Goal: Use online tool/utility: Utilize a website feature to perform a specific function

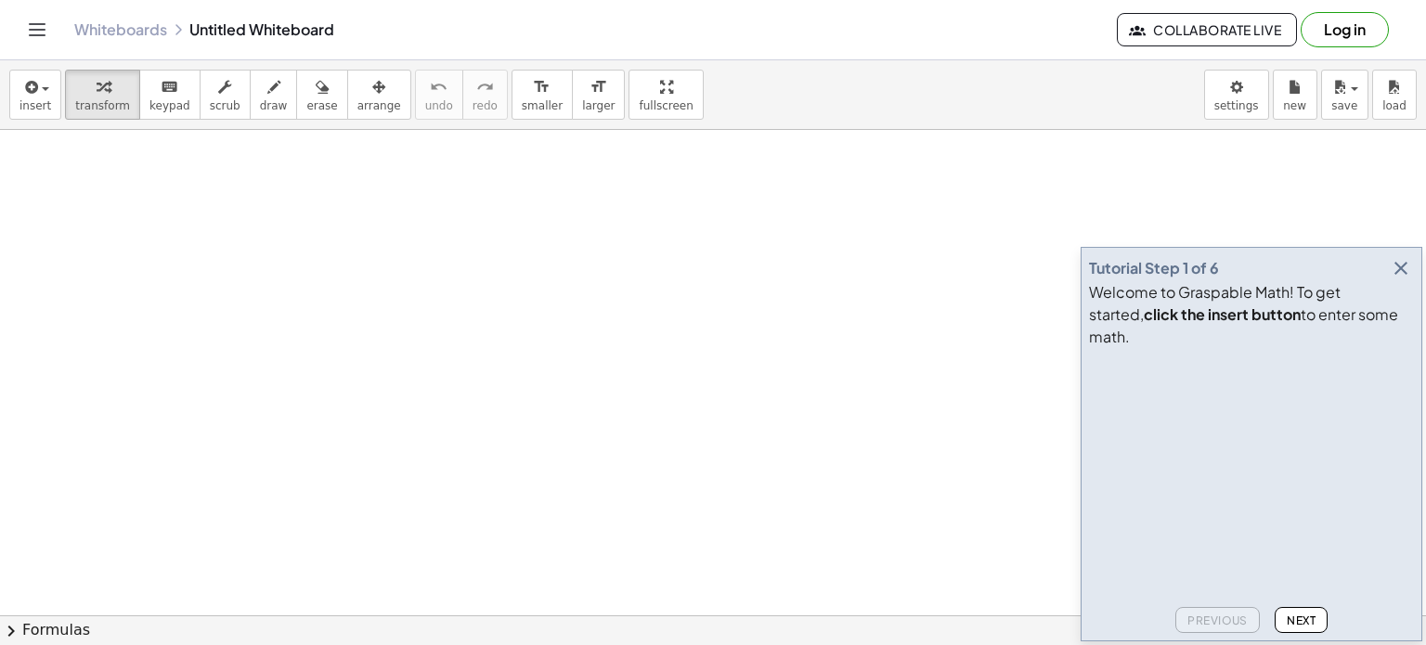
click at [1394, 279] on icon "button" at bounding box center [1401, 268] width 22 height 22
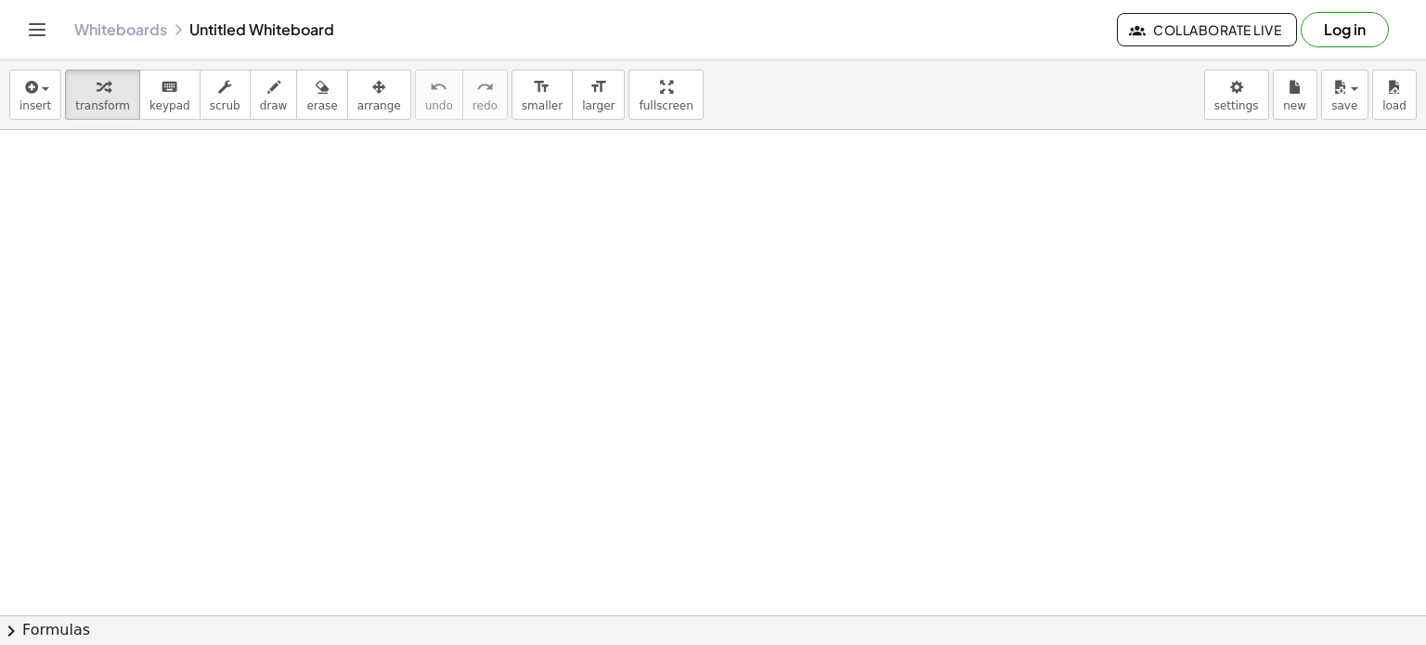
click at [22, 631] on button "chevron_right Formulas" at bounding box center [713, 631] width 1426 height 30
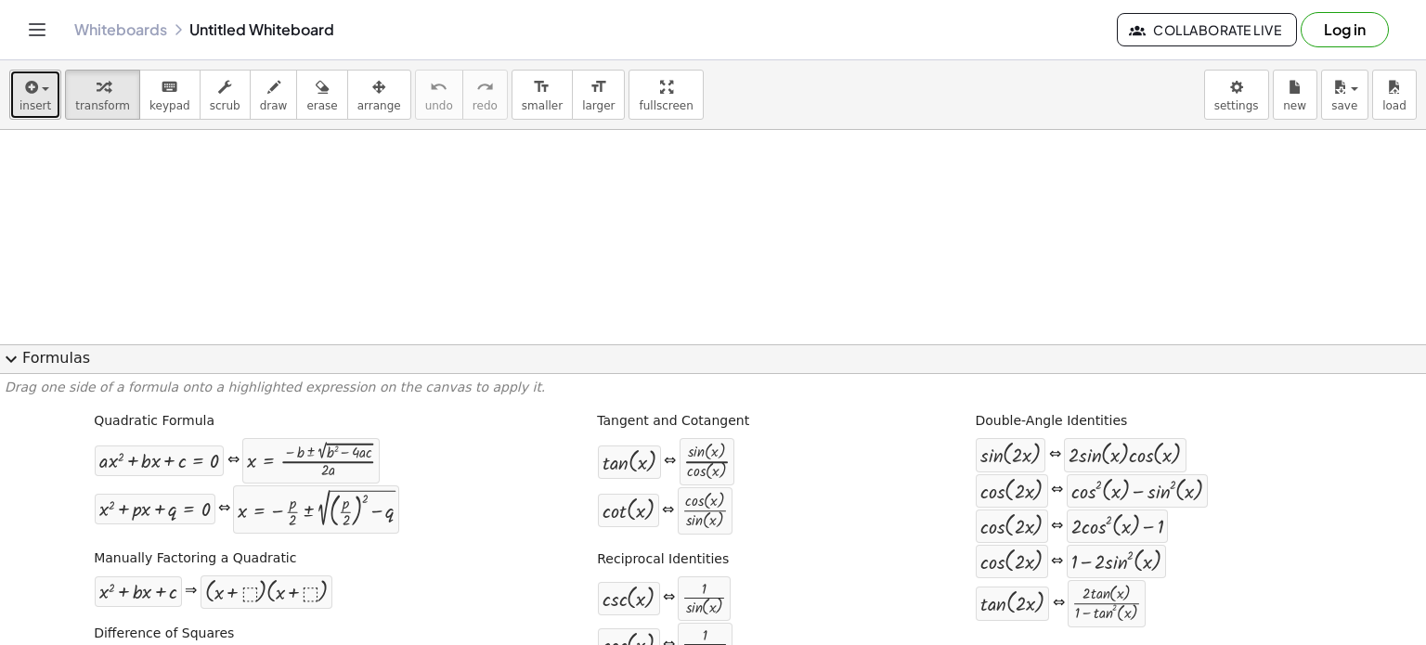
click at [32, 92] on icon "button" at bounding box center [29, 87] width 17 height 22
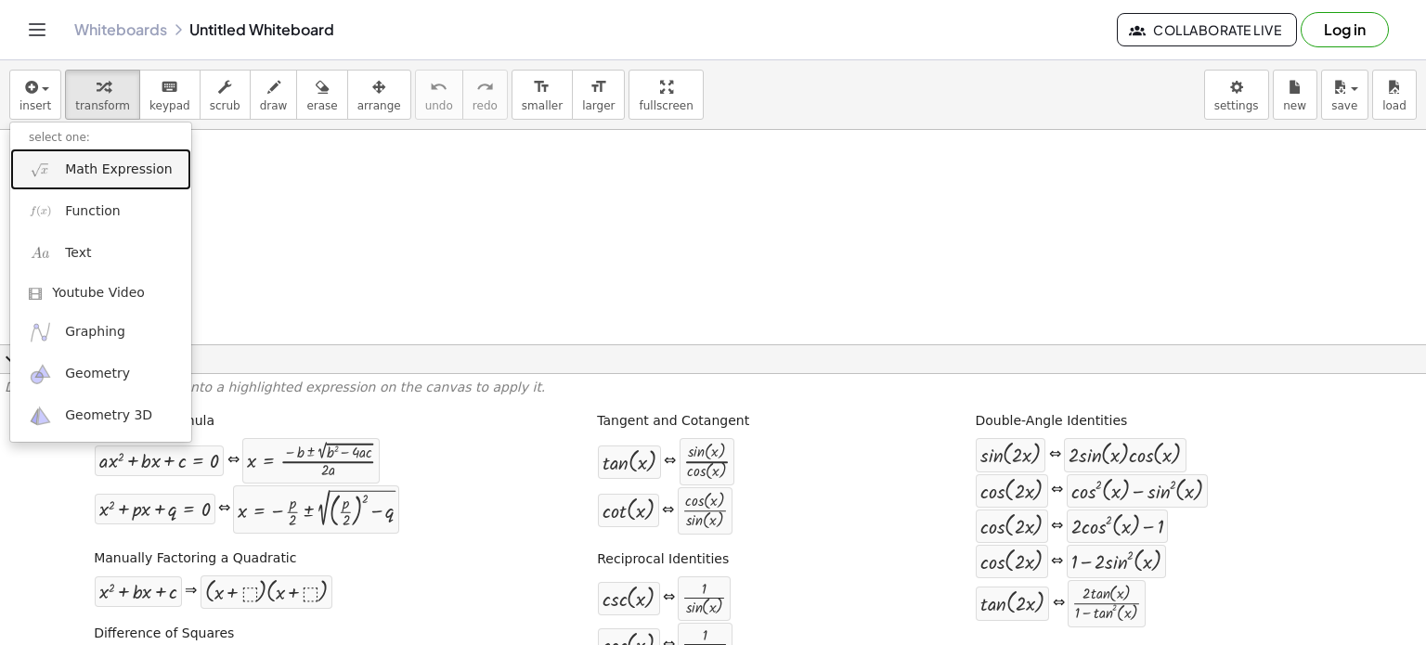
click at [134, 170] on span "Math Expression" at bounding box center [118, 170] width 107 height 19
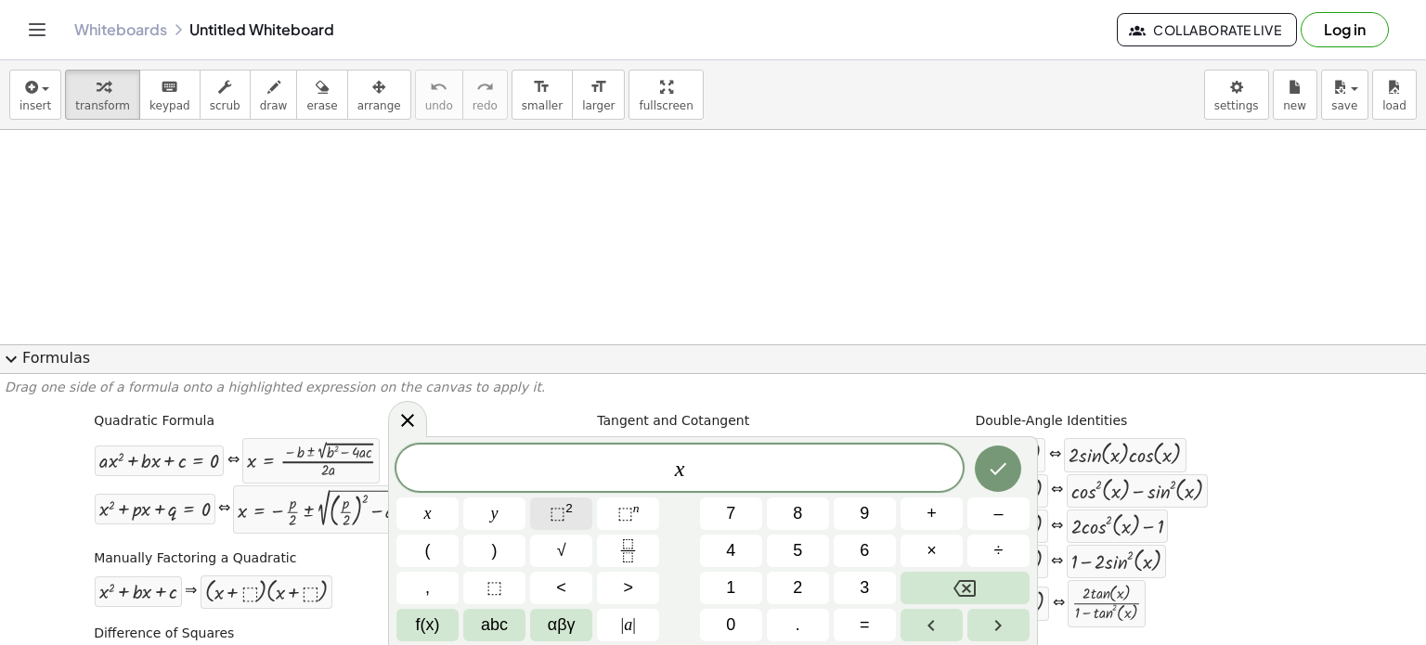
click at [565, 512] on sup "2" at bounding box center [568, 508] width 7 height 14
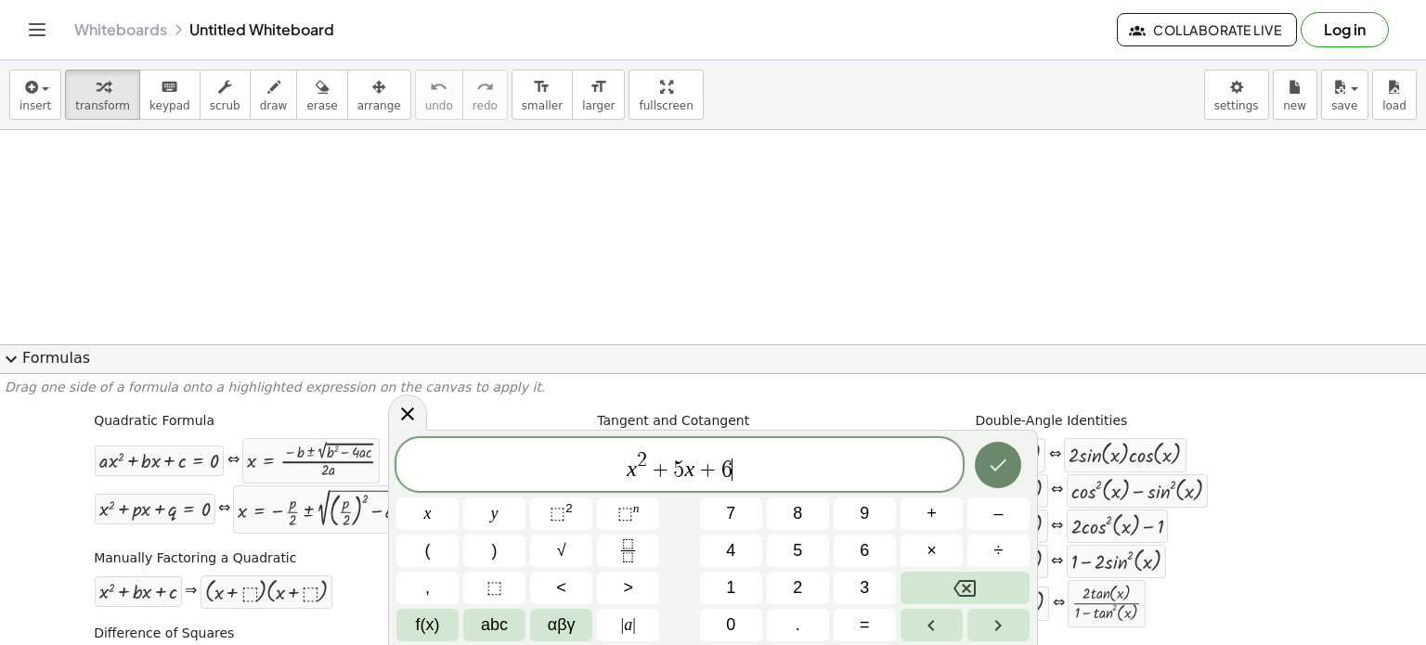
click at [991, 458] on icon "Done" at bounding box center [998, 465] width 22 height 22
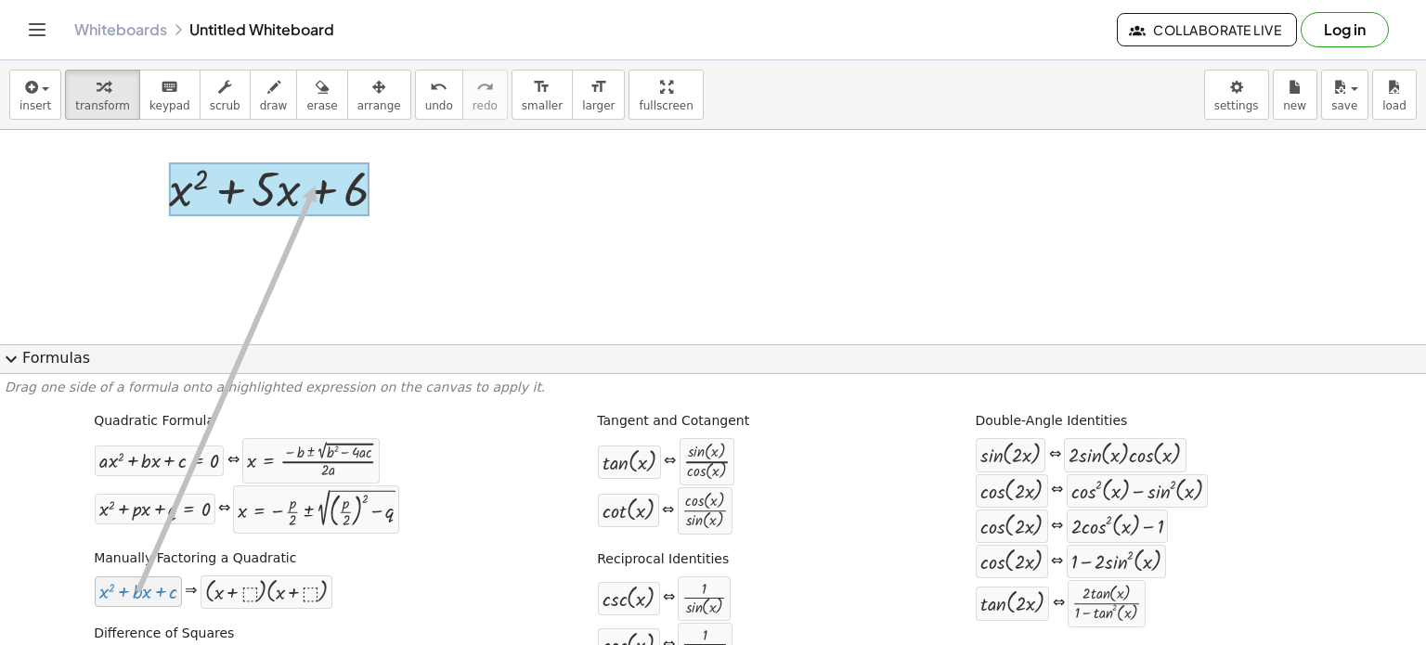
drag, startPoint x: 145, startPoint y: 590, endPoint x: 312, endPoint y: 186, distance: 437.9
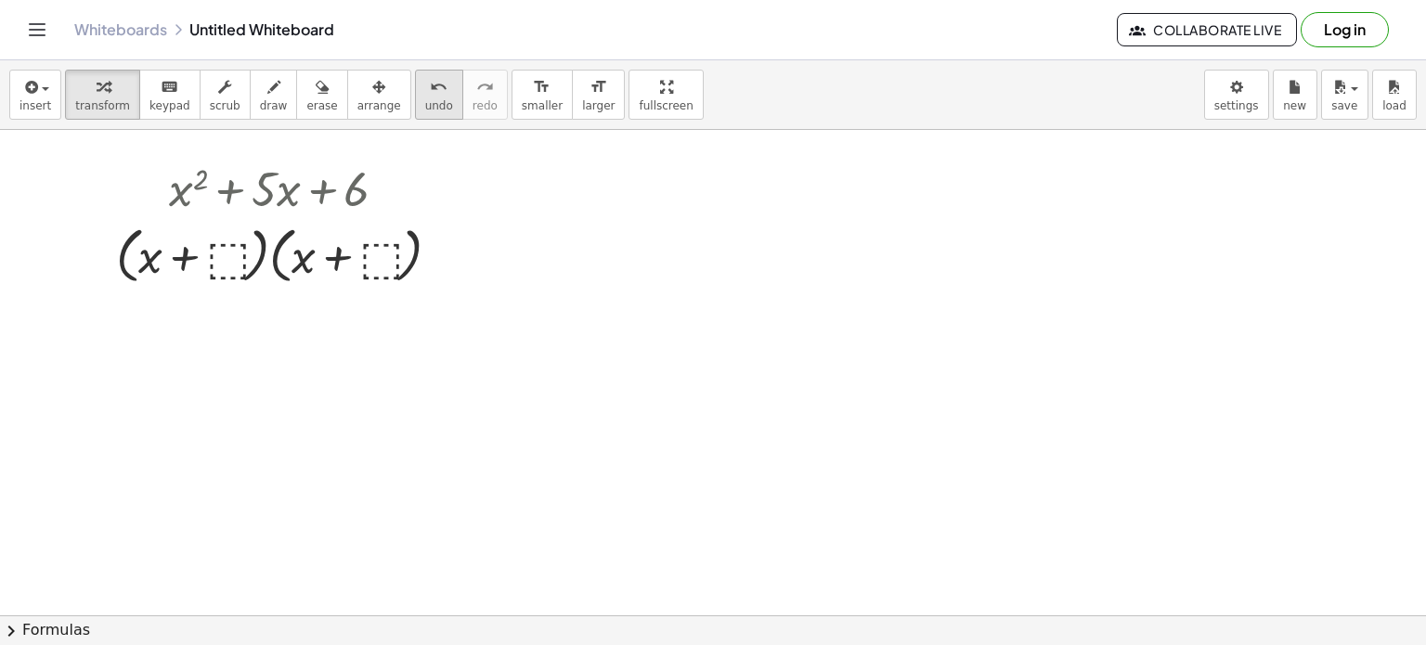
click at [430, 84] on icon "undo" at bounding box center [439, 87] width 18 height 22
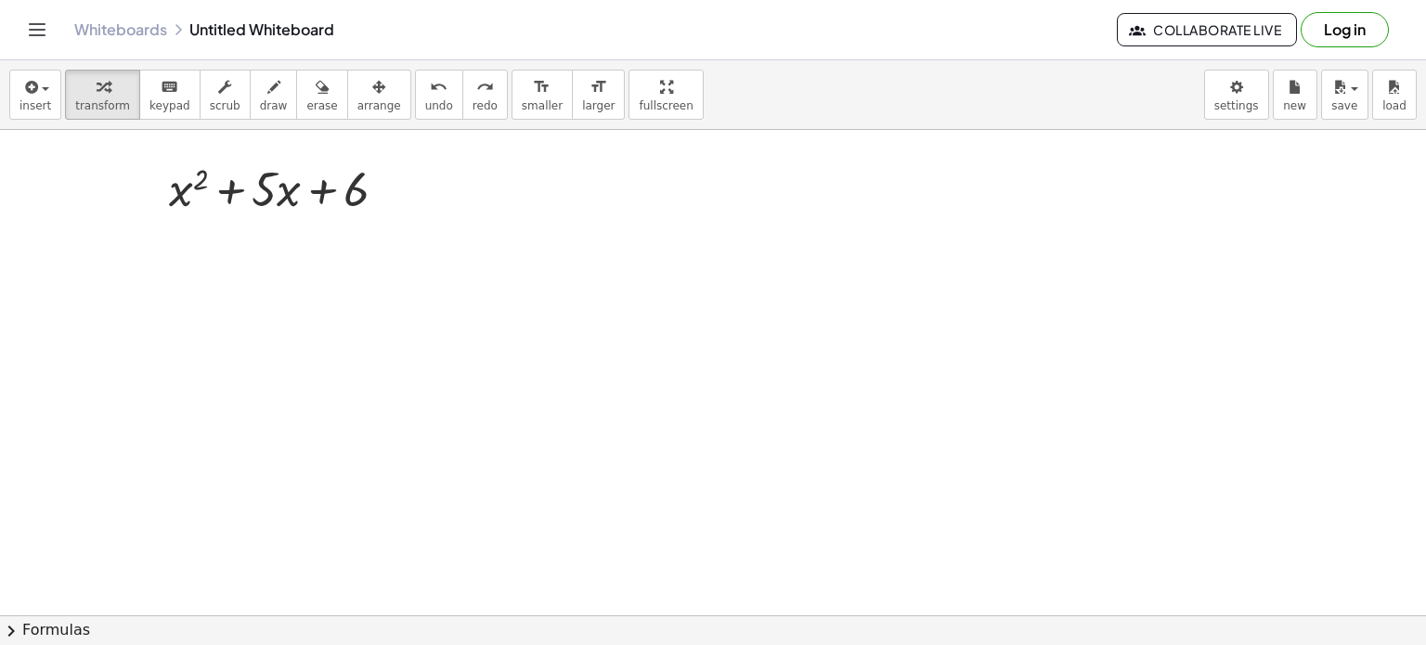
click at [53, 623] on button "chevron_right Formulas" at bounding box center [713, 631] width 1426 height 30
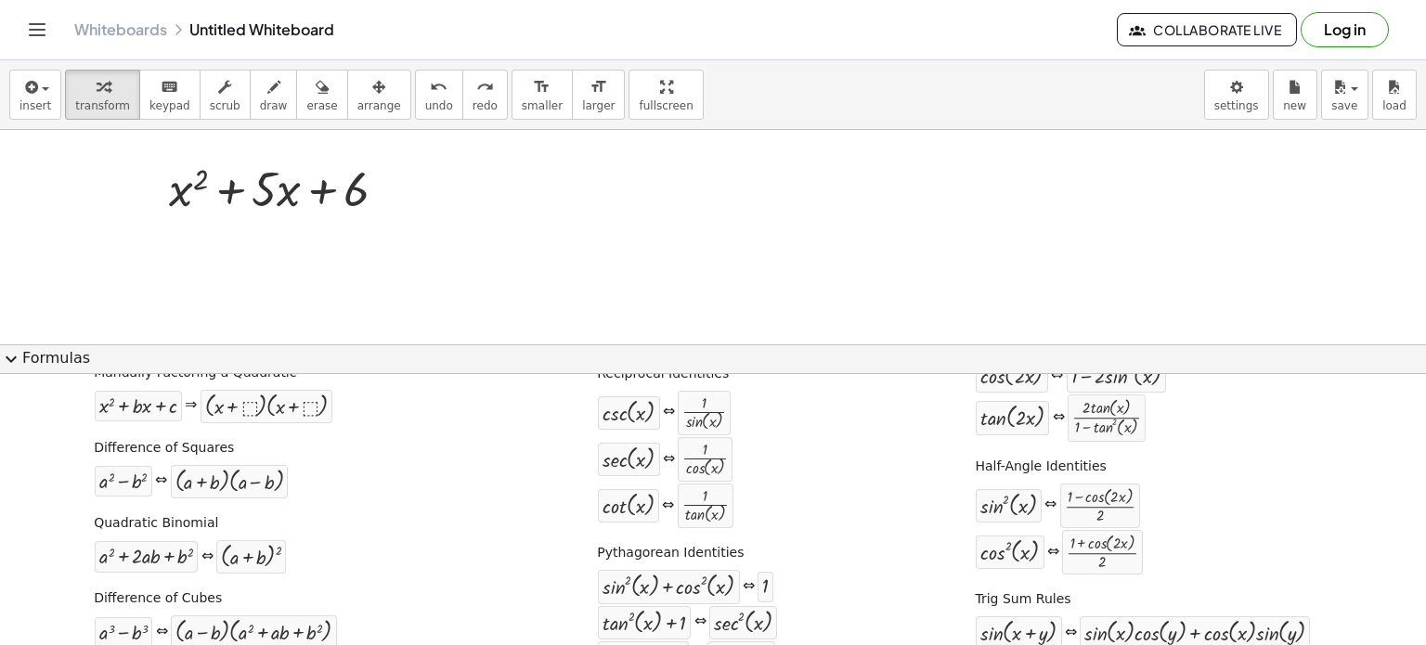
scroll to position [186, 0]
click at [286, 188] on div at bounding box center [286, 187] width 252 height 63
click at [529, 197] on div at bounding box center [713, 373] width 1426 height 486
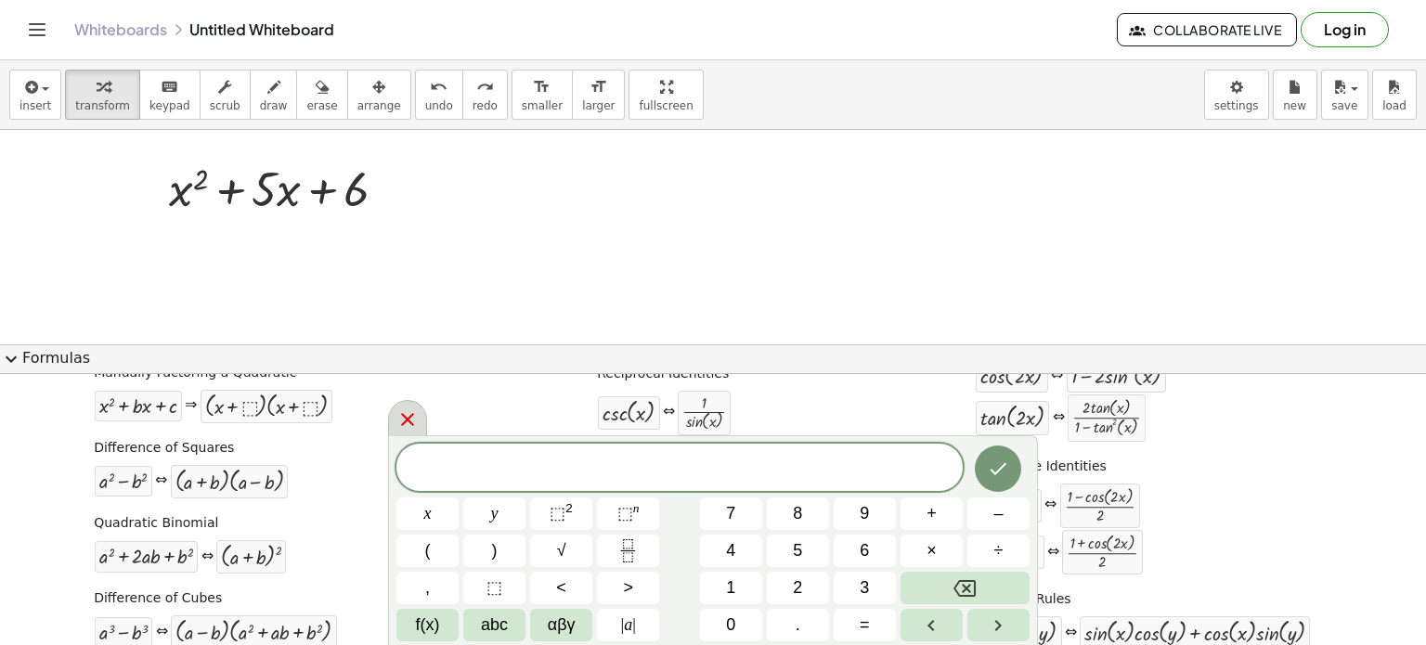
click at [411, 422] on icon at bounding box center [407, 419] width 22 height 22
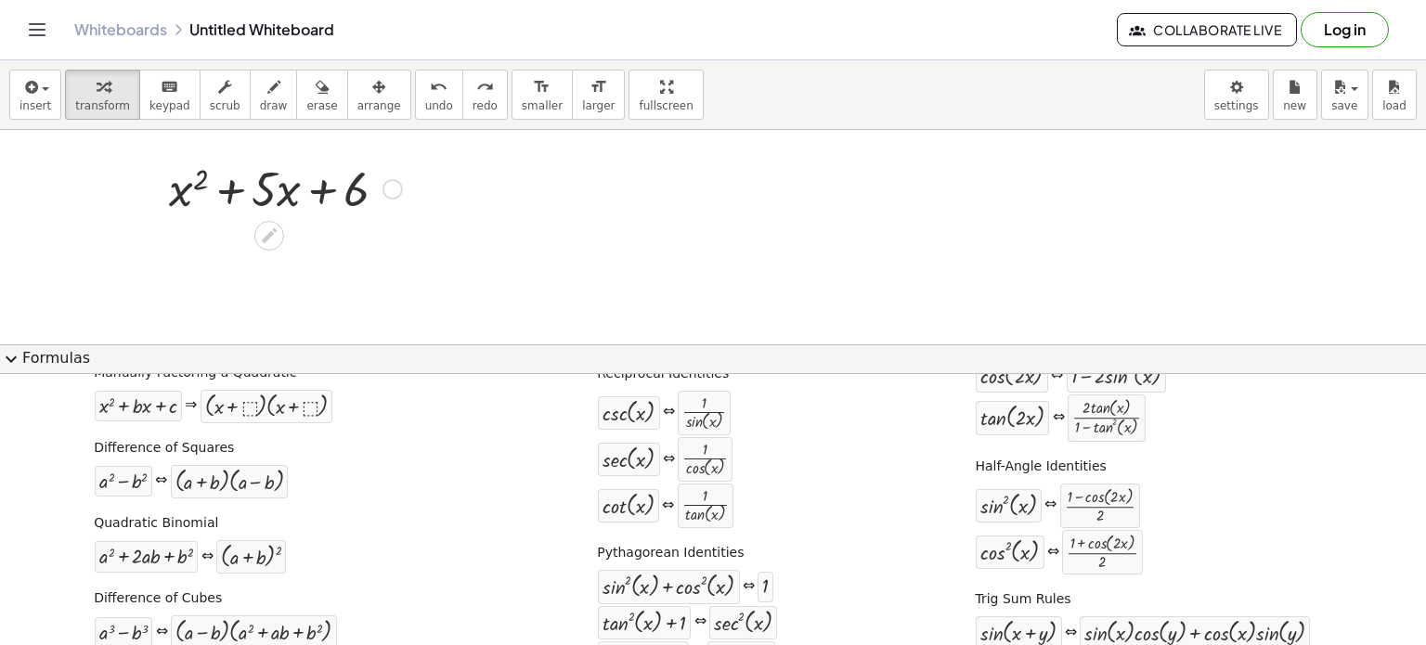
click at [218, 185] on div at bounding box center [286, 187] width 252 height 63
click at [218, 184] on div at bounding box center [286, 187] width 252 height 63
click at [227, 185] on div at bounding box center [286, 187] width 252 height 63
click at [228, 185] on div at bounding box center [286, 187] width 252 height 63
click at [230, 192] on div at bounding box center [286, 187] width 252 height 63
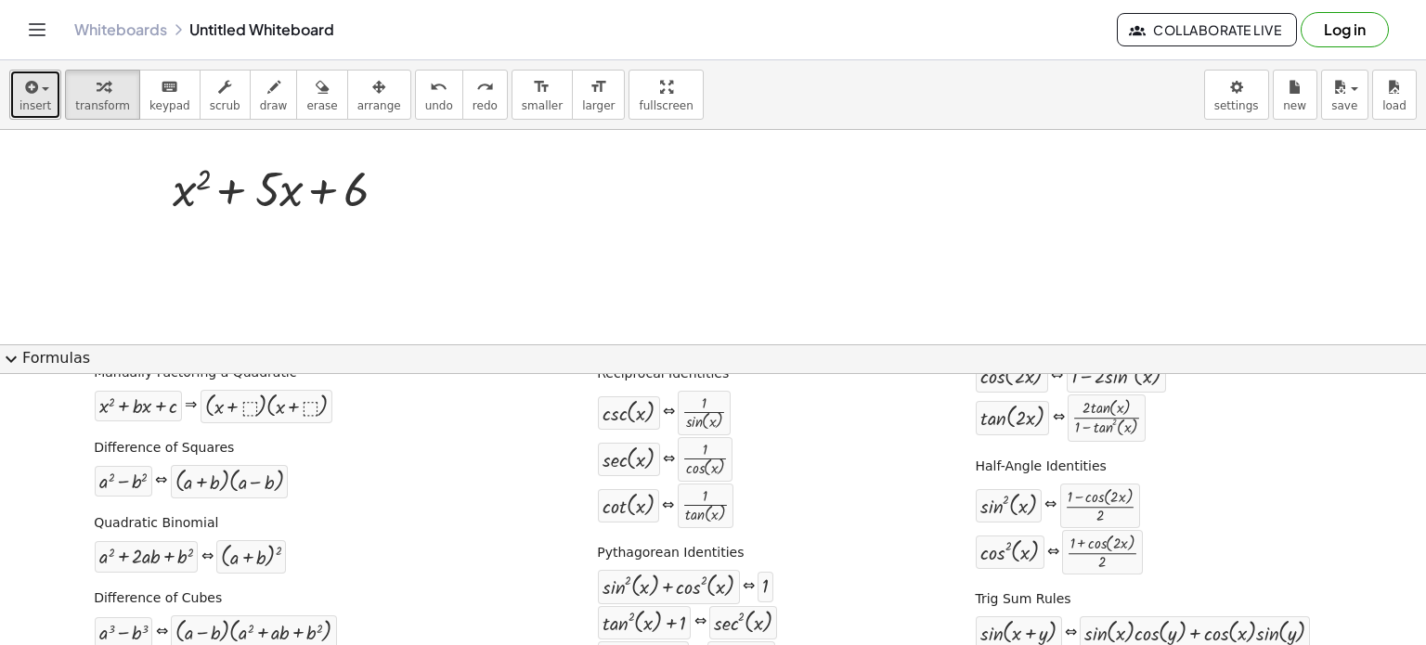
click at [43, 107] on span "insert" at bounding box center [35, 105] width 32 height 13
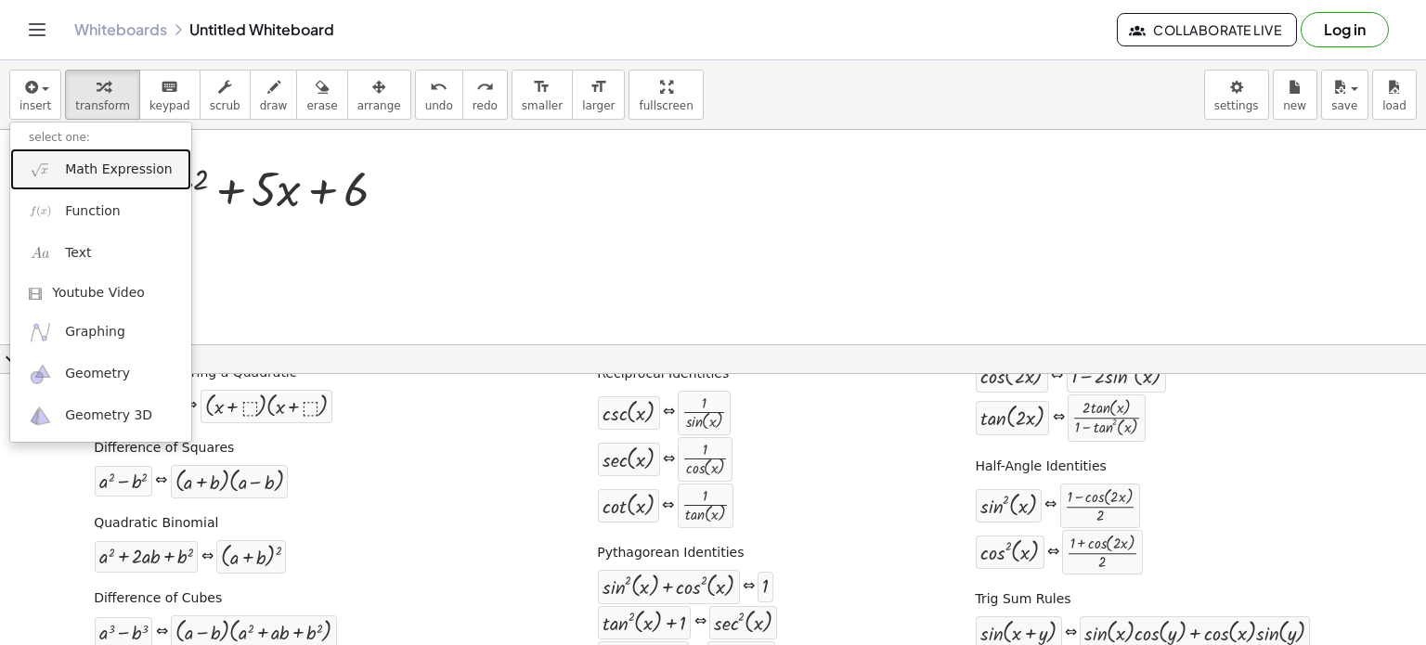
click at [97, 166] on span "Math Expression" at bounding box center [118, 170] width 107 height 19
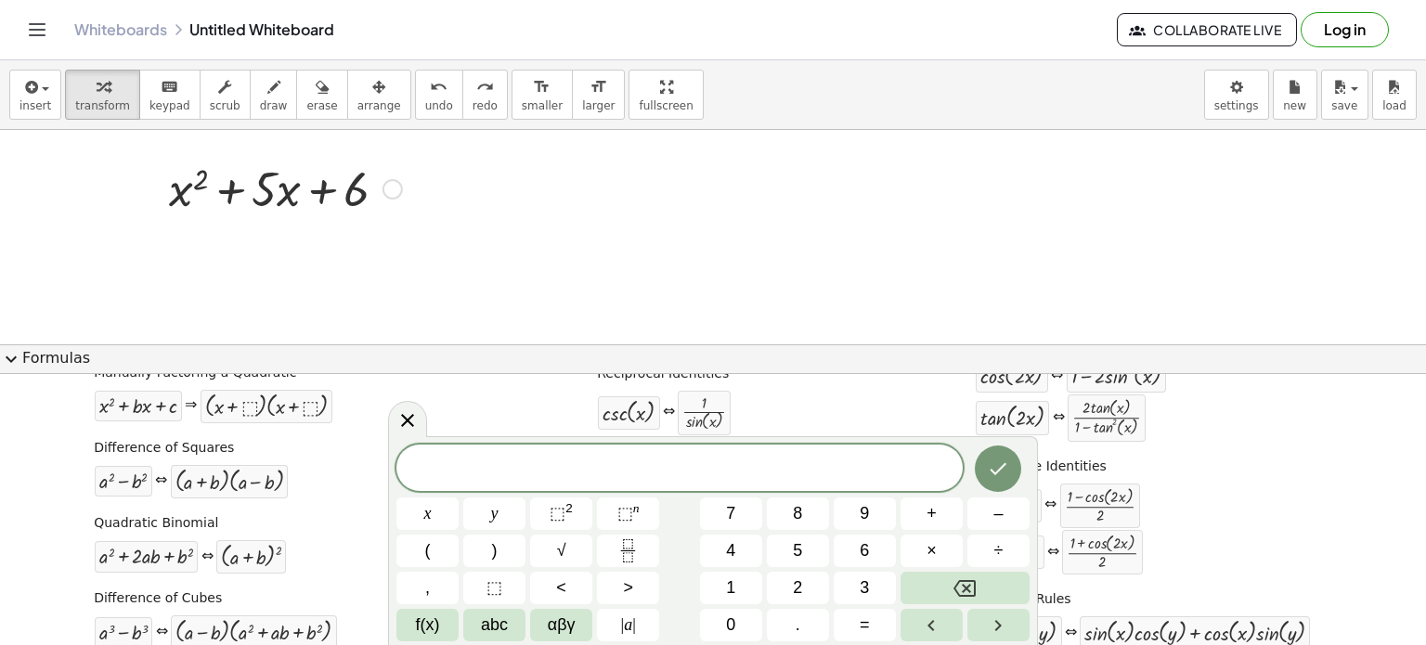
click at [234, 188] on div at bounding box center [286, 187] width 252 height 63
drag, startPoint x: 408, startPoint y: 419, endPoint x: 434, endPoint y: 411, distance: 26.1
click at [408, 420] on icon at bounding box center [407, 420] width 13 height 13
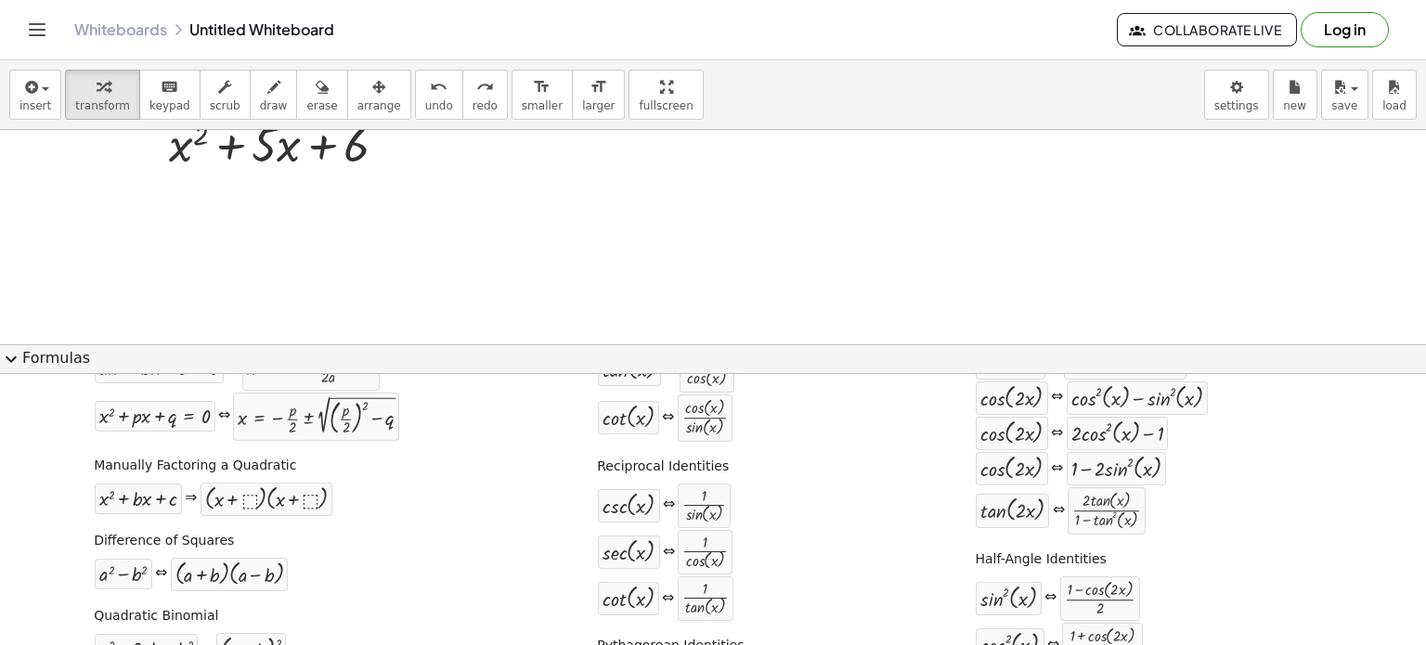
scroll to position [0, 0]
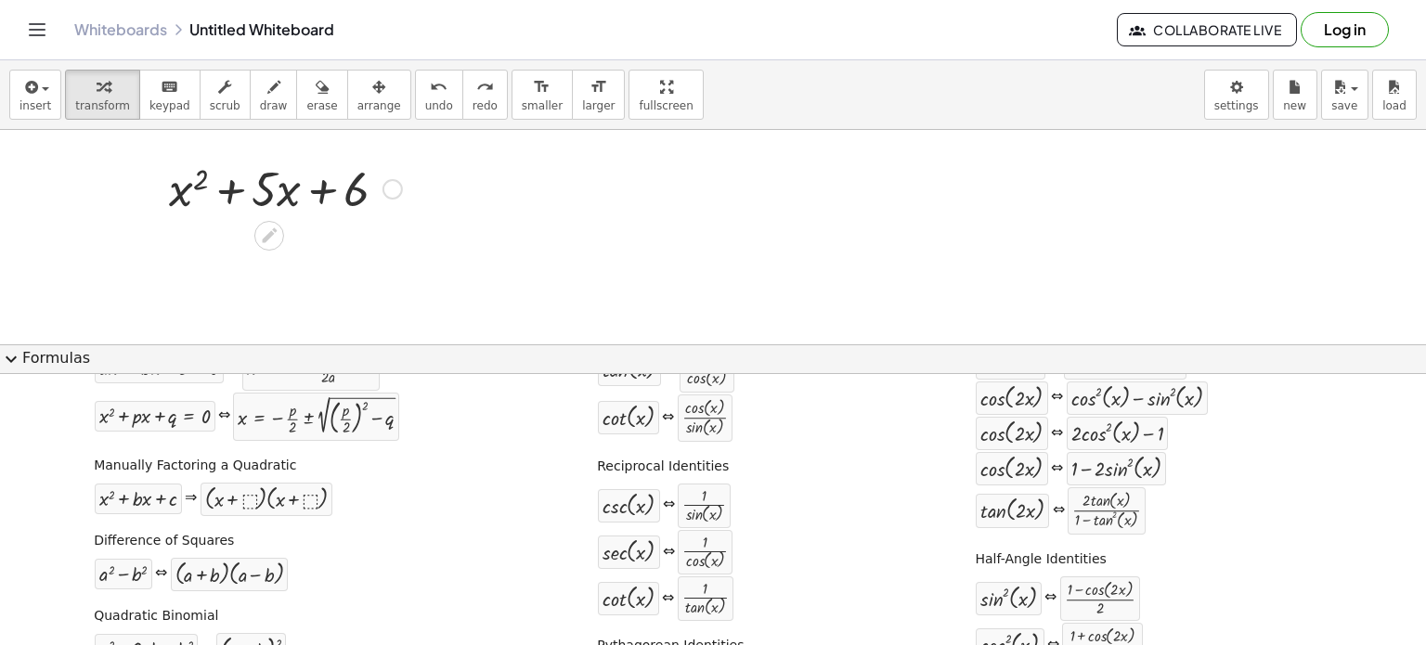
click at [395, 189] on div at bounding box center [392, 189] width 20 height 20
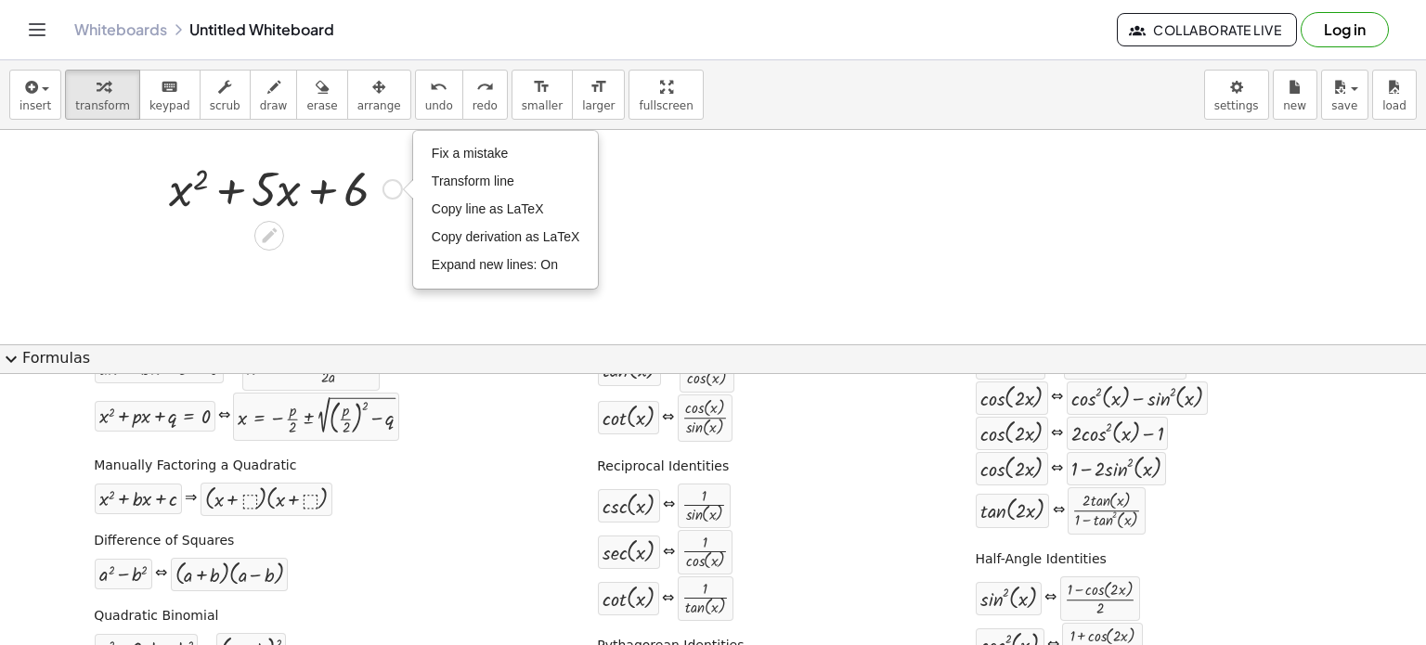
click at [307, 188] on div at bounding box center [286, 187] width 252 height 63
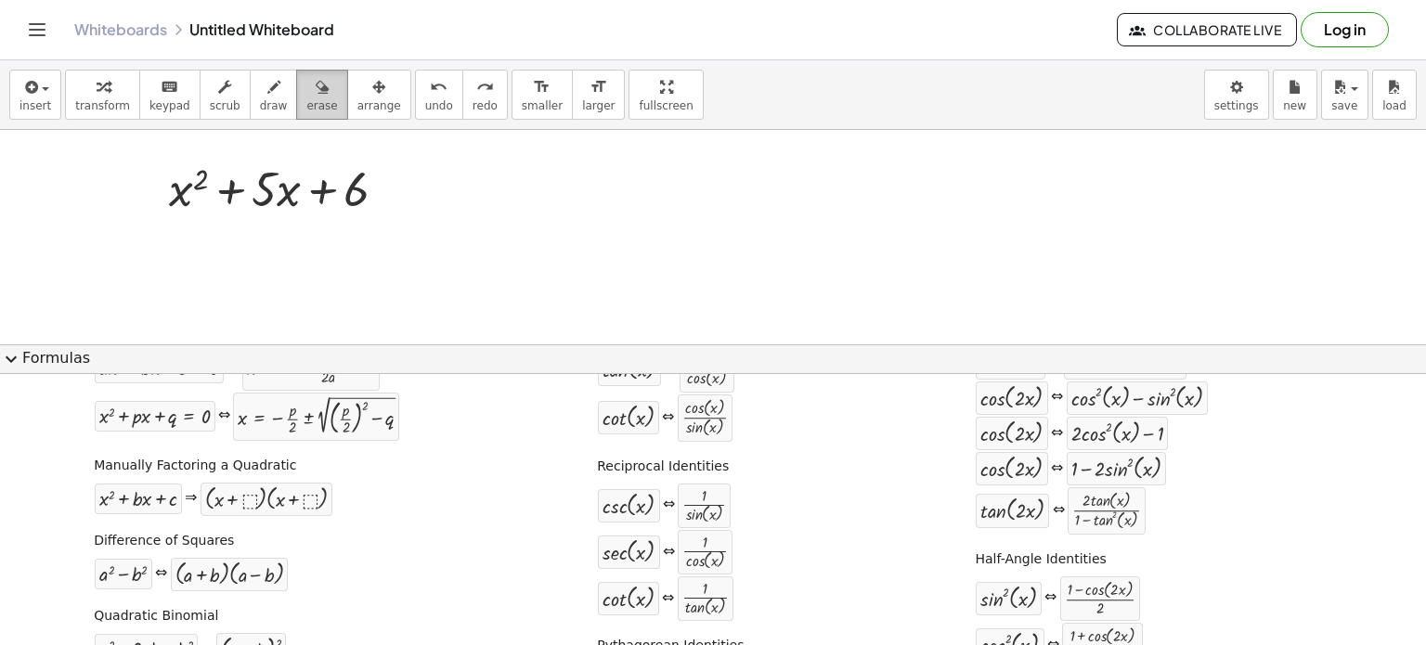
click at [306, 99] on span "erase" at bounding box center [321, 105] width 31 height 13
click at [282, 178] on div at bounding box center [713, 344] width 1426 height 428
click at [357, 99] on span "arrange" at bounding box center [379, 105] width 44 height 13
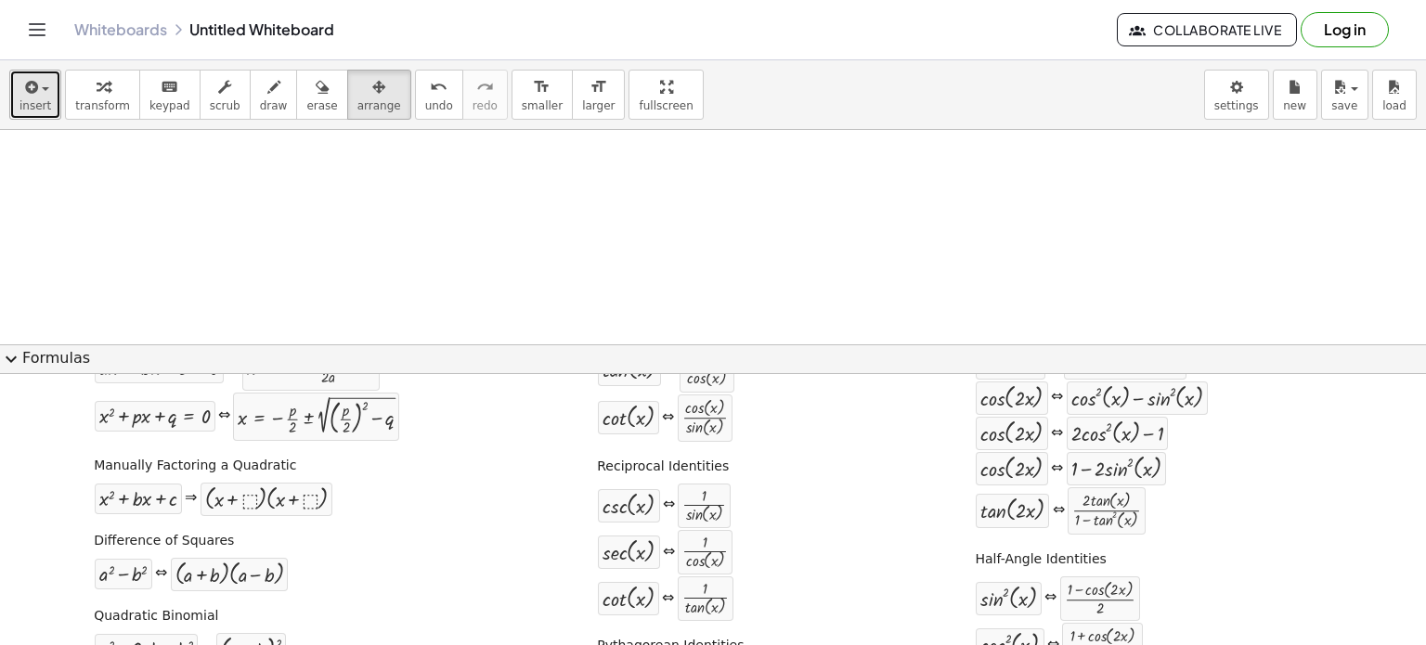
click at [28, 76] on icon "button" at bounding box center [29, 87] width 17 height 22
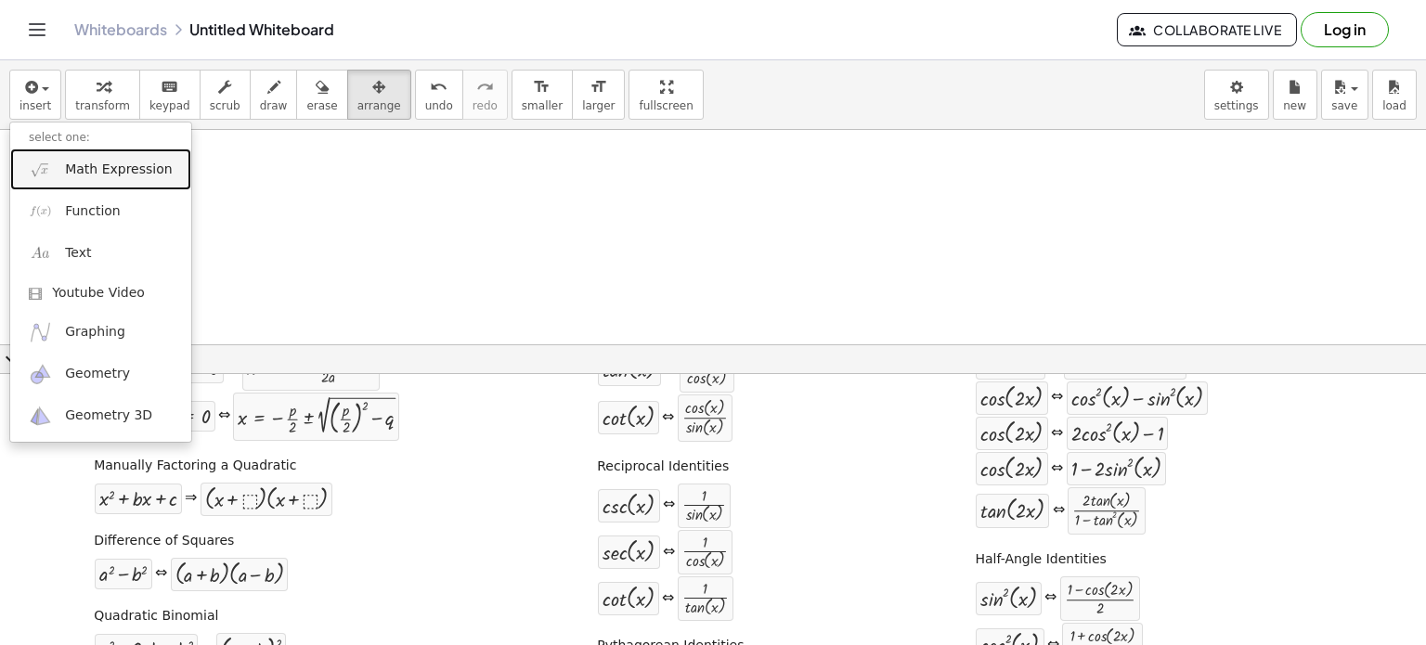
click at [100, 171] on span "Math Expression" at bounding box center [118, 170] width 107 height 19
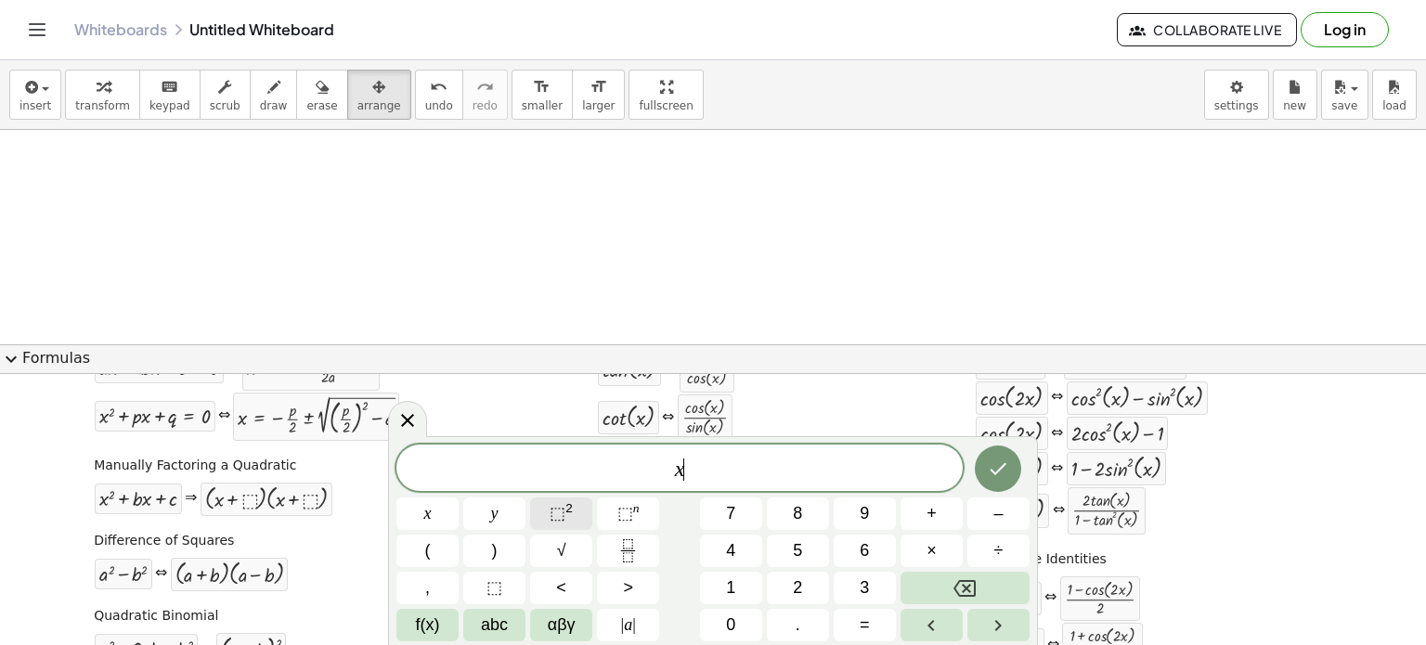
click at [556, 517] on span "⬚" at bounding box center [558, 513] width 16 height 19
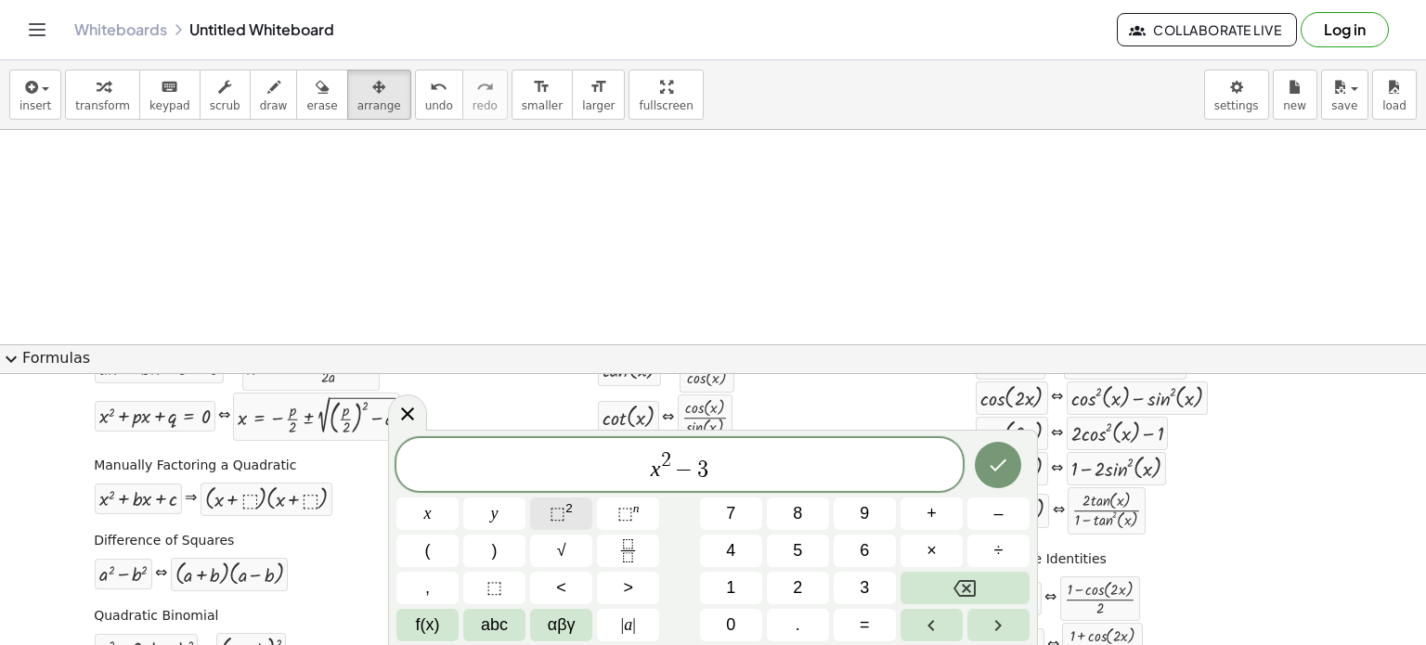
click at [556, 518] on span "⬚" at bounding box center [558, 513] width 16 height 19
click at [1008, 467] on icon "Done" at bounding box center [998, 465] width 22 height 22
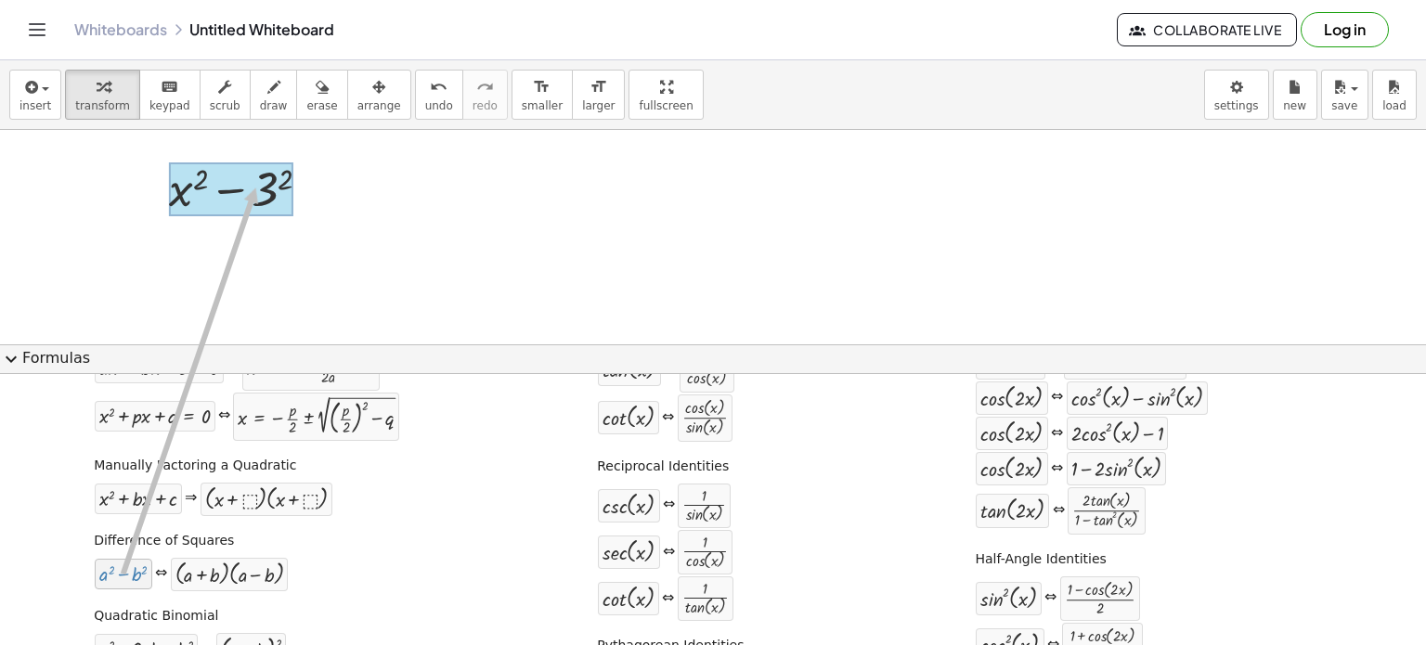
drag, startPoint x: 121, startPoint y: 574, endPoint x: 253, endPoint y: 187, distance: 409.0
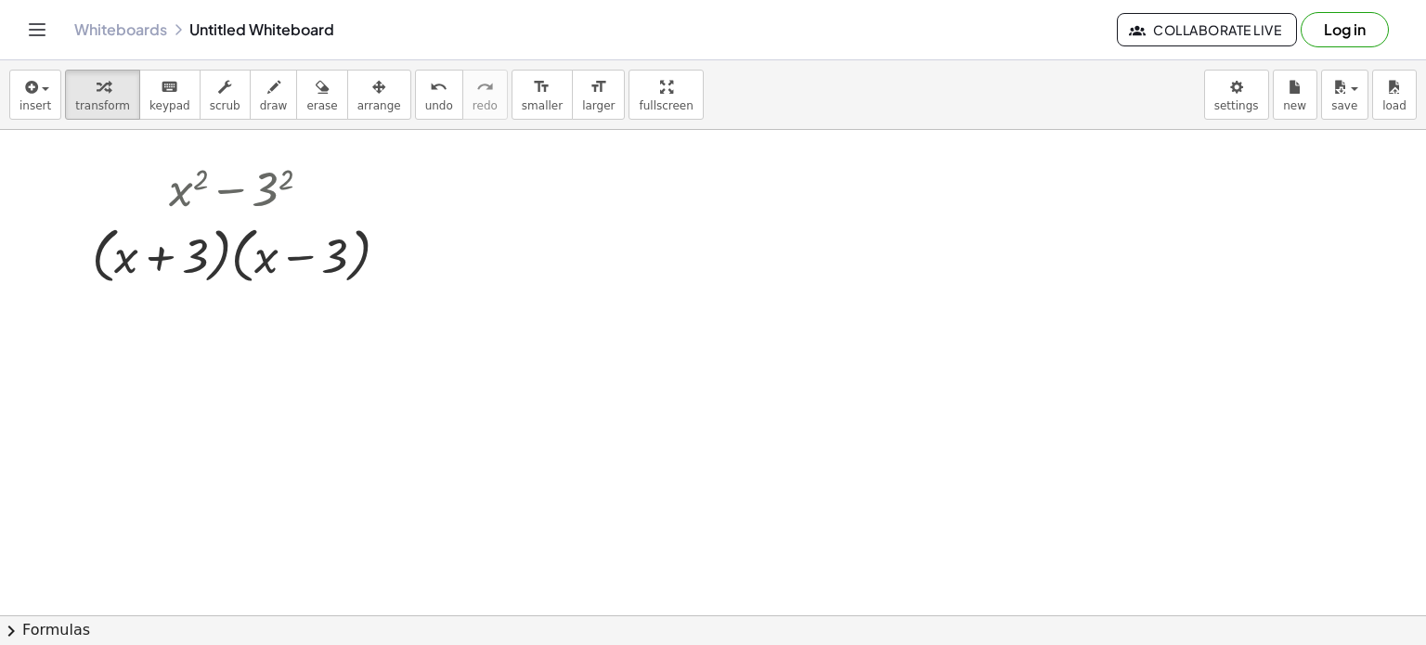
click at [20, 630] on span "chevron_right" at bounding box center [11, 631] width 22 height 22
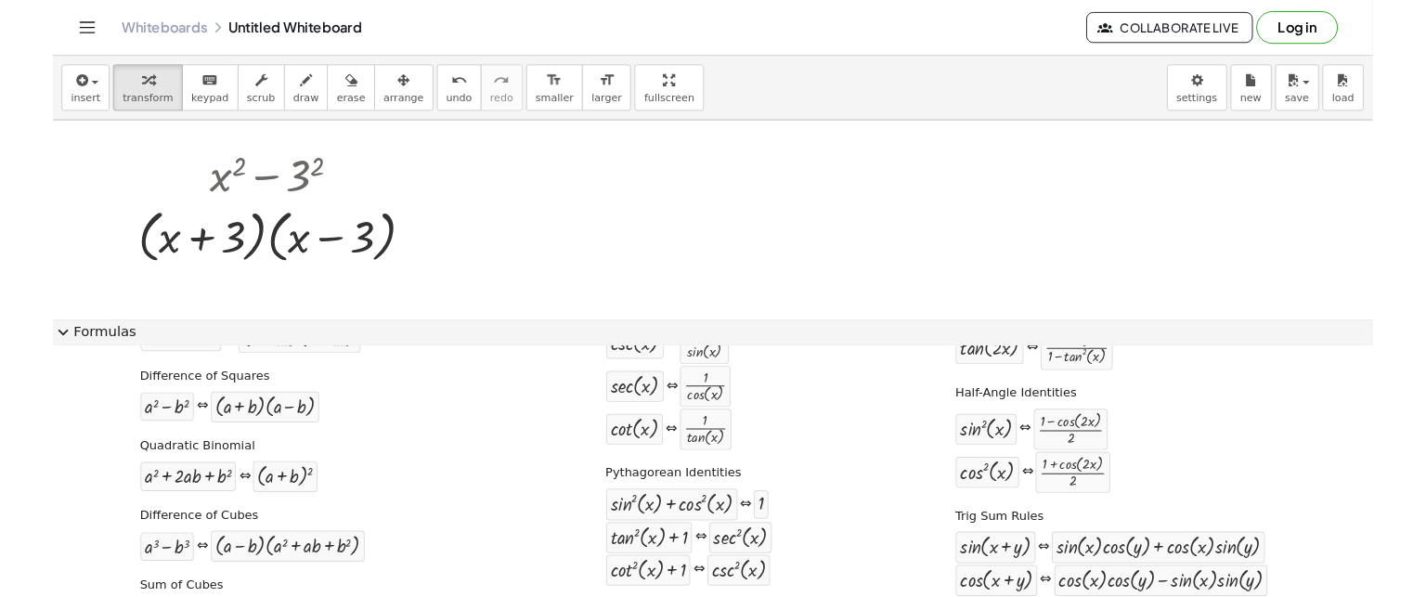
scroll to position [192, 0]
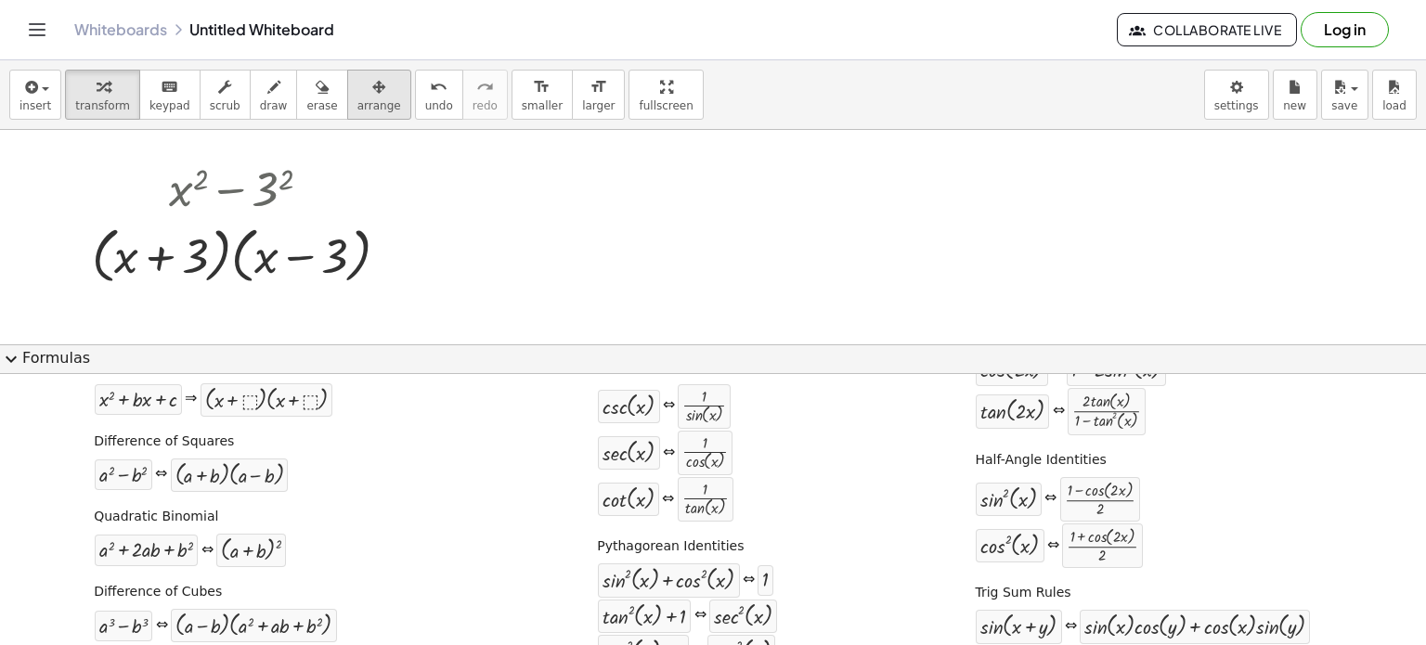
click at [357, 94] on div "button" at bounding box center [379, 86] width 44 height 22
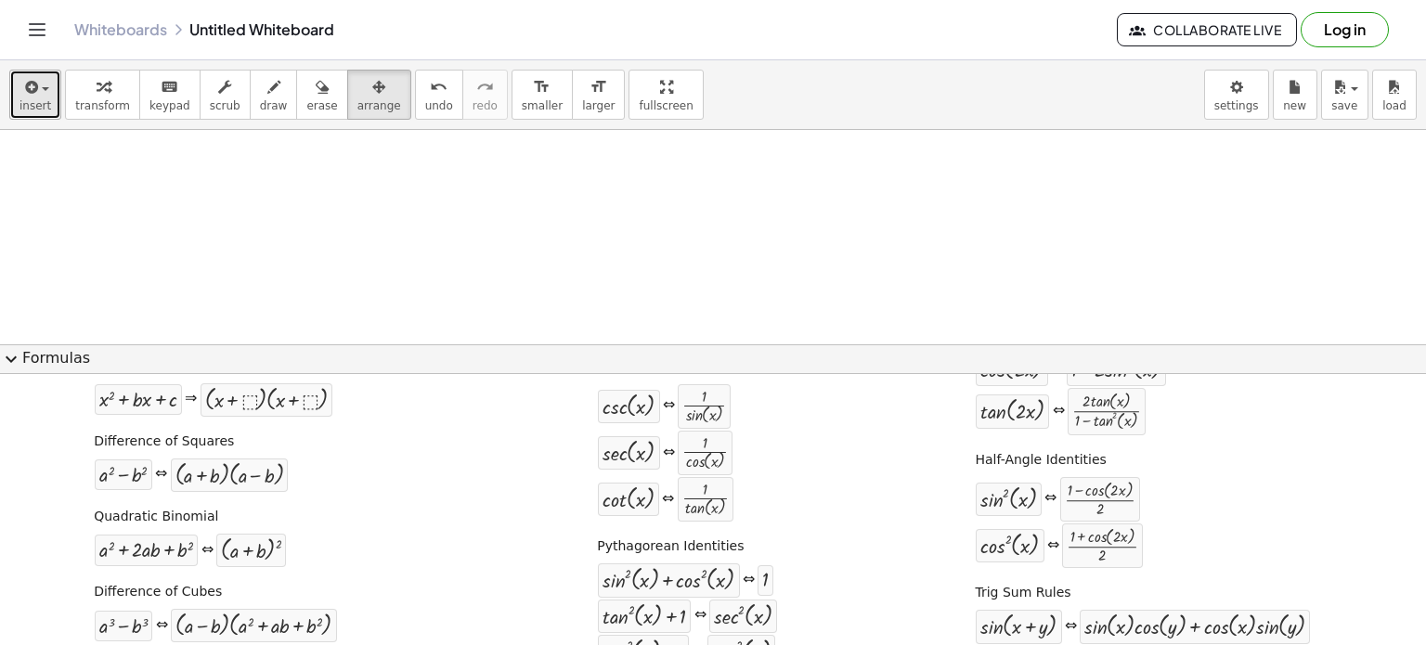
click at [30, 88] on icon "button" at bounding box center [29, 87] width 17 height 22
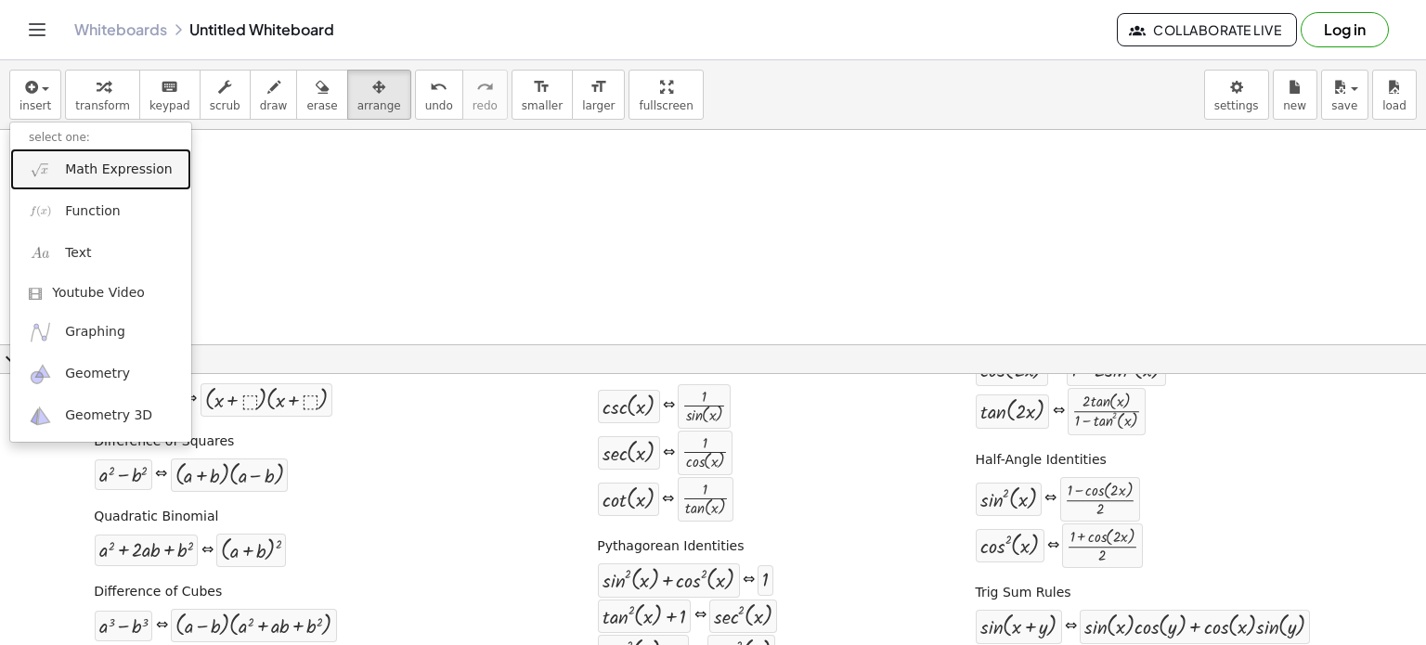
click at [89, 172] on span "Math Expression" at bounding box center [118, 170] width 107 height 19
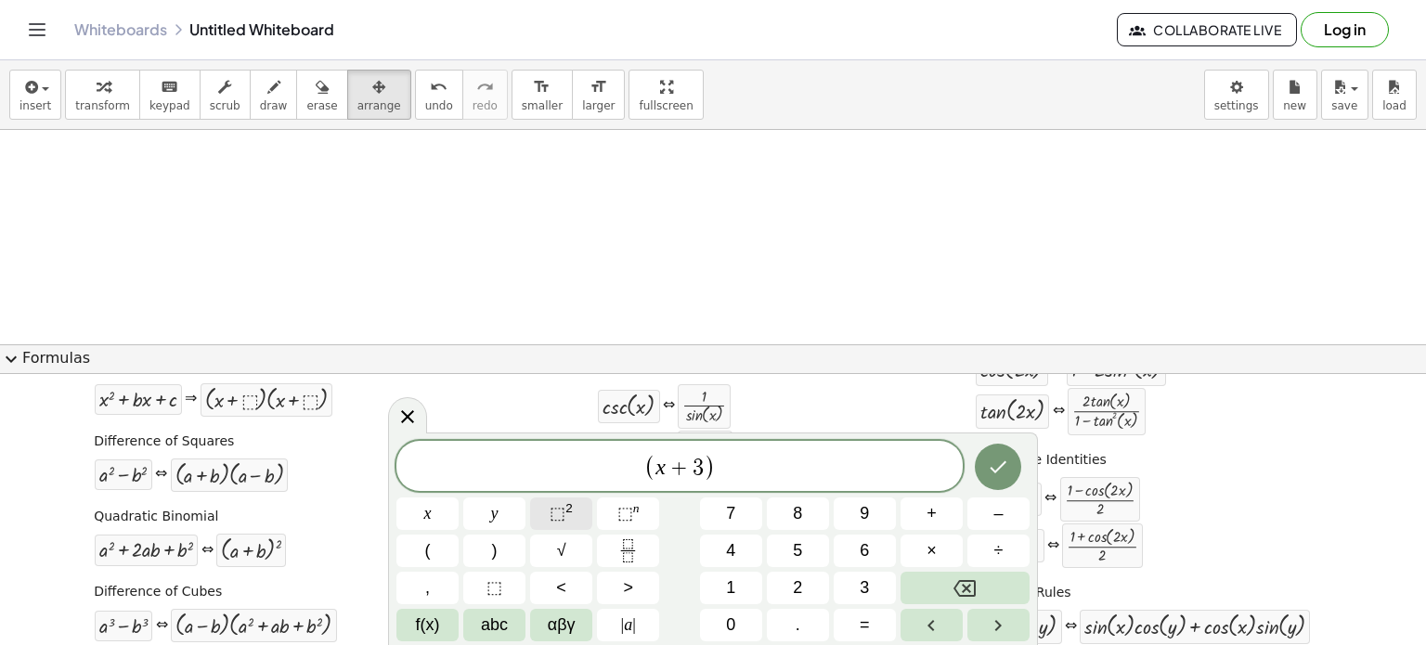
click at [553, 517] on span "⬚" at bounding box center [558, 513] width 16 height 19
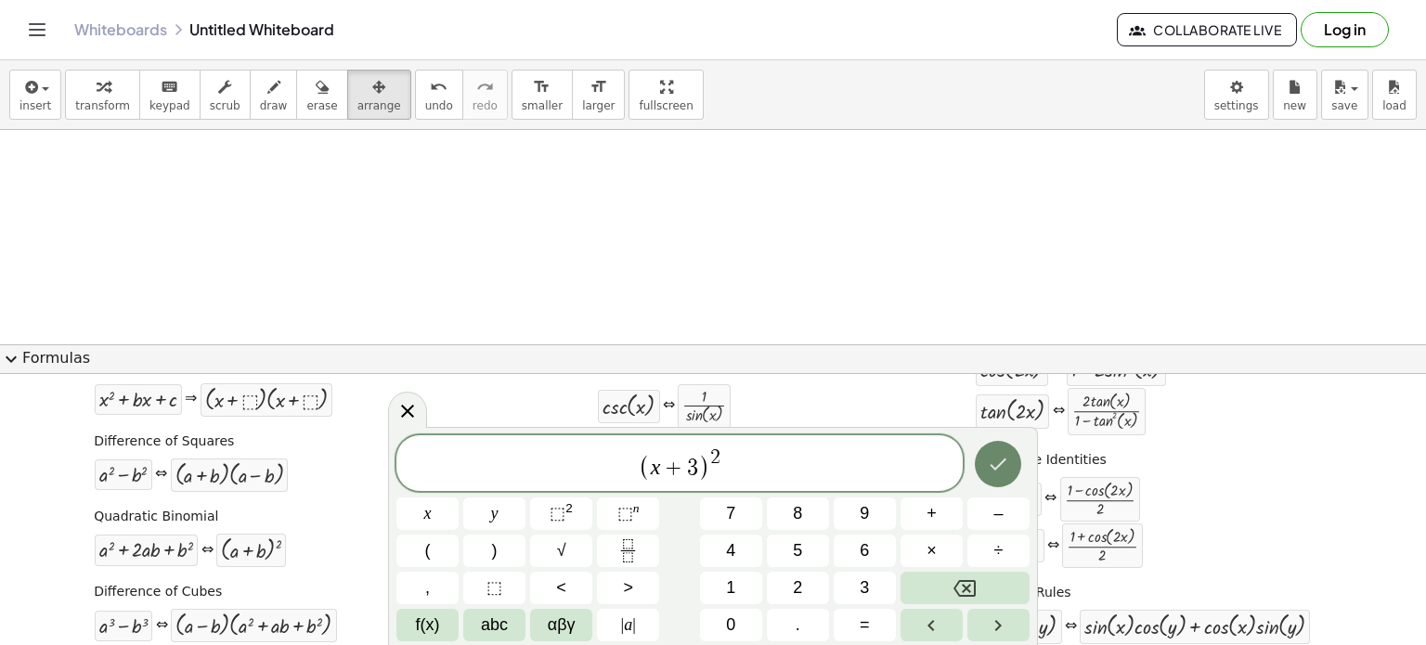
click at [998, 463] on icon "Done" at bounding box center [998, 464] width 22 height 22
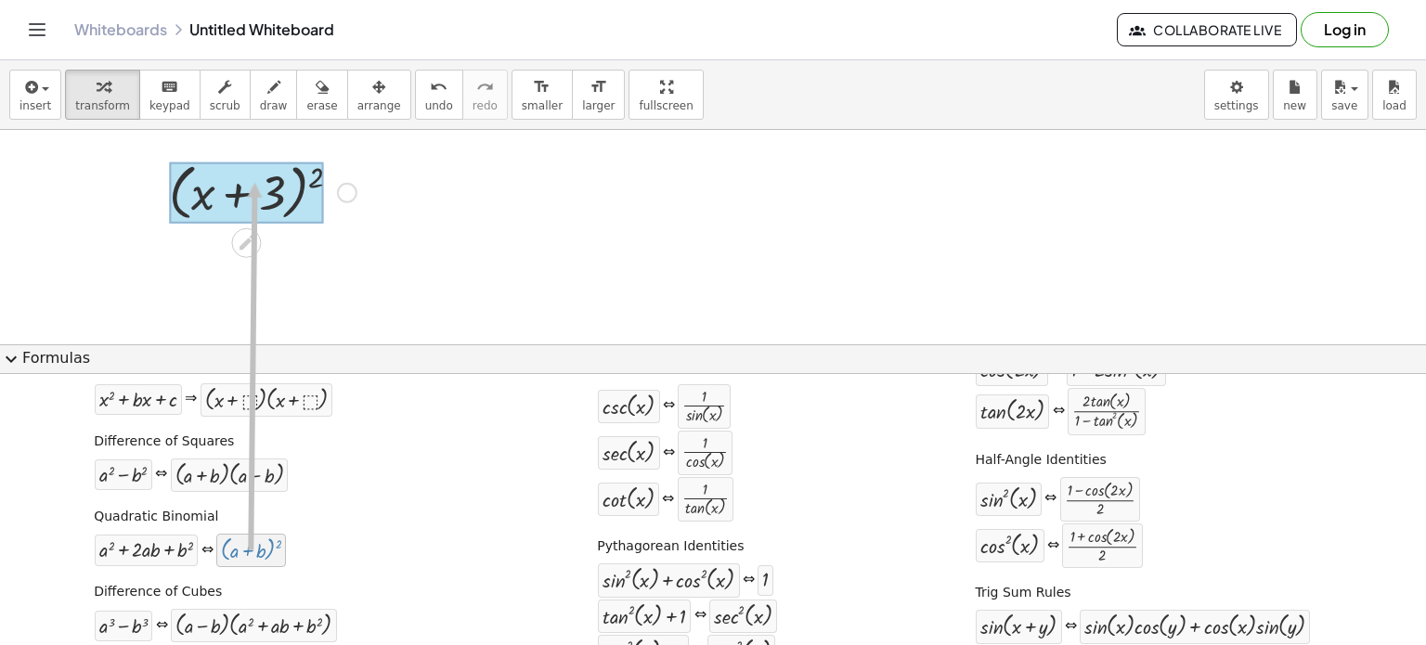
drag, startPoint x: 246, startPoint y: 549, endPoint x: 254, endPoint y: 181, distance: 367.7
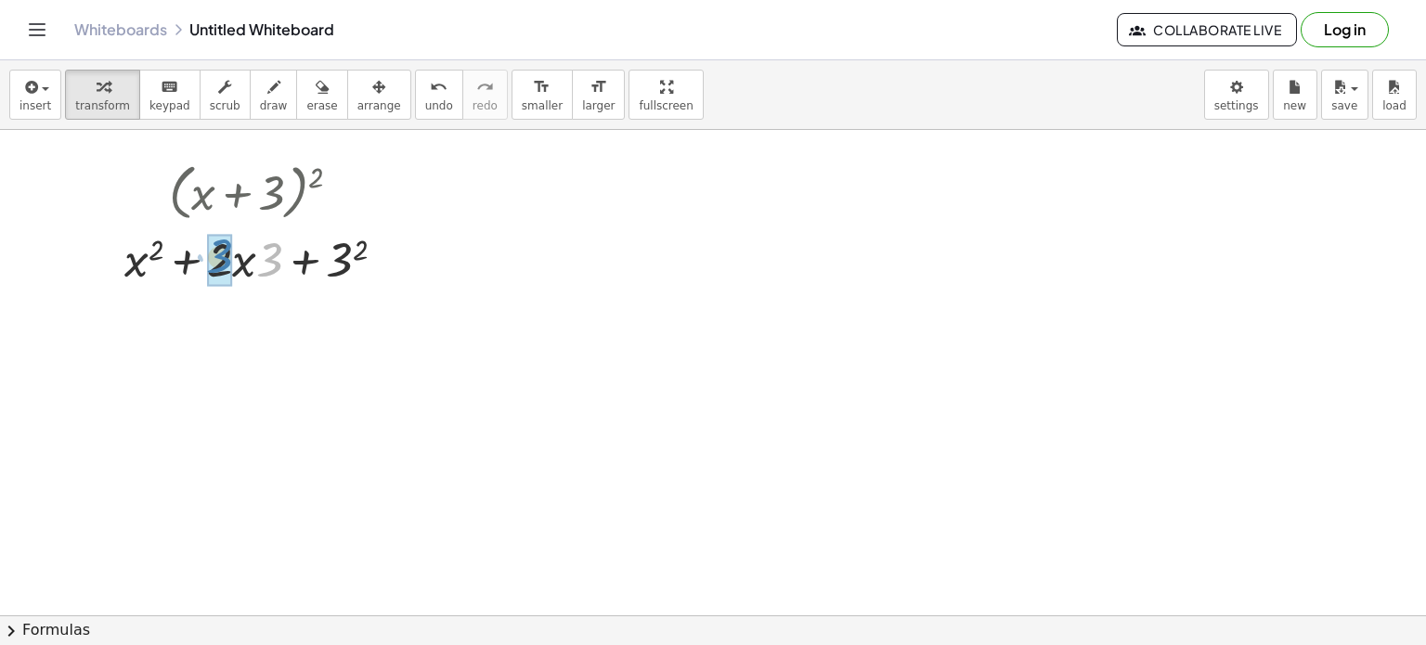
drag, startPoint x: 269, startPoint y: 266, endPoint x: 222, endPoint y: 271, distance: 47.6
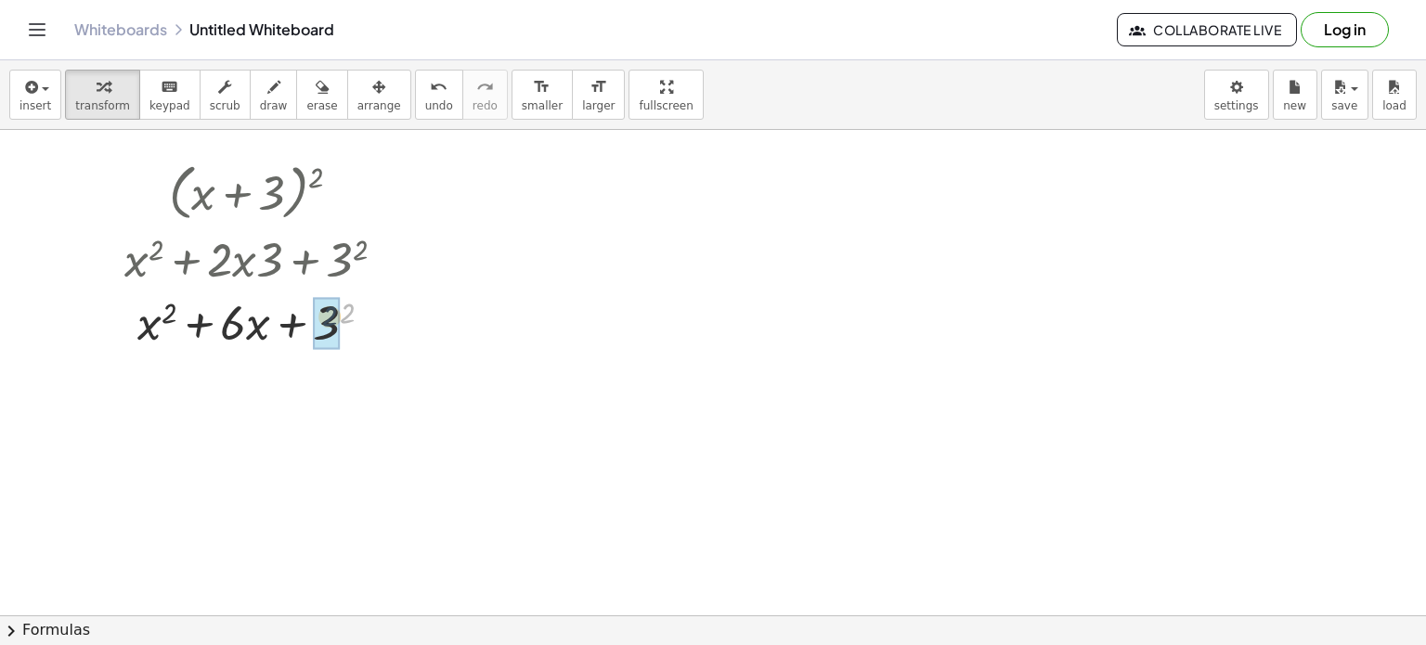
drag, startPoint x: 344, startPoint y: 314, endPoint x: 323, endPoint y: 330, distance: 26.6
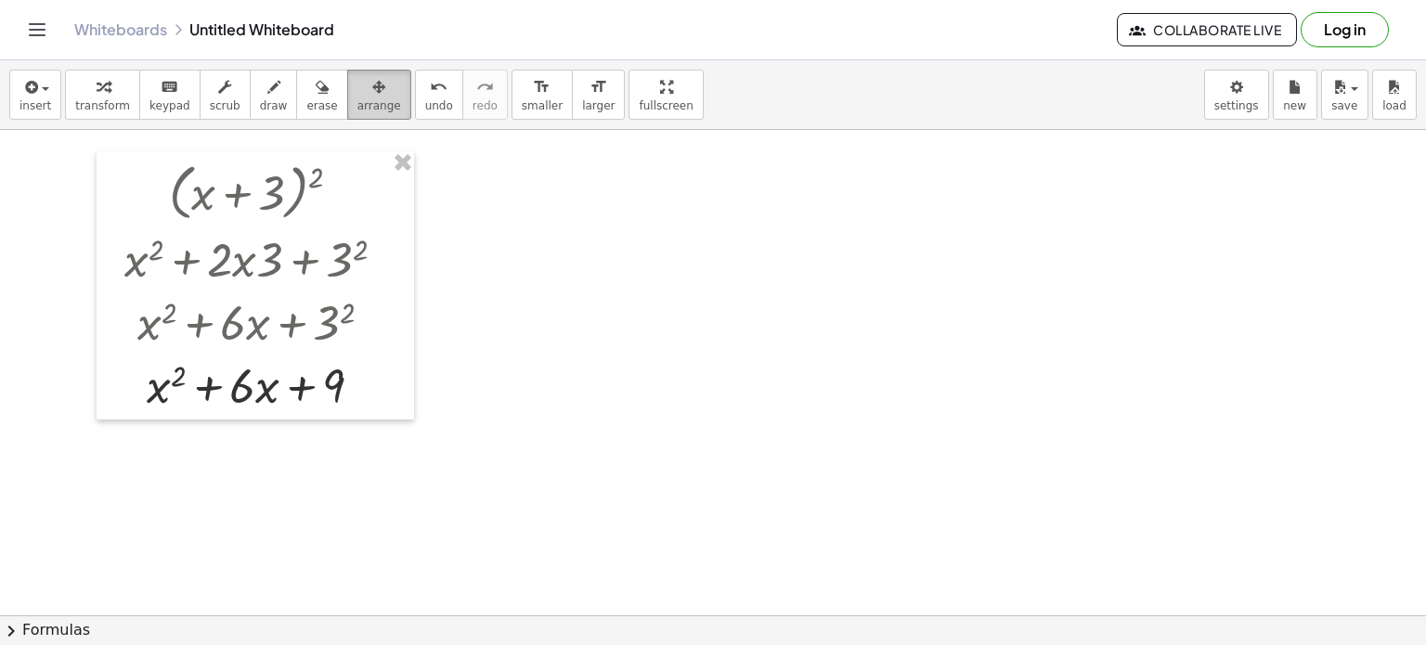
click at [357, 102] on span "arrange" at bounding box center [379, 105] width 44 height 13
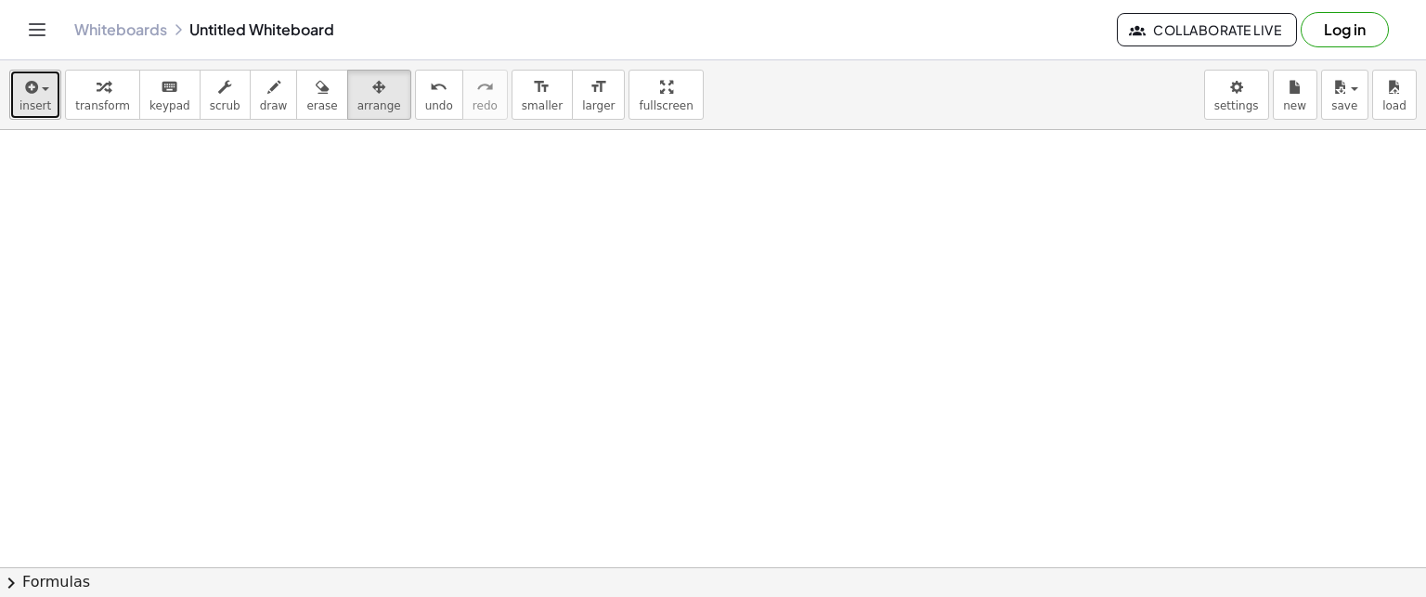
click at [24, 106] on span "insert" at bounding box center [35, 105] width 32 height 13
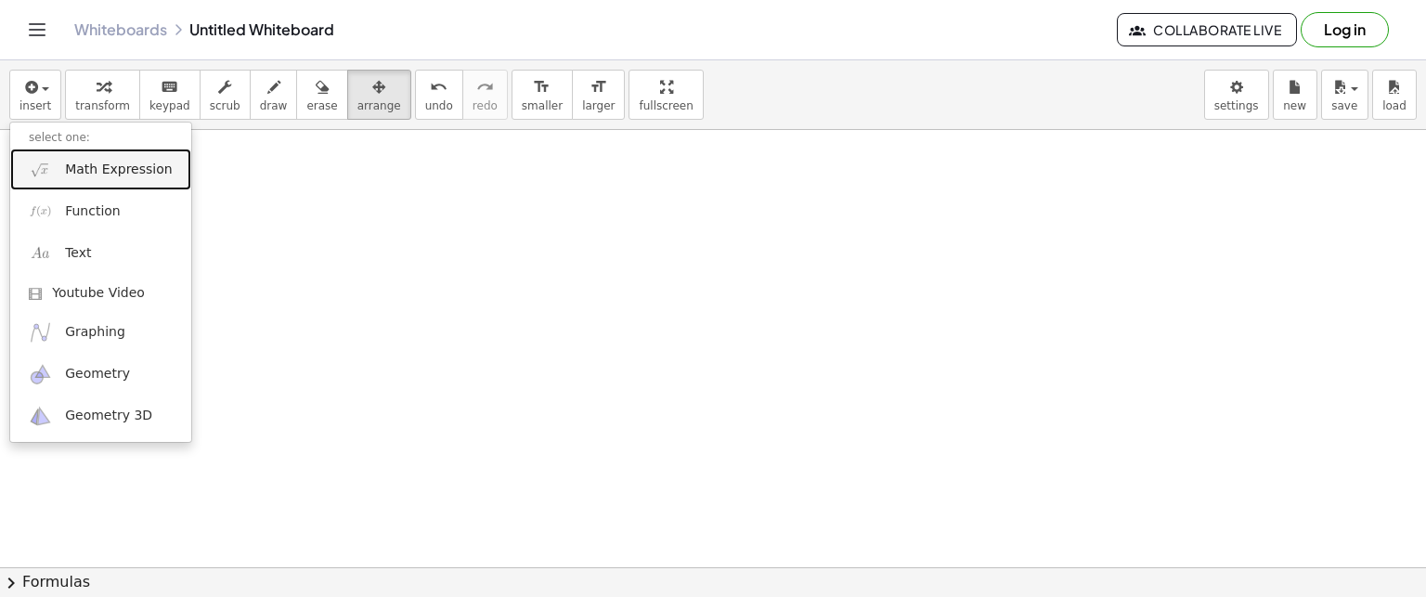
click at [65, 167] on span "Math Expression" at bounding box center [118, 170] width 107 height 19
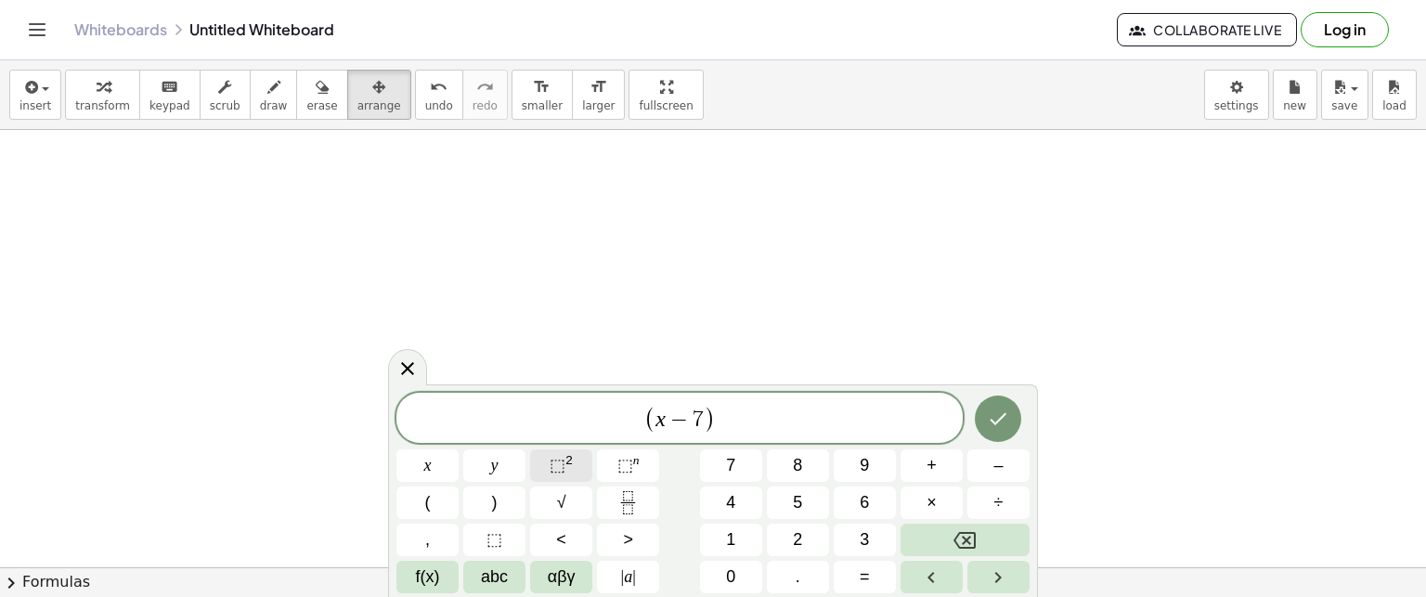
click at [563, 460] on span "⬚" at bounding box center [558, 465] width 16 height 19
click at [991, 416] on icon "Done" at bounding box center [998, 416] width 22 height 22
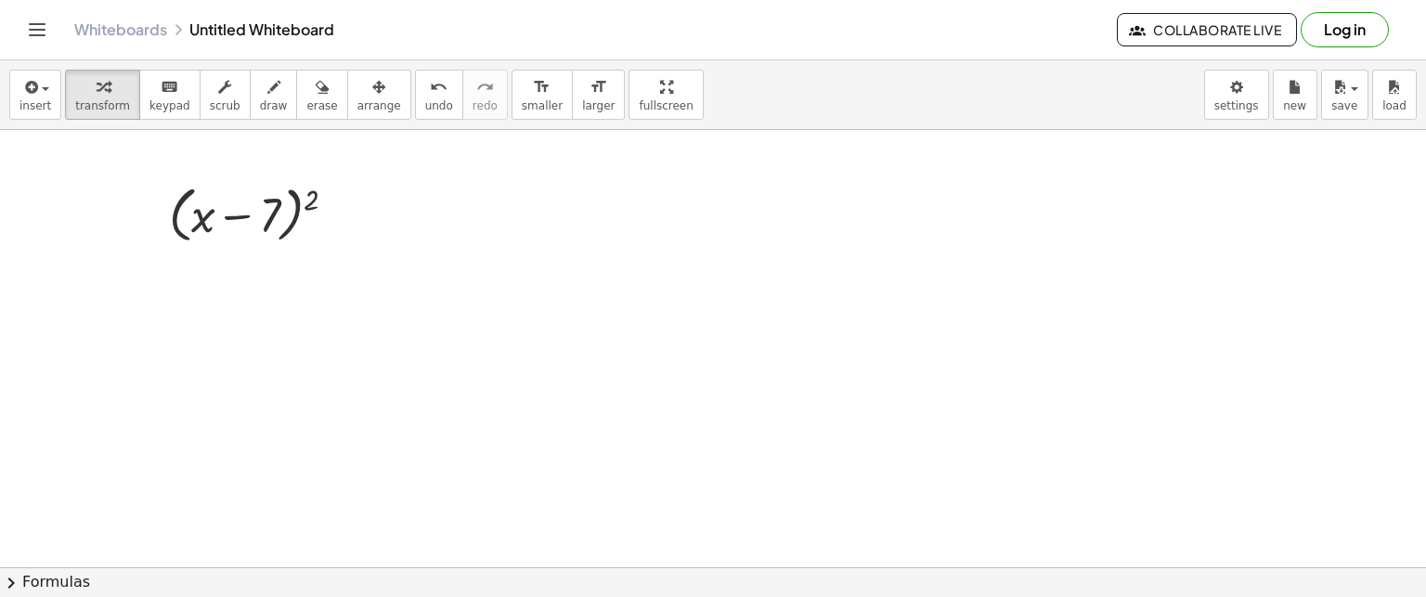
click at [60, 581] on button "chevron_right Formulas" at bounding box center [713, 582] width 1426 height 30
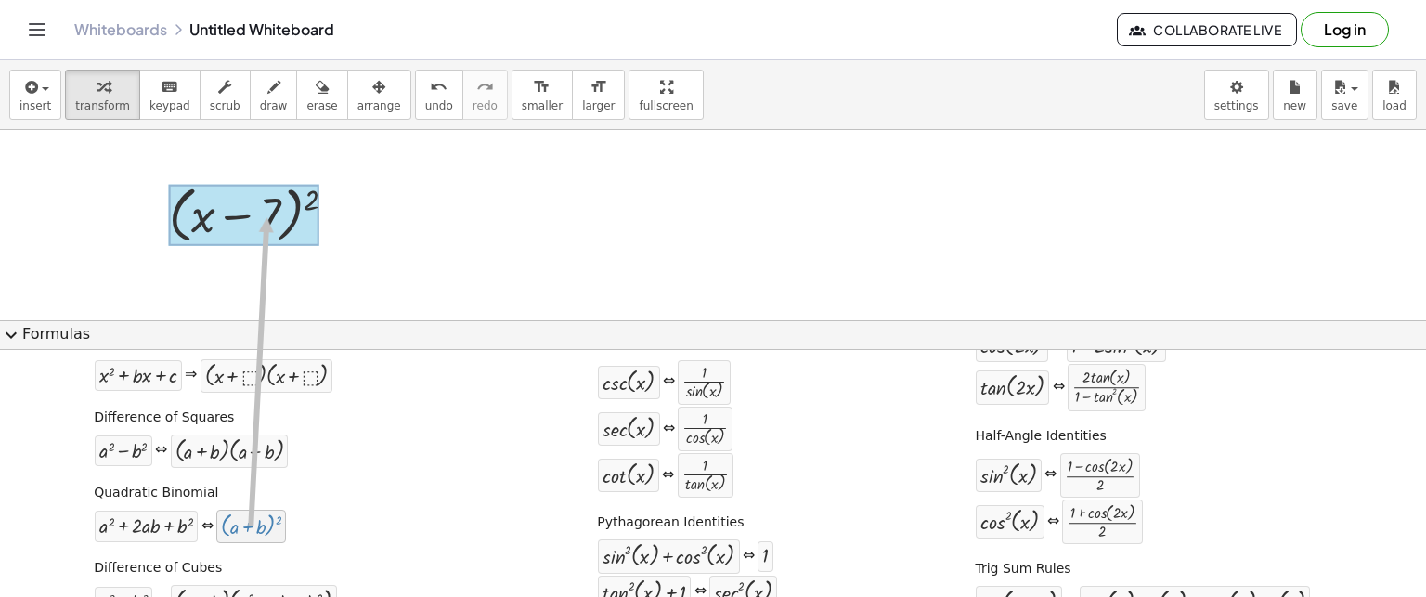
drag, startPoint x: 245, startPoint y: 531, endPoint x: 266, endPoint y: 216, distance: 315.4
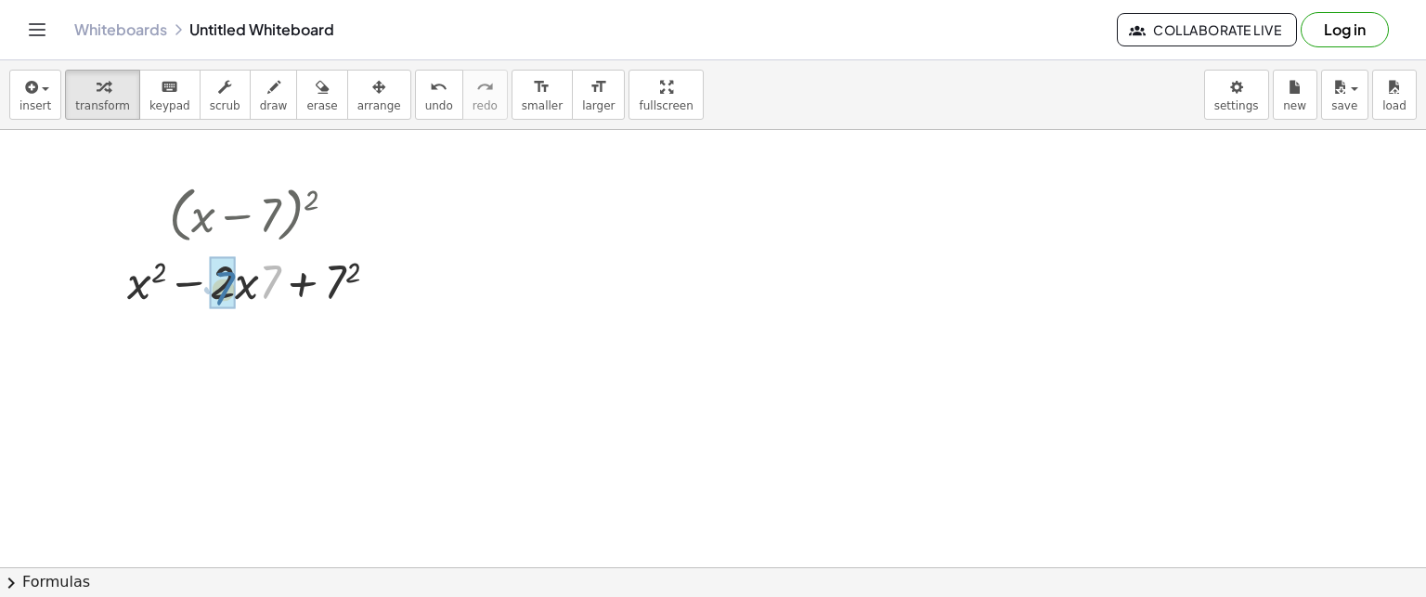
drag, startPoint x: 275, startPoint y: 272, endPoint x: 227, endPoint y: 281, distance: 49.2
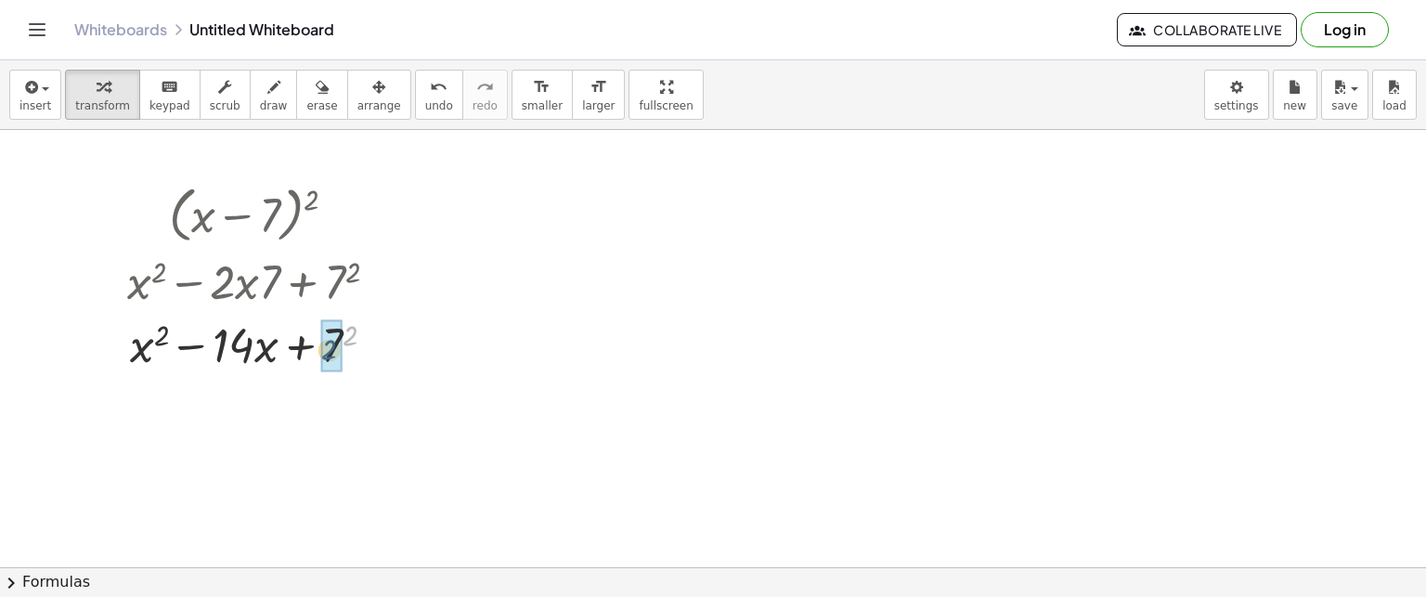
drag, startPoint x: 353, startPoint y: 330, endPoint x: 350, endPoint y: 347, distance: 17.9
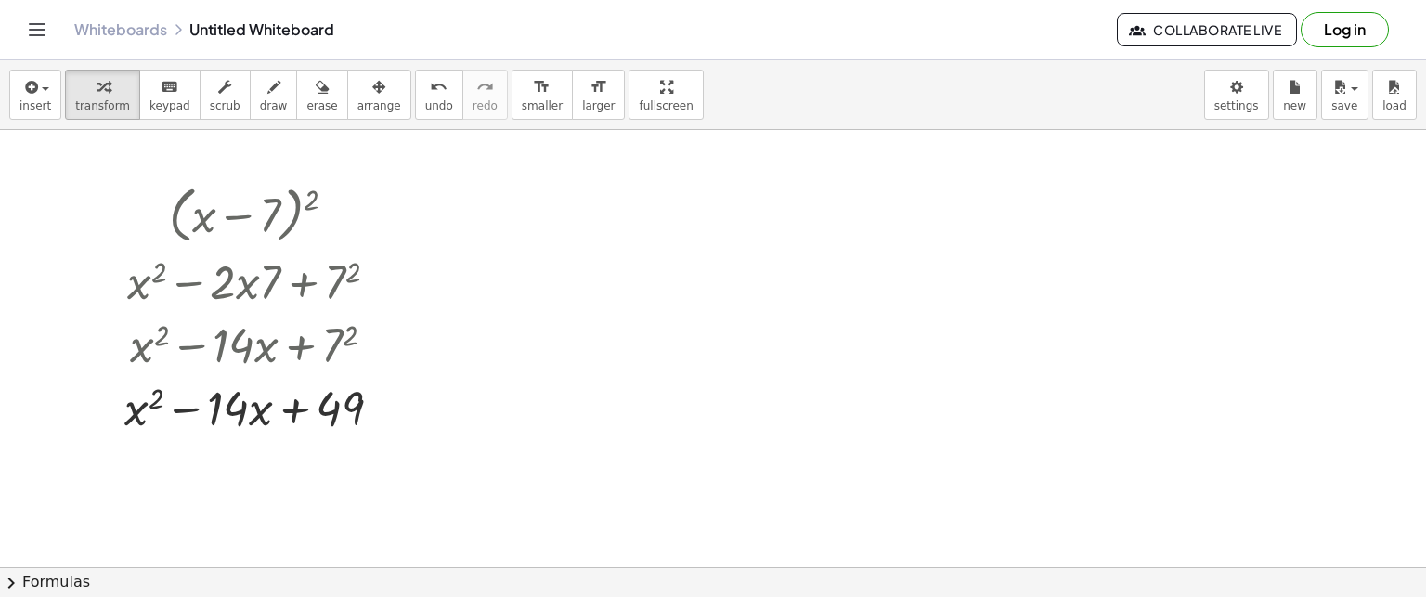
click at [39, 588] on button "chevron_right Formulas" at bounding box center [713, 582] width 1426 height 30
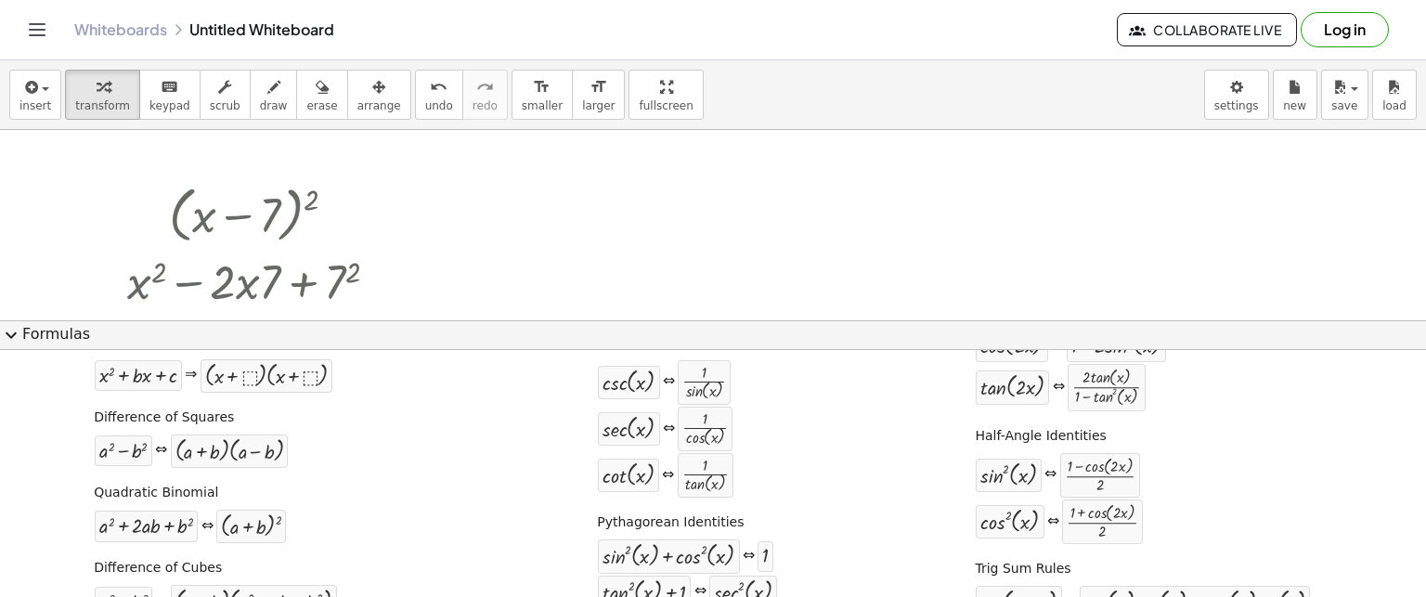
click at [17, 333] on span "expand_more" at bounding box center [11, 335] width 22 height 22
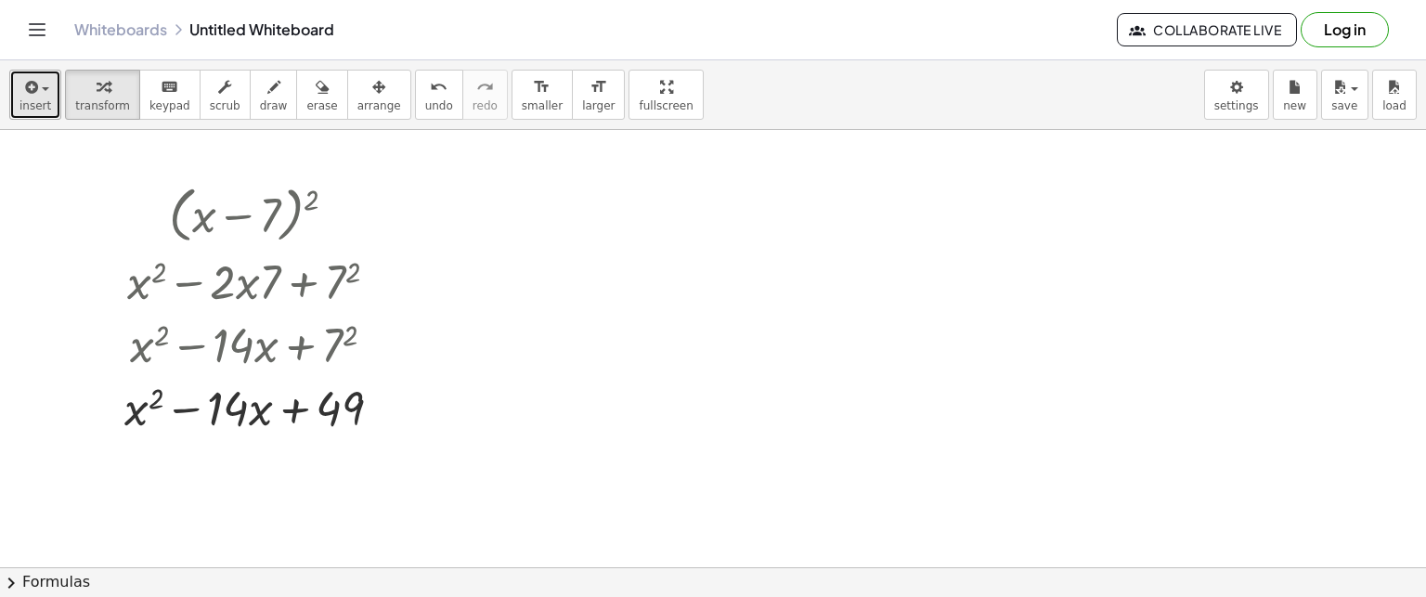
click at [33, 84] on icon "button" at bounding box center [29, 87] width 17 height 22
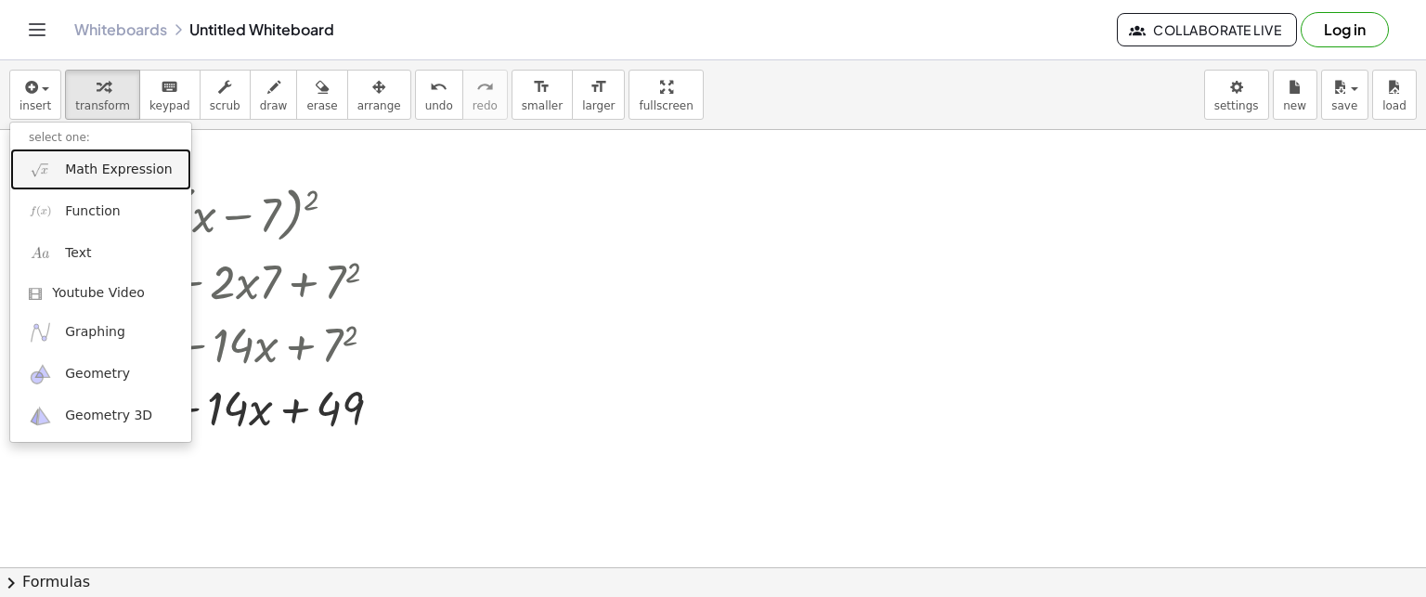
drag, startPoint x: 70, startPoint y: 166, endPoint x: 122, endPoint y: 175, distance: 52.8
click at [71, 166] on span "Math Expression" at bounding box center [118, 170] width 107 height 19
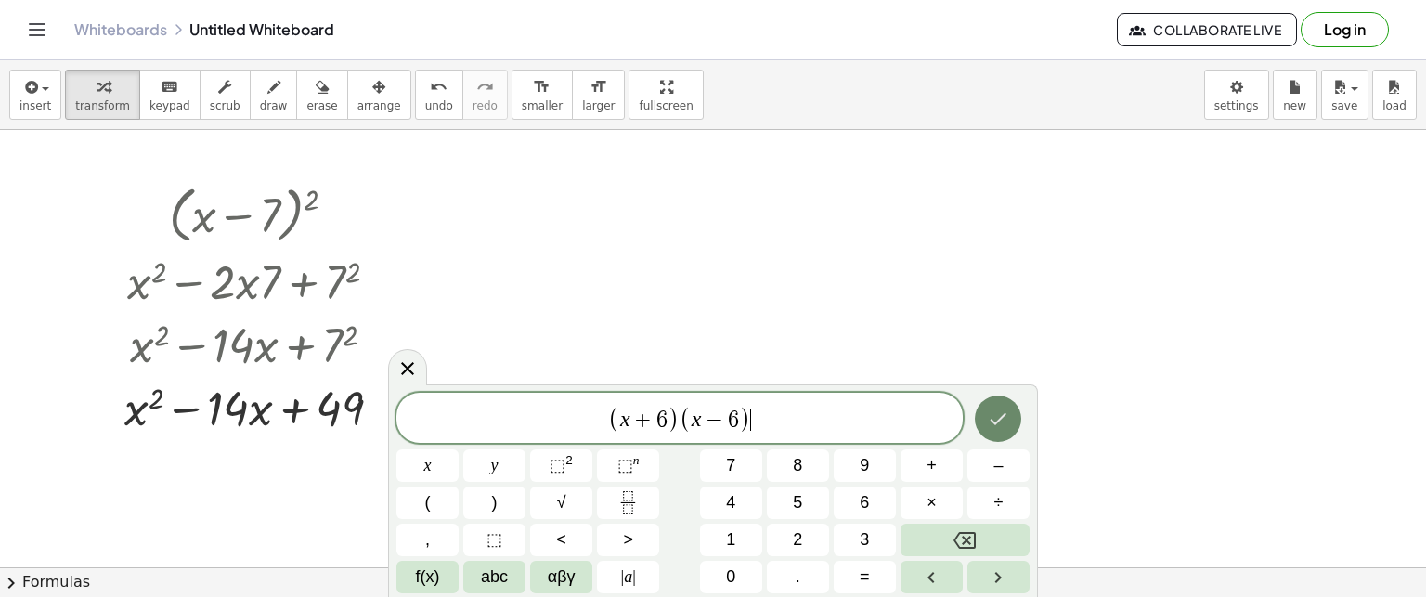
click at [995, 424] on icon "Done" at bounding box center [999, 419] width 17 height 12
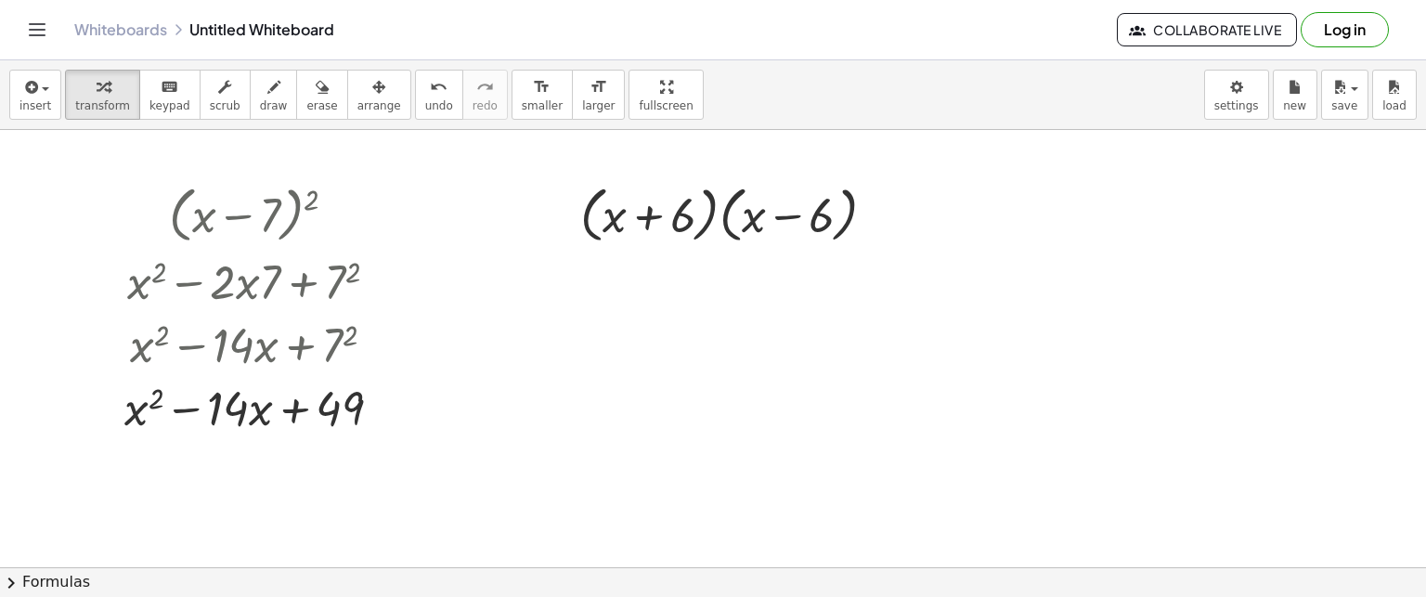
click at [71, 586] on button "chevron_right Formulas" at bounding box center [713, 582] width 1426 height 30
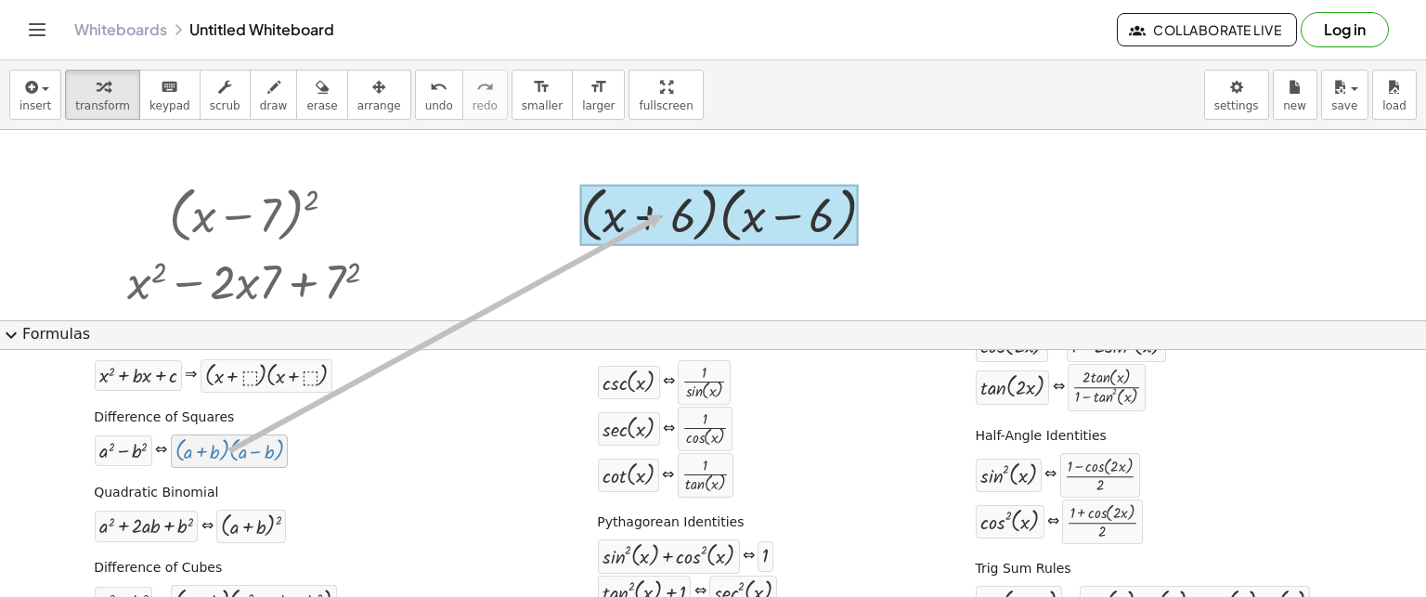
drag, startPoint x: 212, startPoint y: 455, endPoint x: 662, endPoint y: 214, distance: 510.9
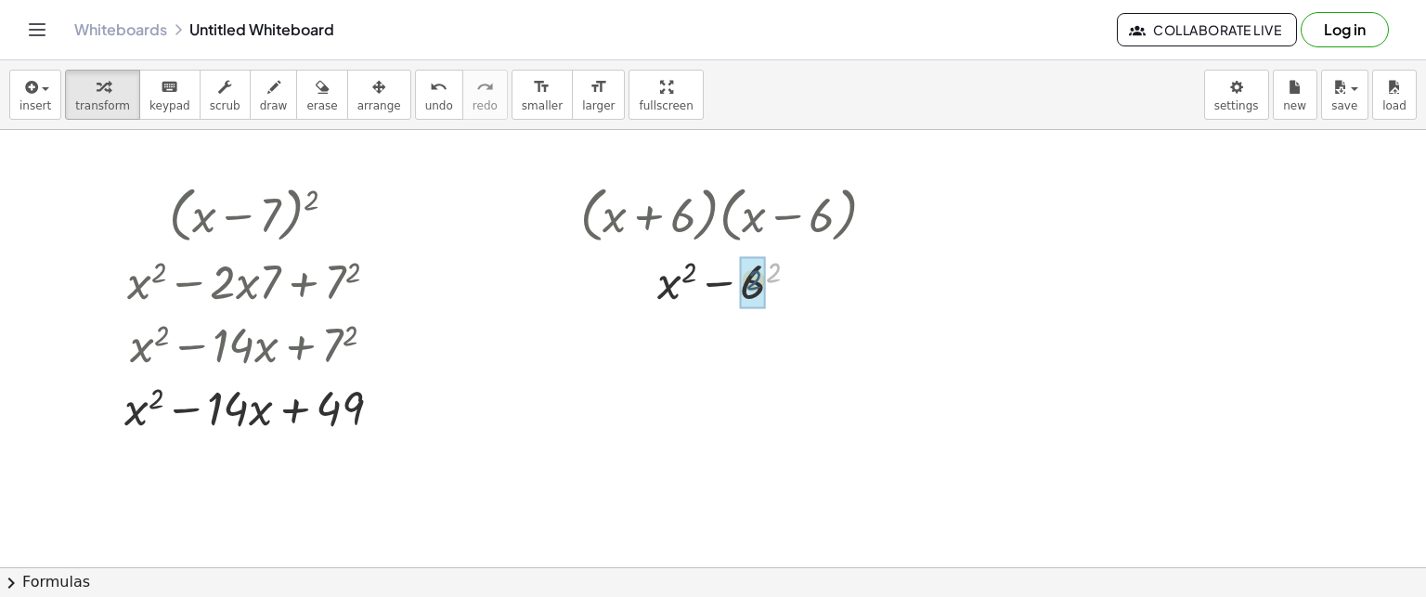
drag, startPoint x: 772, startPoint y: 272, endPoint x: 753, endPoint y: 281, distance: 21.6
click at [67, 581] on button "chevron_right Formulas" at bounding box center [713, 582] width 1426 height 30
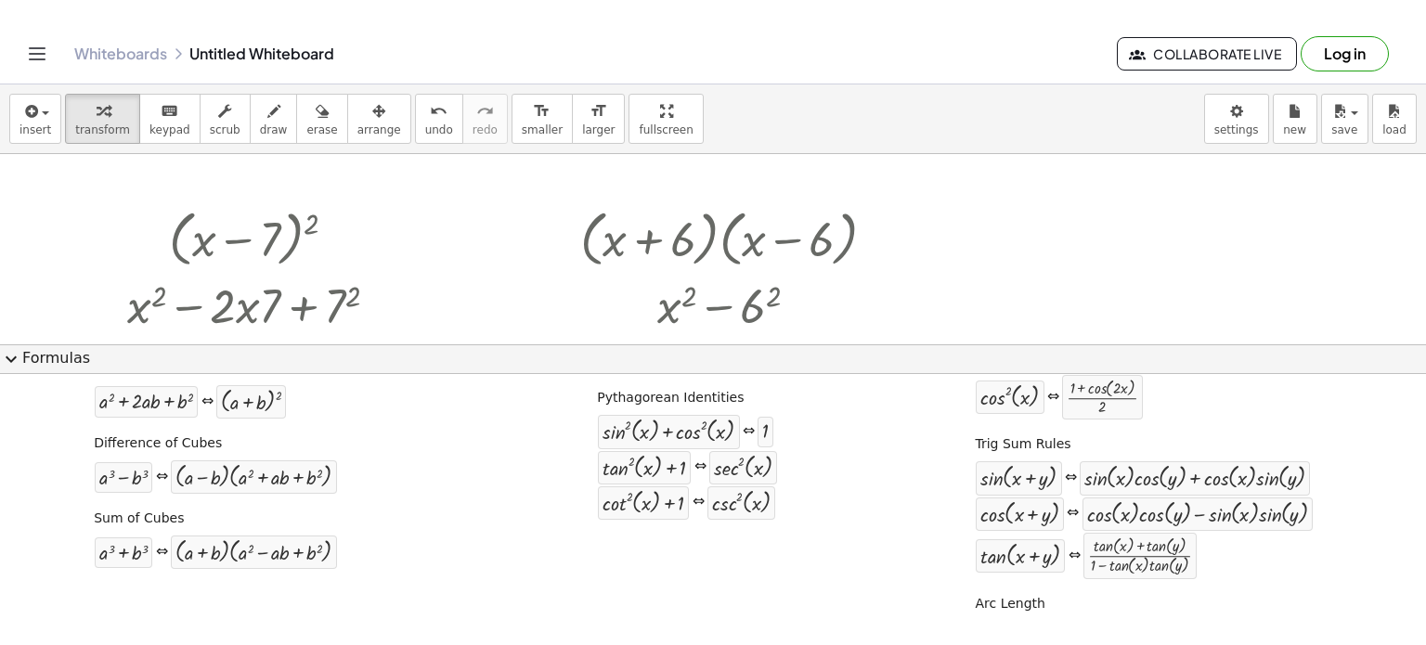
scroll to position [309, 0]
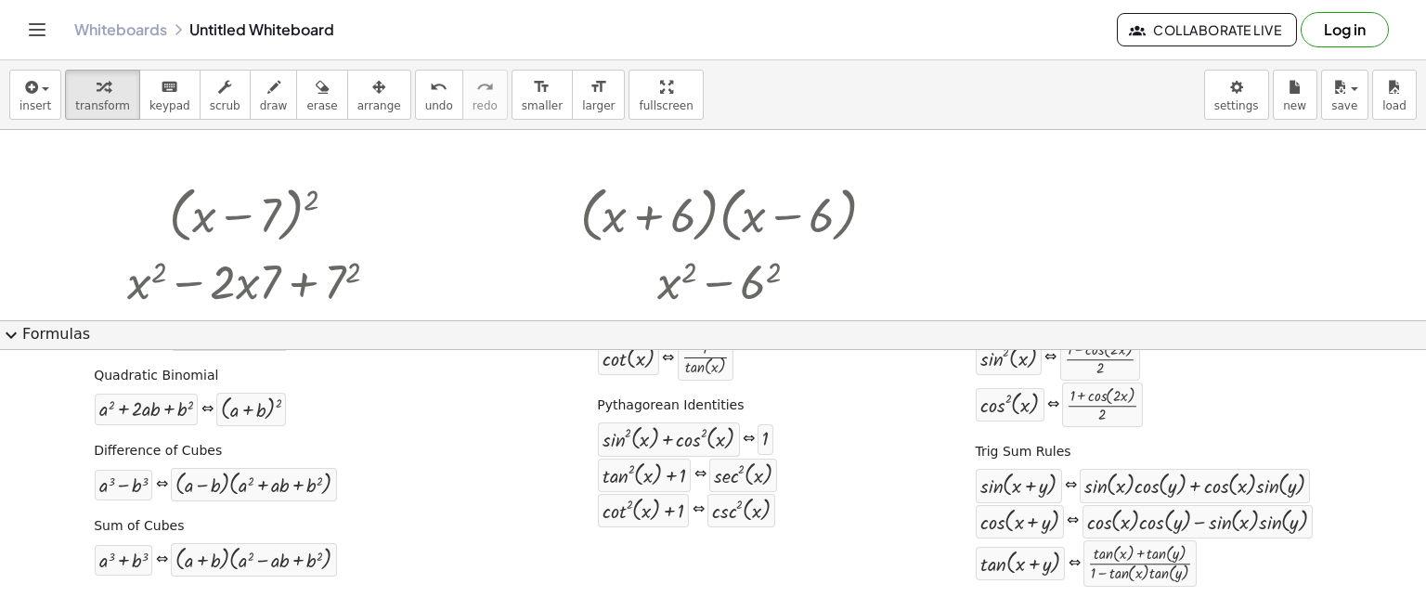
click at [11, 330] on span "expand_more" at bounding box center [11, 335] width 22 height 22
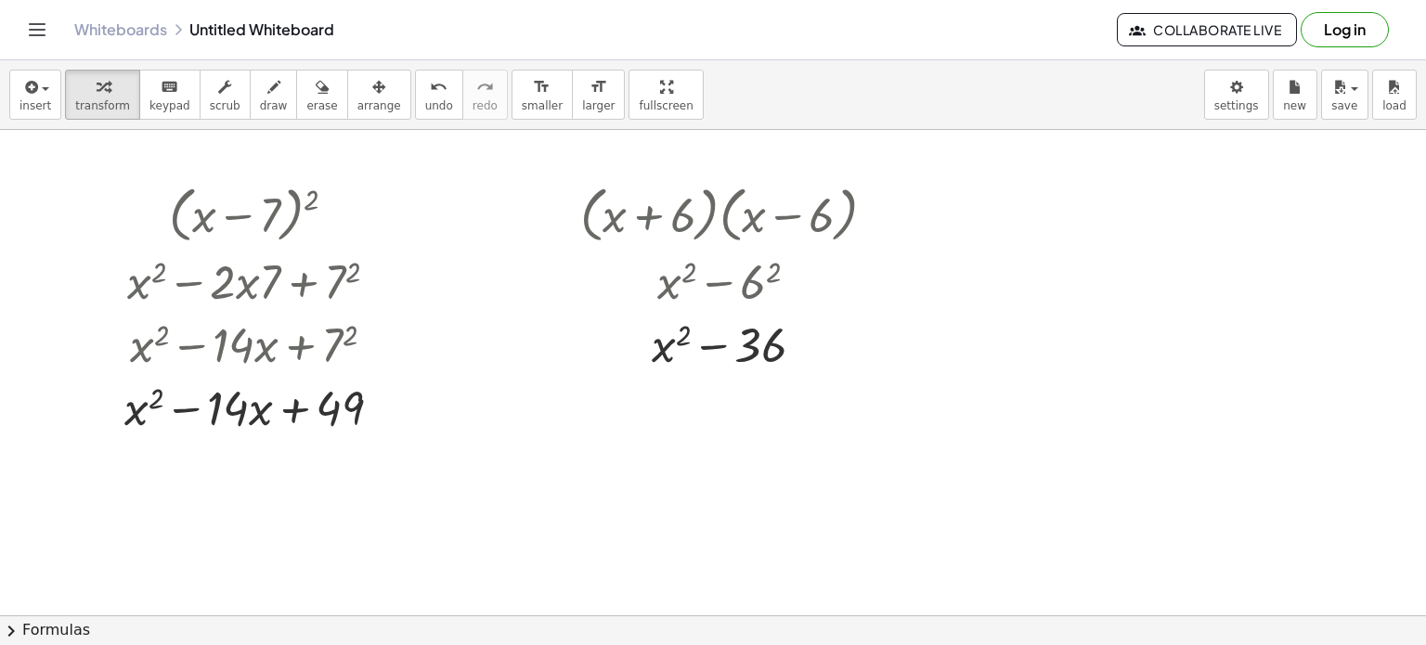
click at [35, 633] on button "chevron_right Formulas" at bounding box center [713, 631] width 1426 height 30
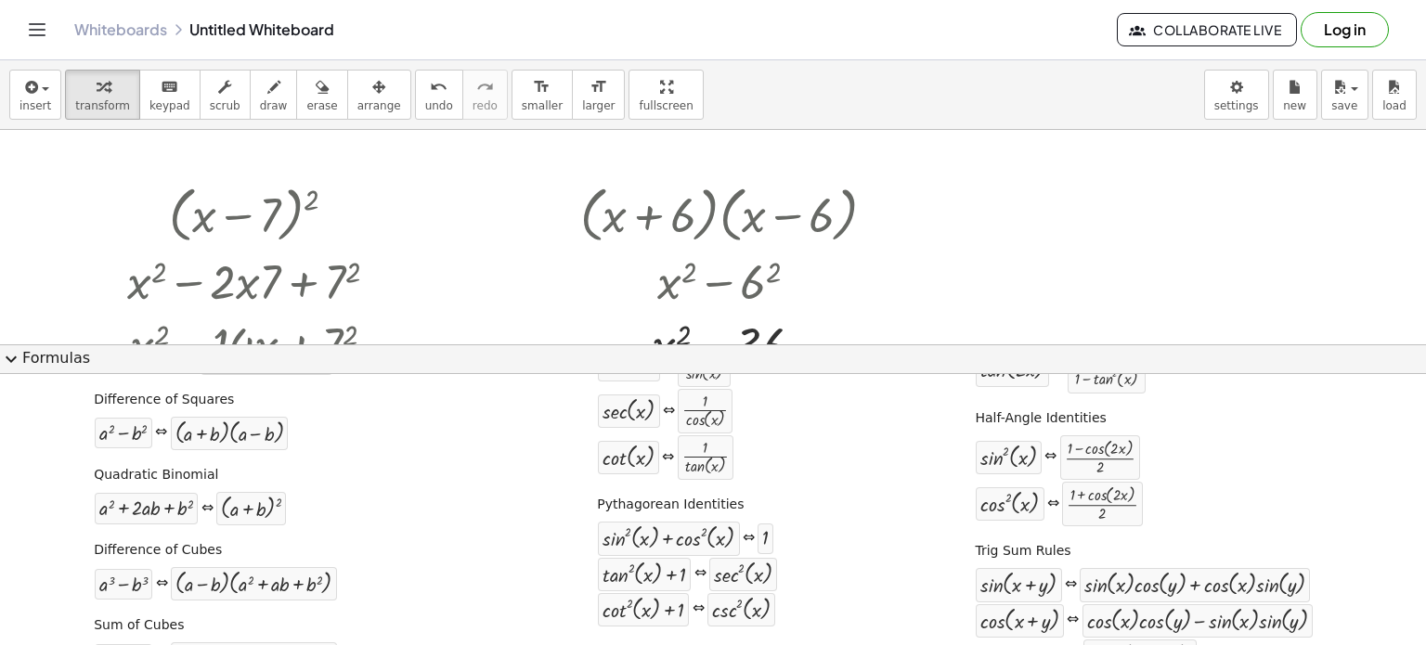
scroll to position [192, 0]
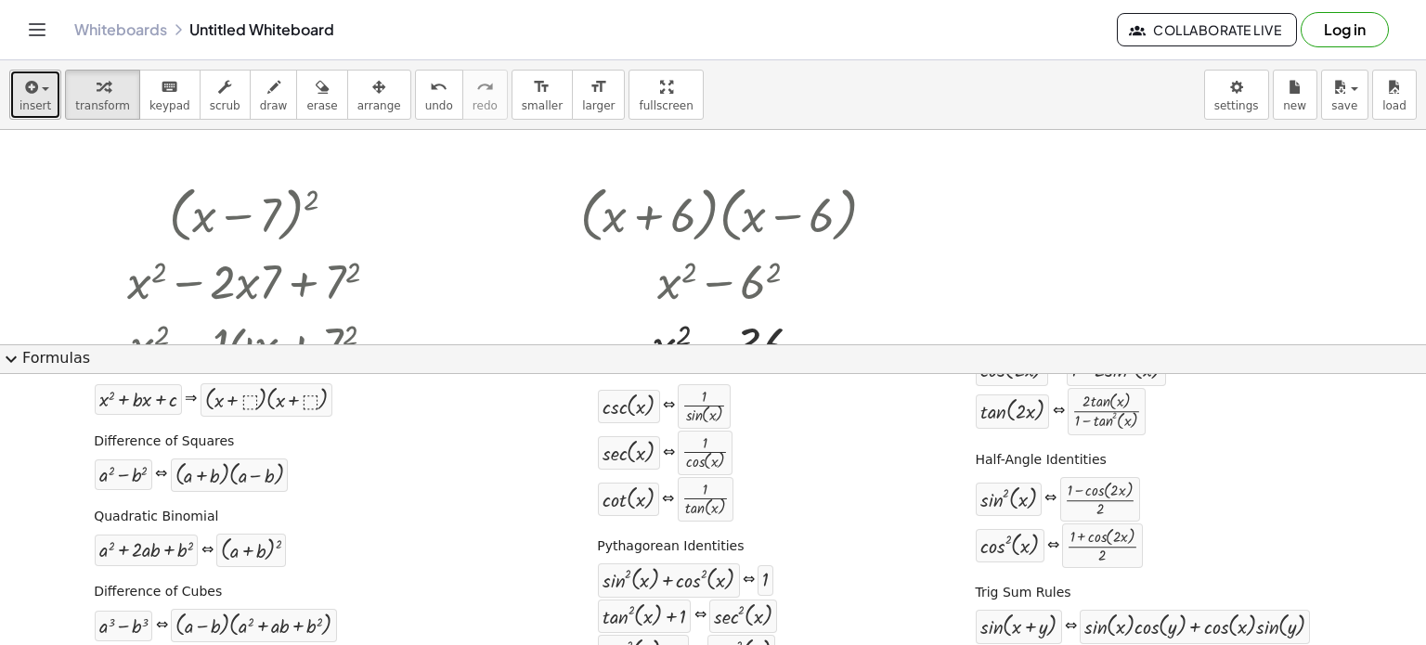
click at [44, 91] on span "button" at bounding box center [45, 89] width 7 height 4
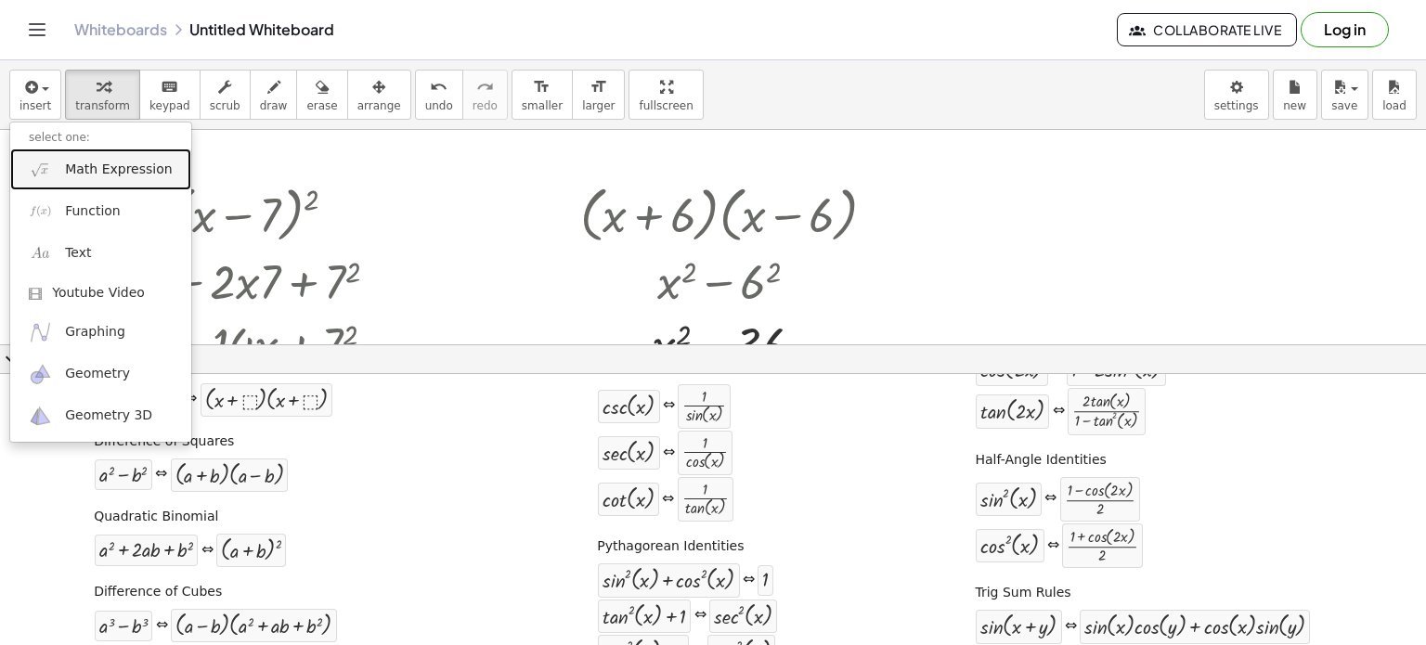
click at [92, 172] on span "Math Expression" at bounding box center [118, 170] width 107 height 19
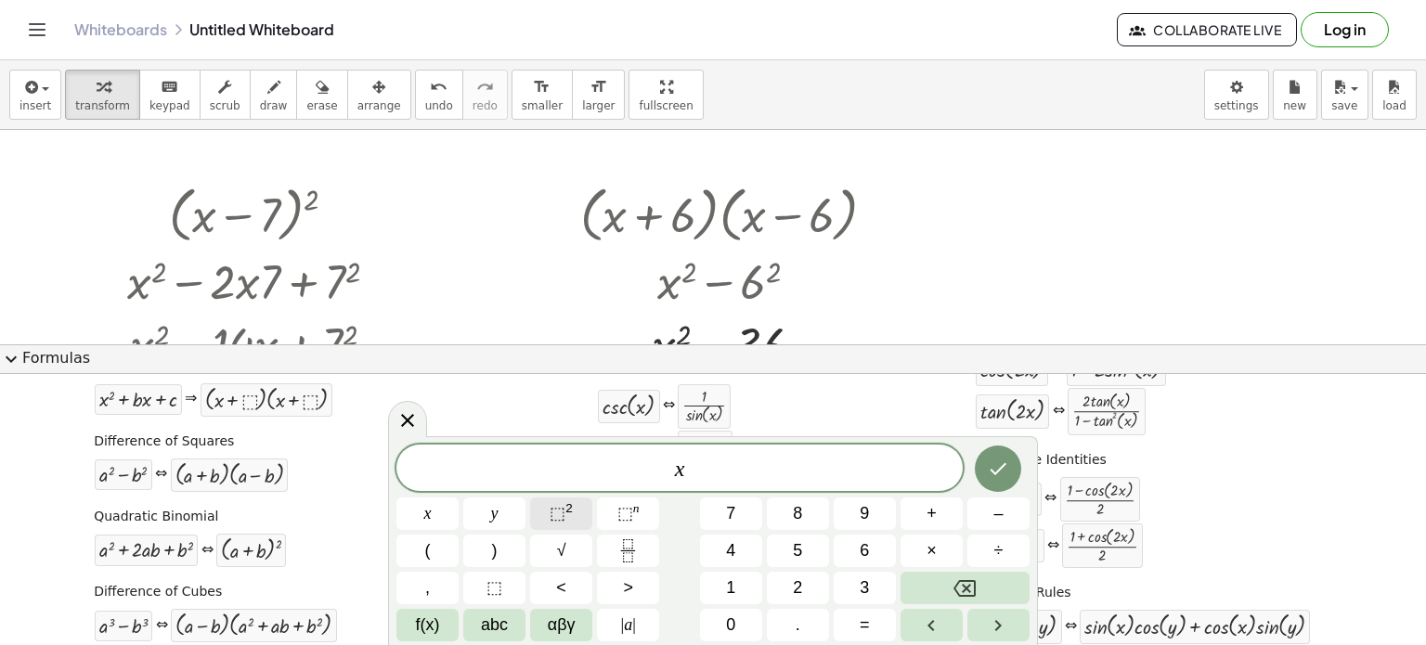
click at [565, 512] on sup "2" at bounding box center [568, 508] width 7 height 14
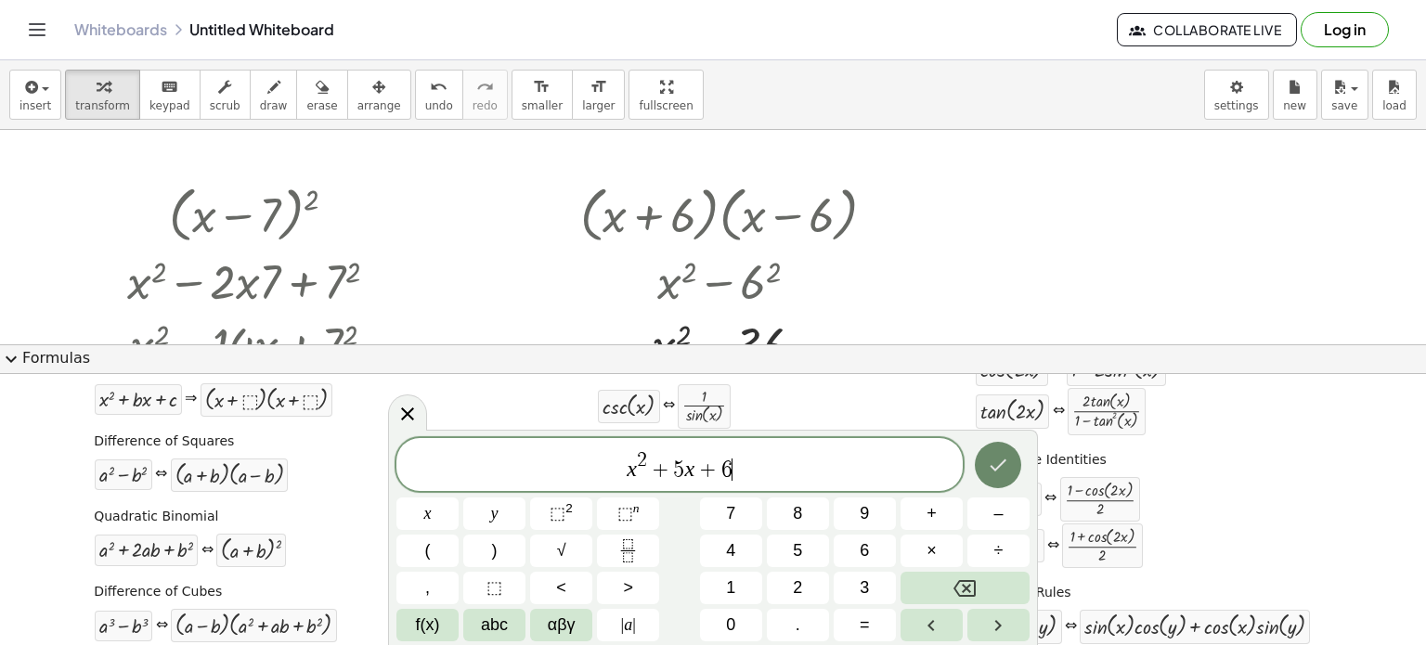
click at [999, 460] on icon "Done" at bounding box center [998, 465] width 22 height 22
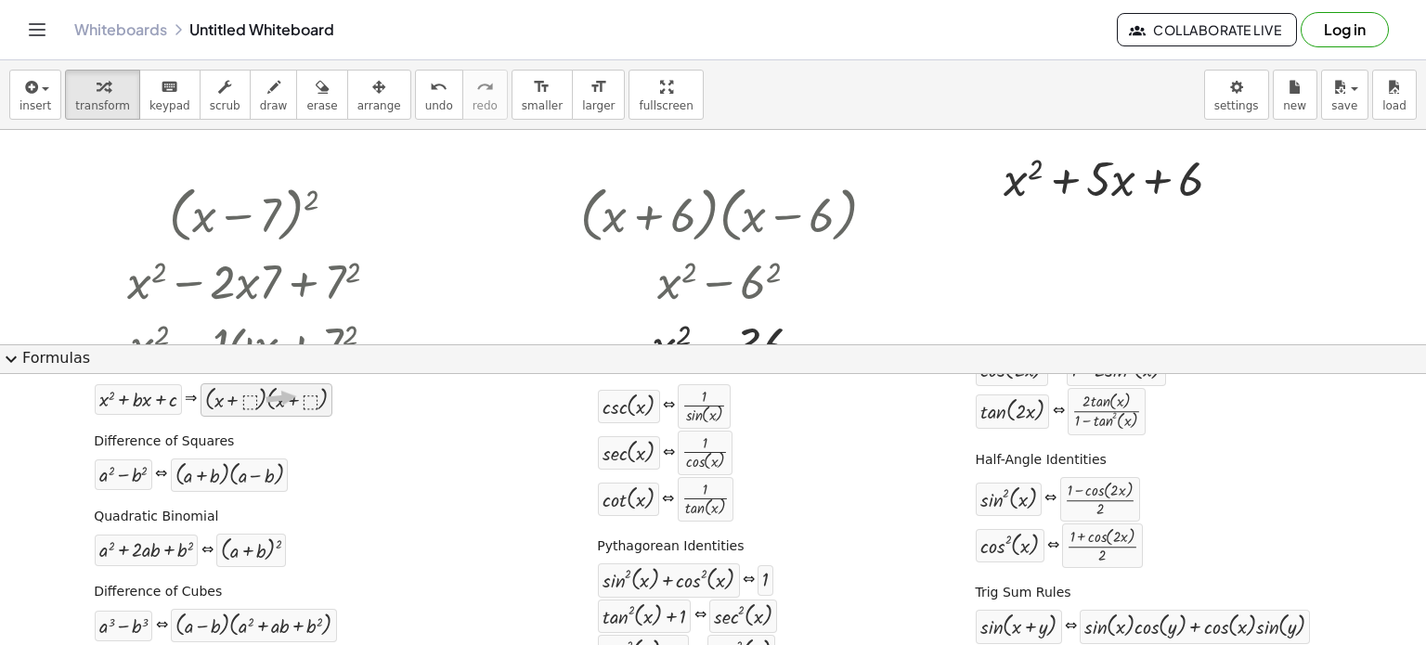
drag, startPoint x: 280, startPoint y: 401, endPoint x: 293, endPoint y: 395, distance: 14.1
click at [293, 395] on div at bounding box center [266, 400] width 123 height 24
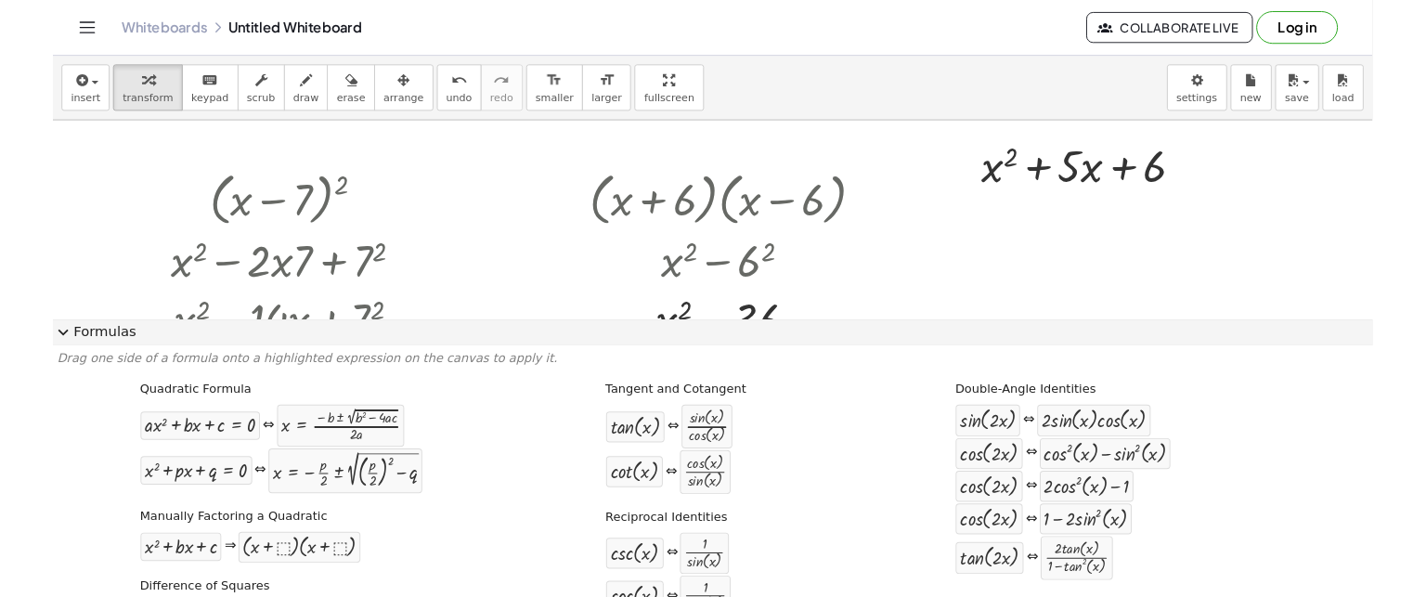
scroll to position [0, 0]
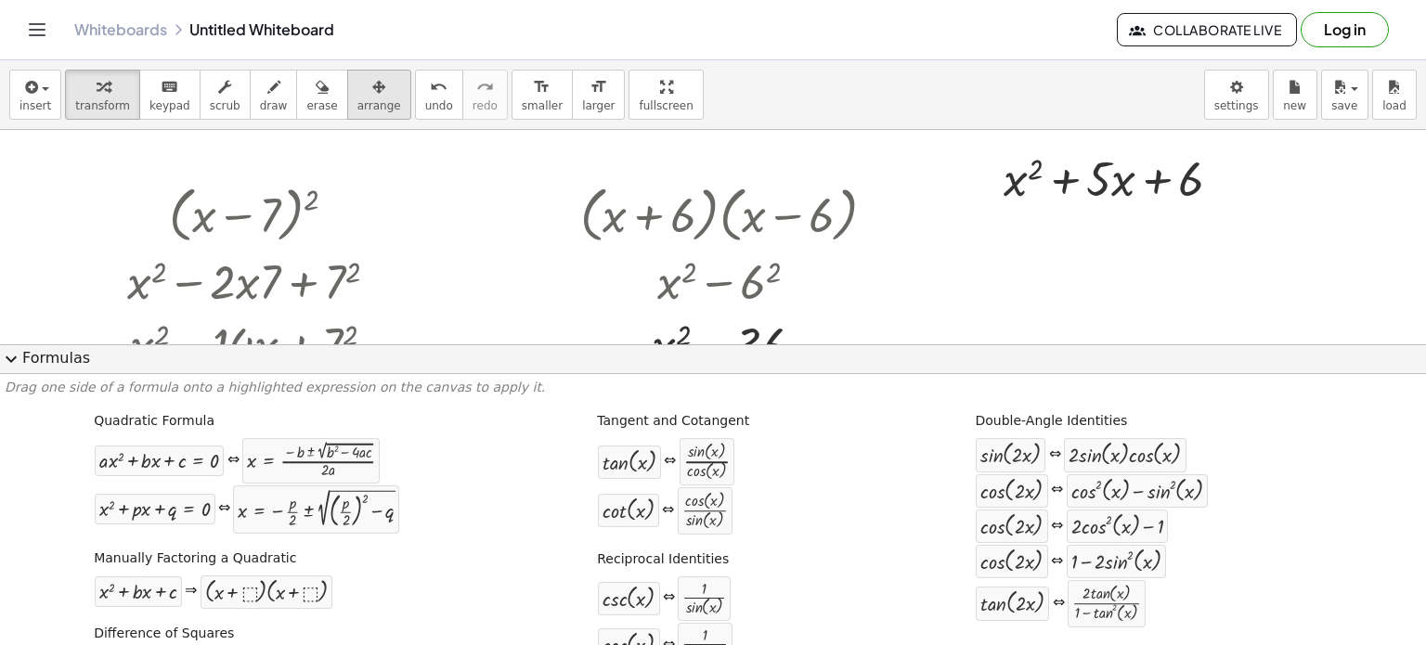
drag, startPoint x: 354, startPoint y: 94, endPoint x: 927, endPoint y: 162, distance: 577.8
click at [357, 94] on div "button" at bounding box center [379, 86] width 44 height 22
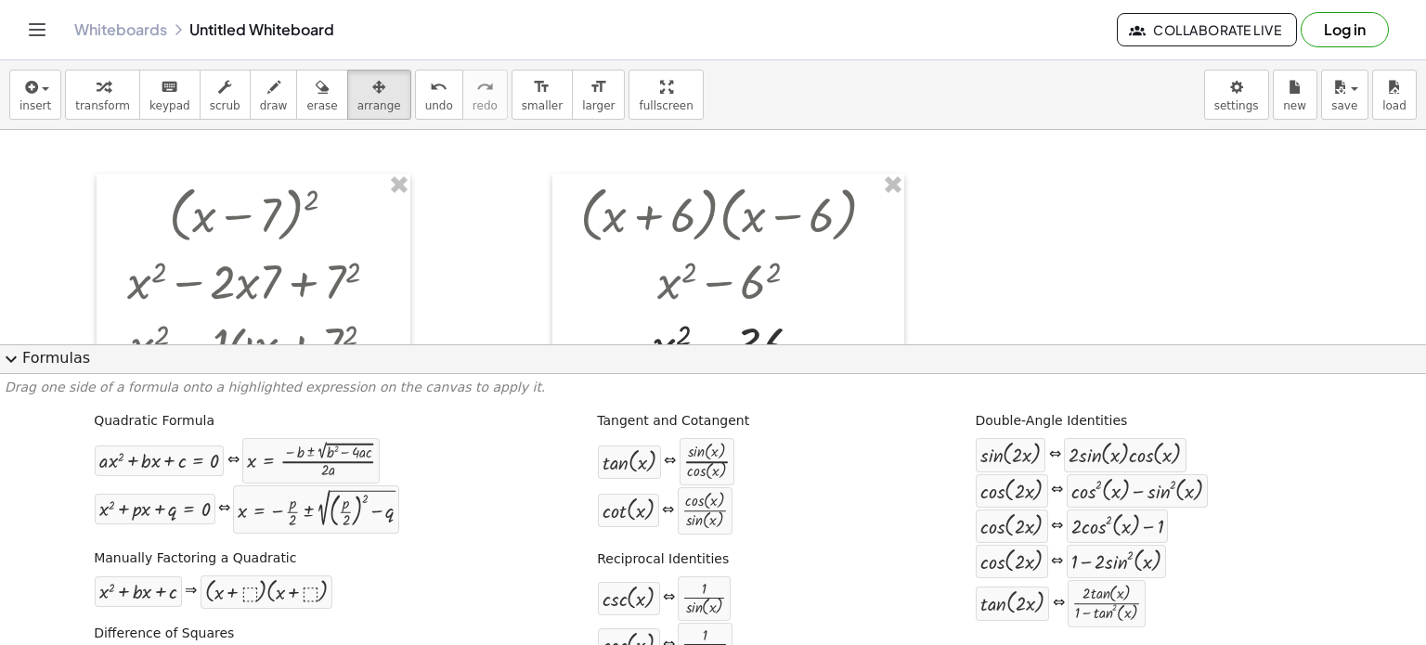
click at [48, 361] on button "expand_more Formulas" at bounding box center [713, 359] width 1426 height 30
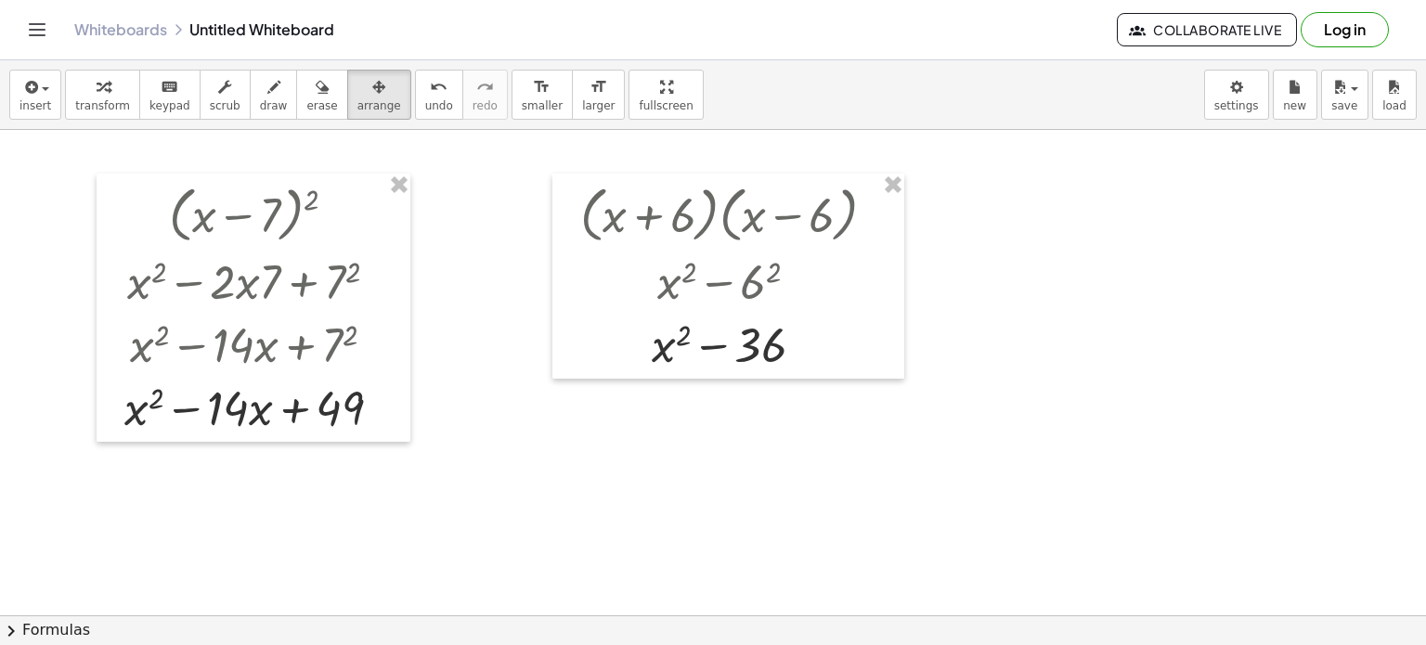
click at [1098, 389] on div at bounding box center [713, 615] width 1426 height 971
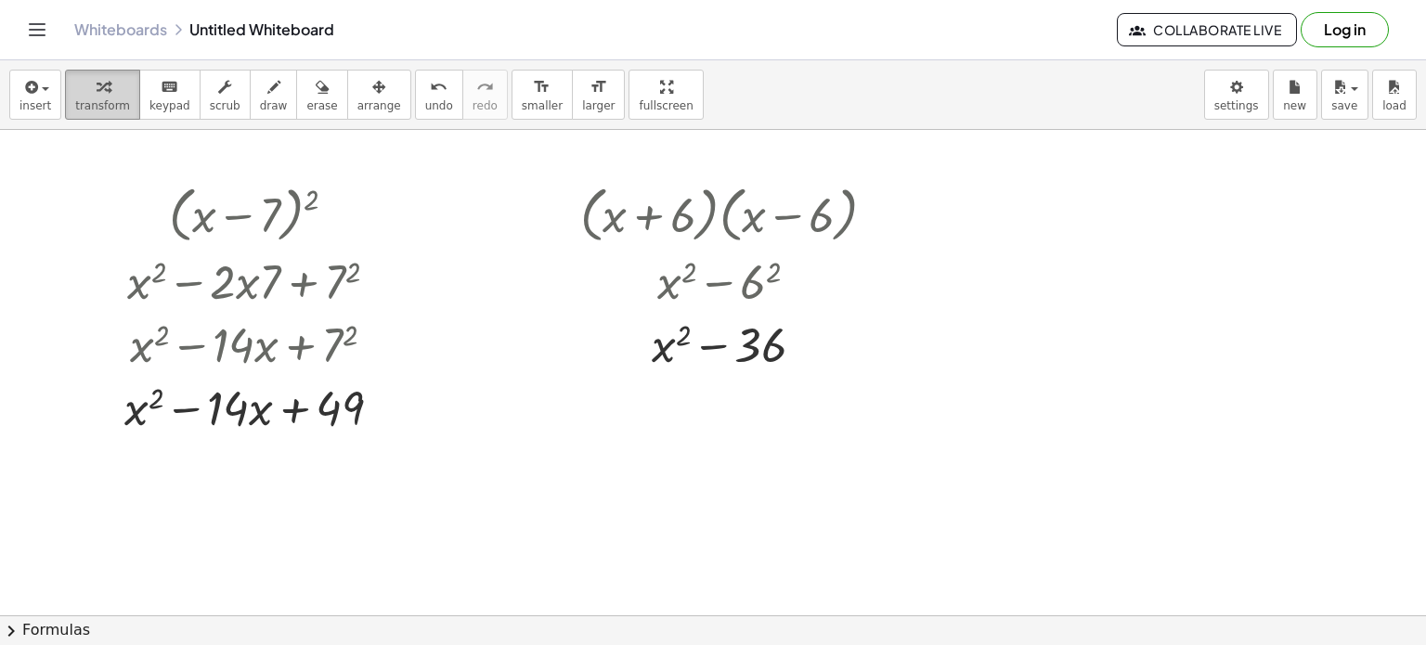
click at [112, 99] on span "transform" at bounding box center [102, 105] width 55 height 13
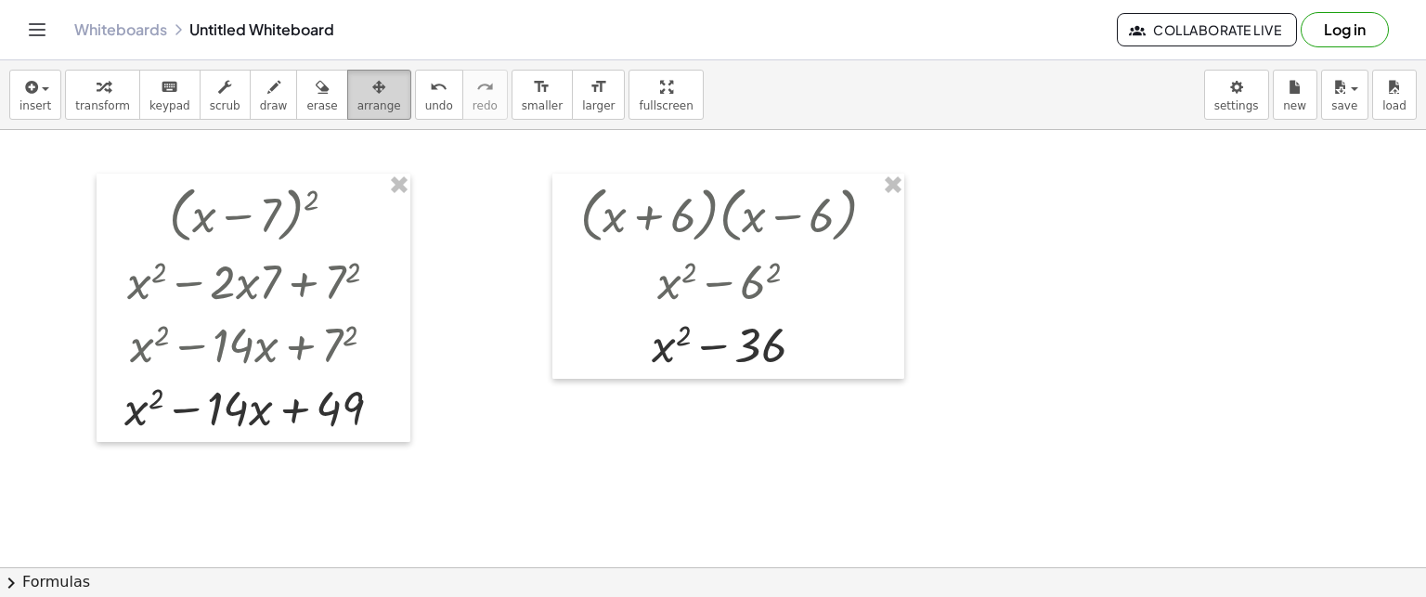
click at [347, 97] on button "arrange" at bounding box center [379, 95] width 64 height 50
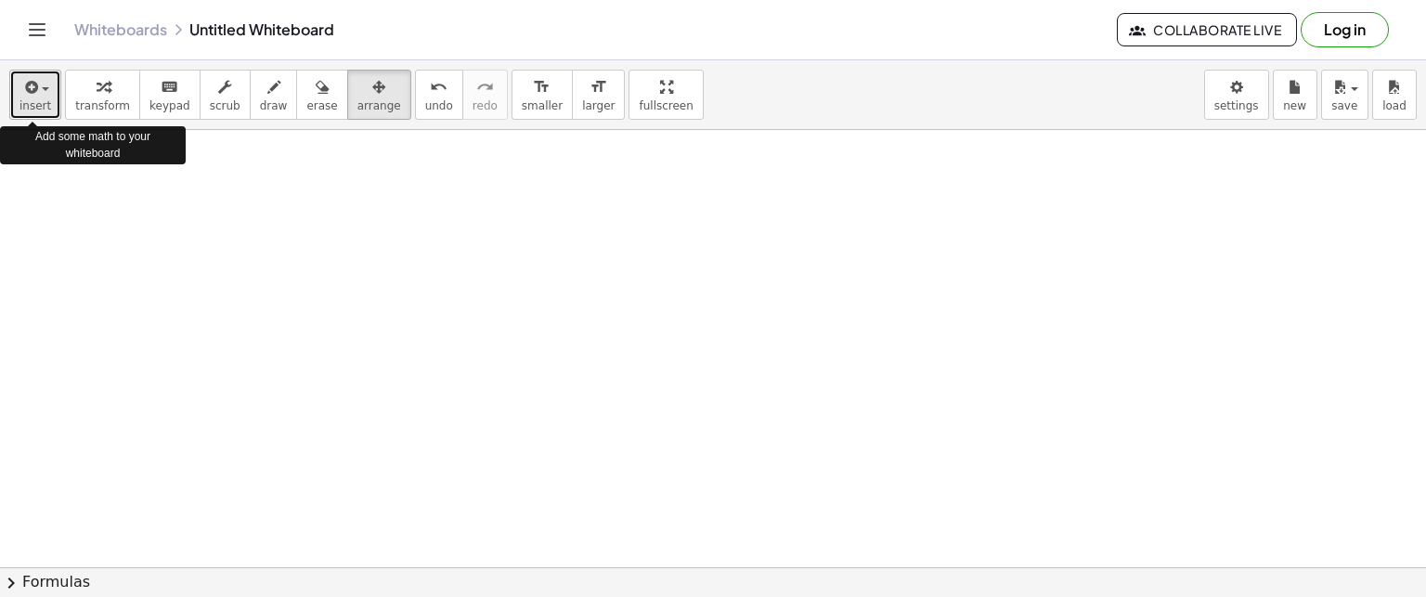
click at [45, 93] on div "button" at bounding box center [35, 86] width 32 height 22
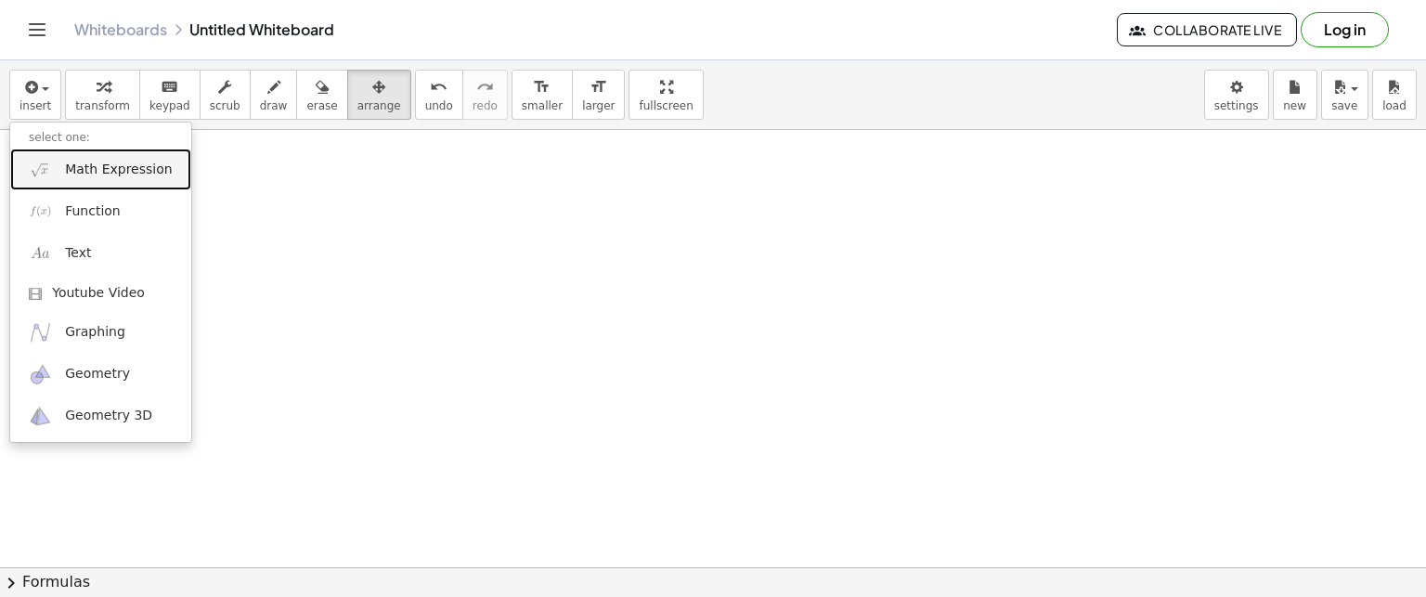
click at [127, 167] on span "Math Expression" at bounding box center [118, 170] width 107 height 19
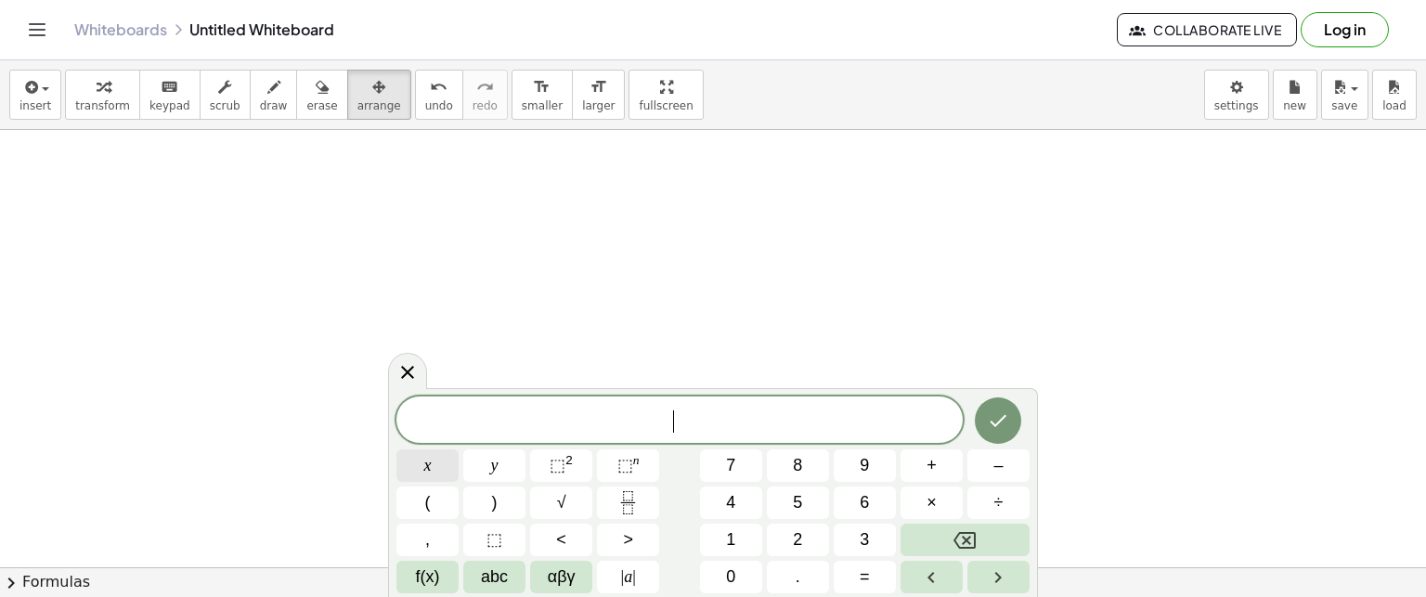
click at [434, 469] on button "x" at bounding box center [427, 465] width 62 height 32
click at [555, 462] on span "⬚" at bounding box center [558, 465] width 16 height 19
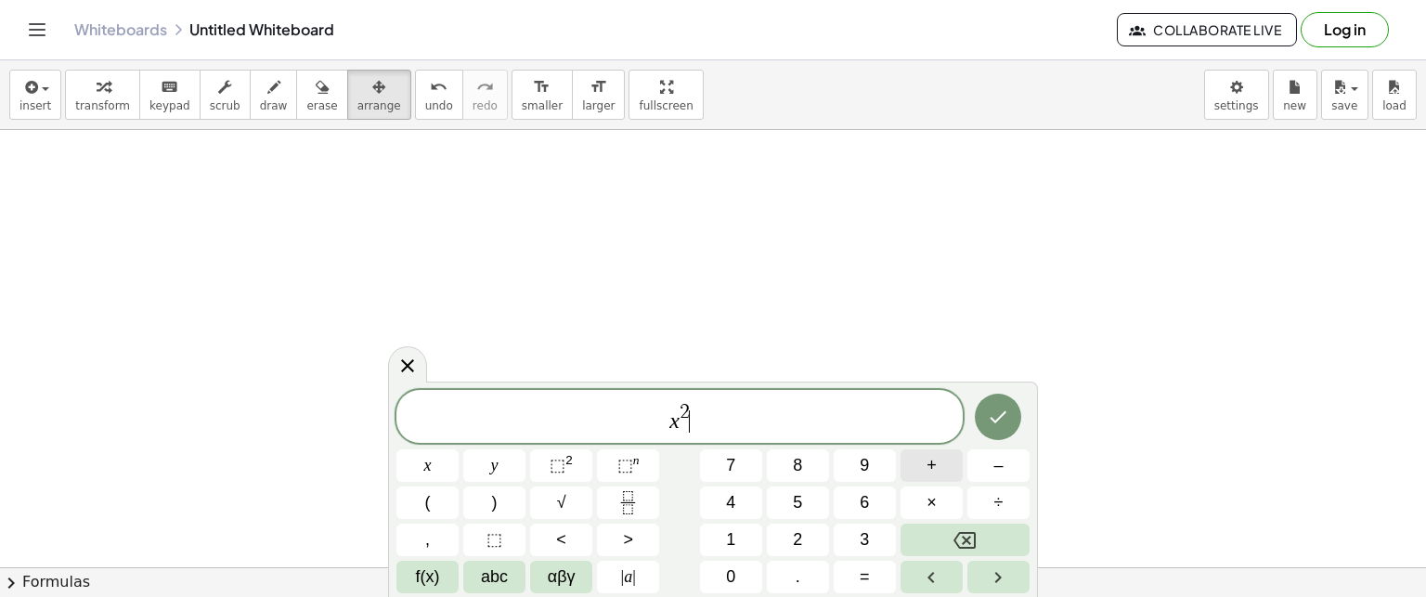
click at [942, 463] on button "+" at bounding box center [932, 465] width 62 height 32
click at [737, 542] on button "1" at bounding box center [731, 540] width 62 height 32
click at [728, 576] on span "0" at bounding box center [730, 576] width 9 height 25
click at [425, 463] on span "x" at bounding box center [427, 465] width 7 height 25
click at [934, 499] on span "×" at bounding box center [932, 502] width 10 height 25
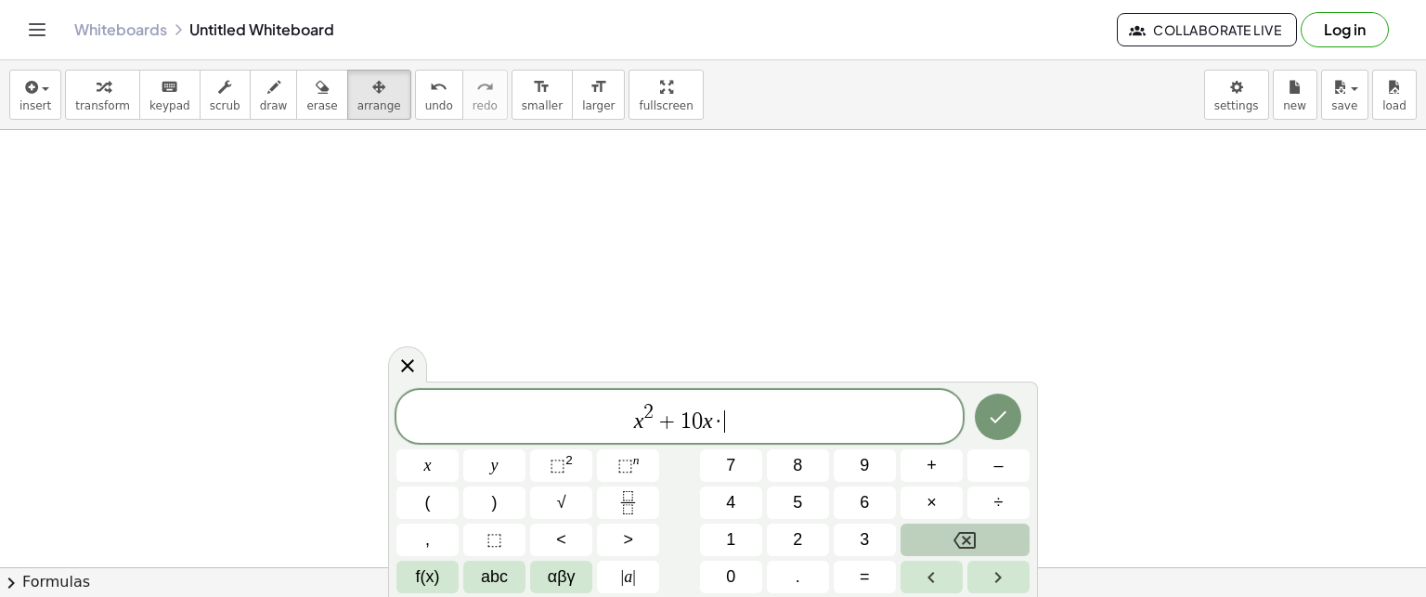
click at [964, 534] on icon "Backspace" at bounding box center [964, 540] width 22 height 22
click at [935, 466] on span "+" at bounding box center [932, 465] width 10 height 25
click at [800, 534] on span "2" at bounding box center [797, 539] width 9 height 25
click at [745, 529] on button "1" at bounding box center [731, 540] width 62 height 32
click at [996, 417] on icon "Done" at bounding box center [998, 417] width 22 height 22
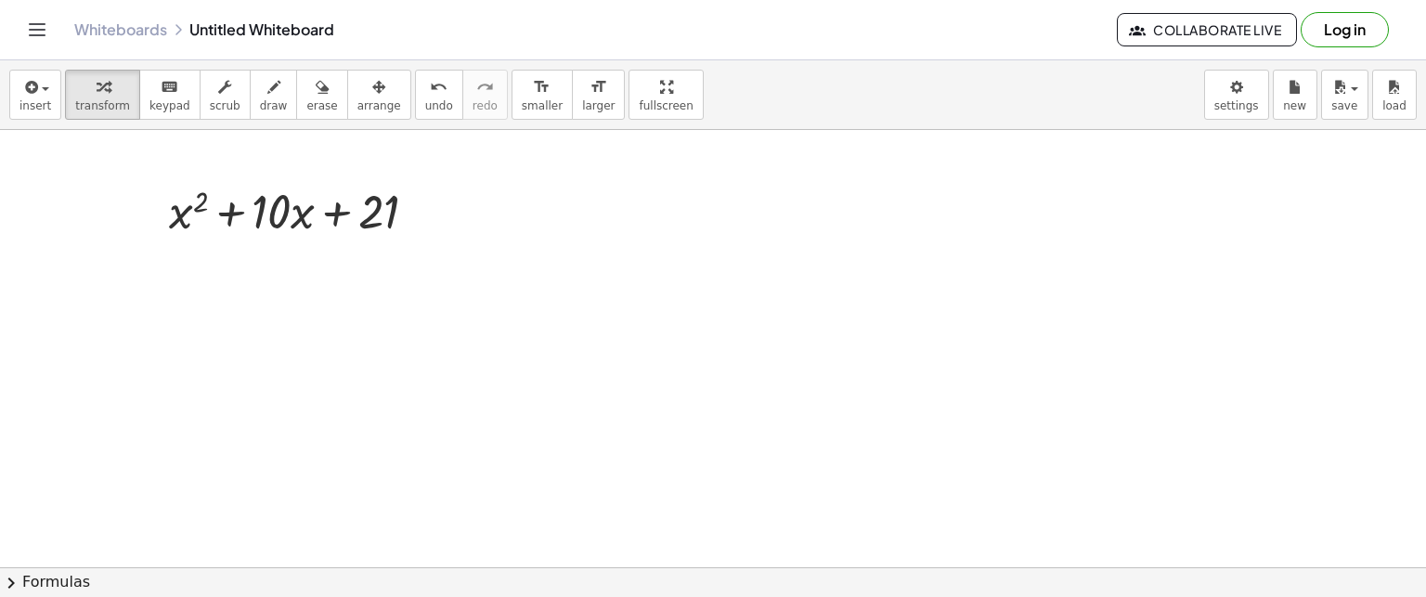
click at [47, 581] on button "chevron_right Formulas" at bounding box center [713, 582] width 1426 height 30
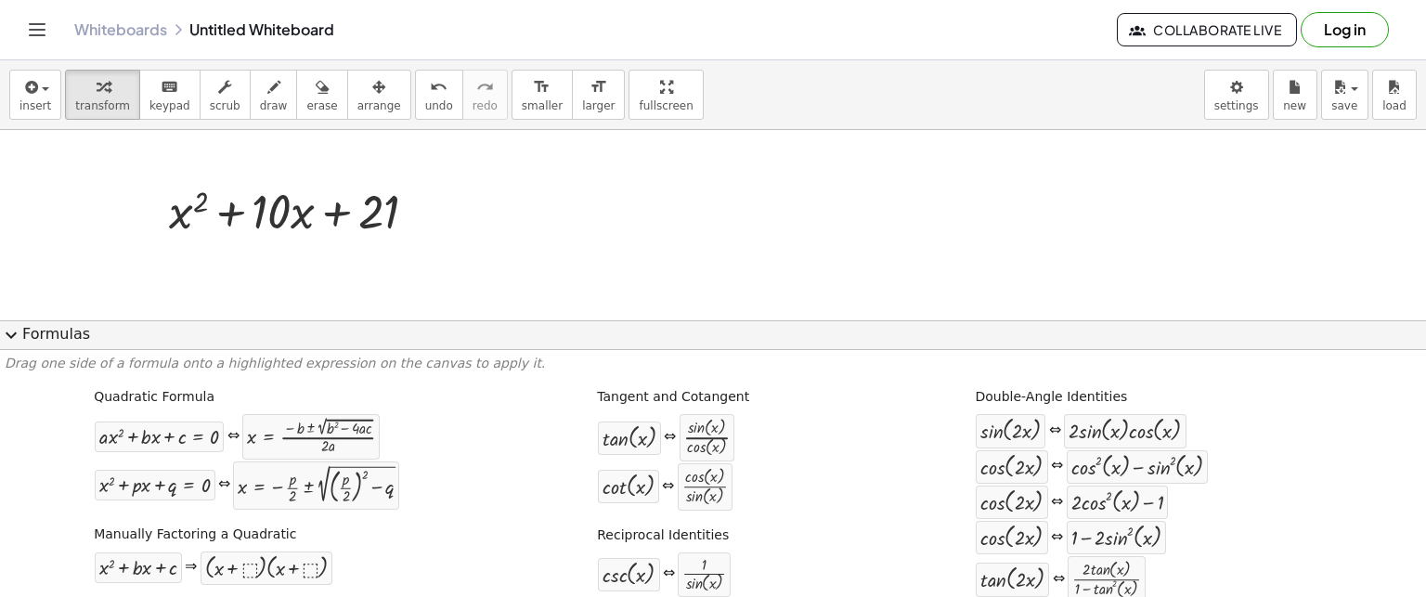
click at [11, 339] on span "expand_more" at bounding box center [11, 335] width 22 height 22
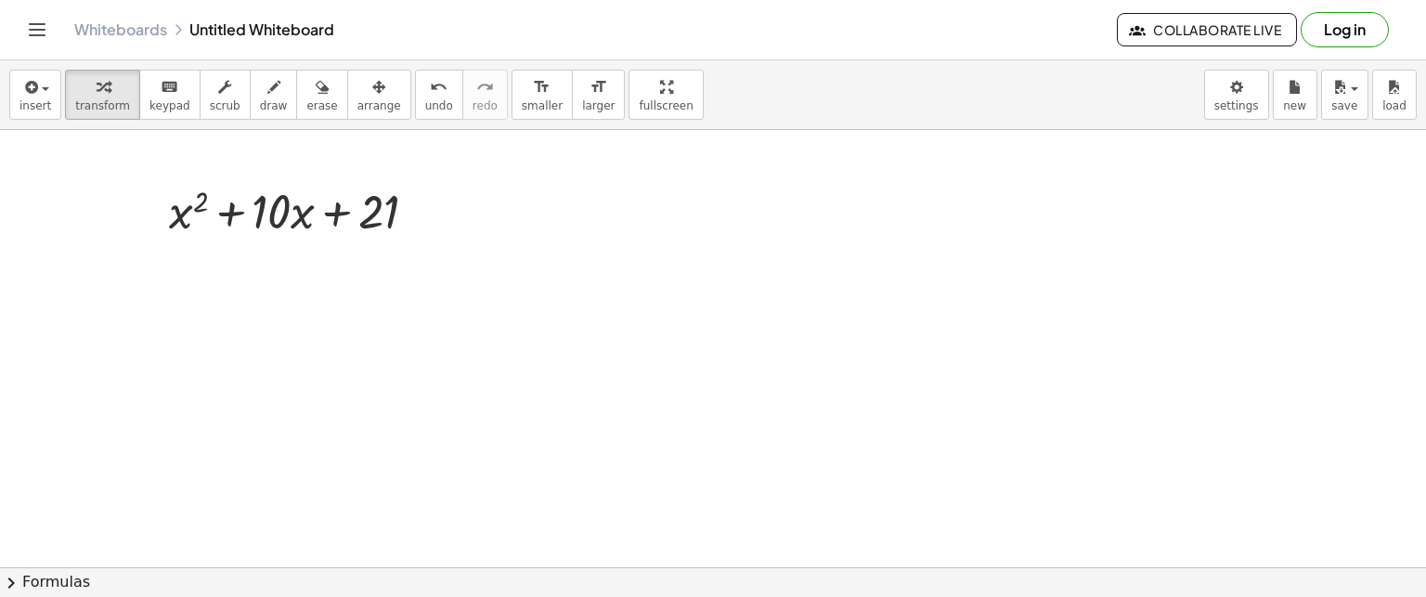
click at [48, 579] on button "chevron_right Formulas" at bounding box center [713, 582] width 1426 height 30
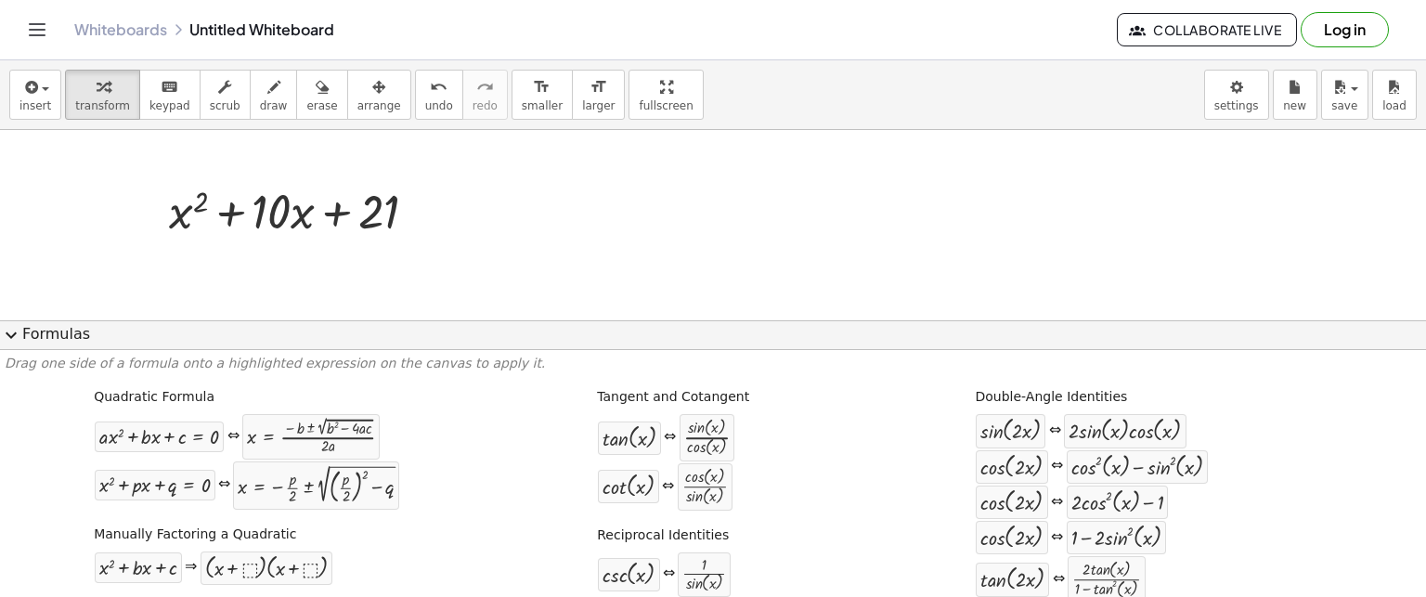
scroll to position [93, 0]
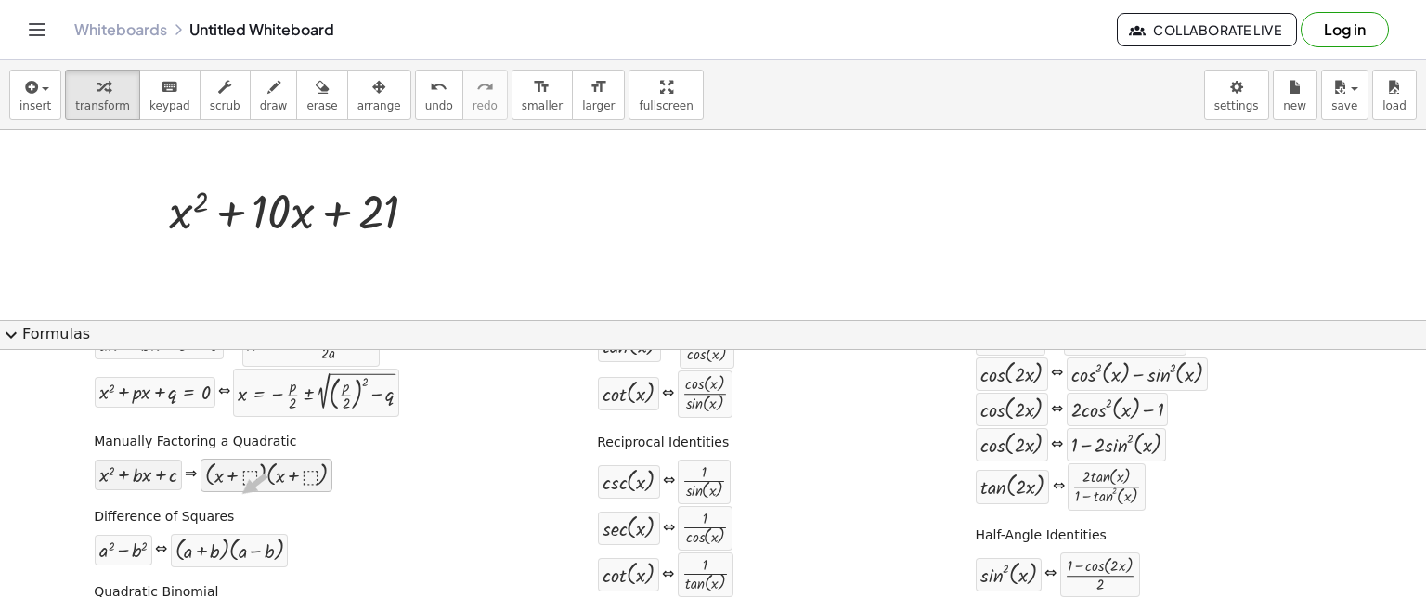
drag, startPoint x: 263, startPoint y: 478, endPoint x: 168, endPoint y: 478, distance: 94.7
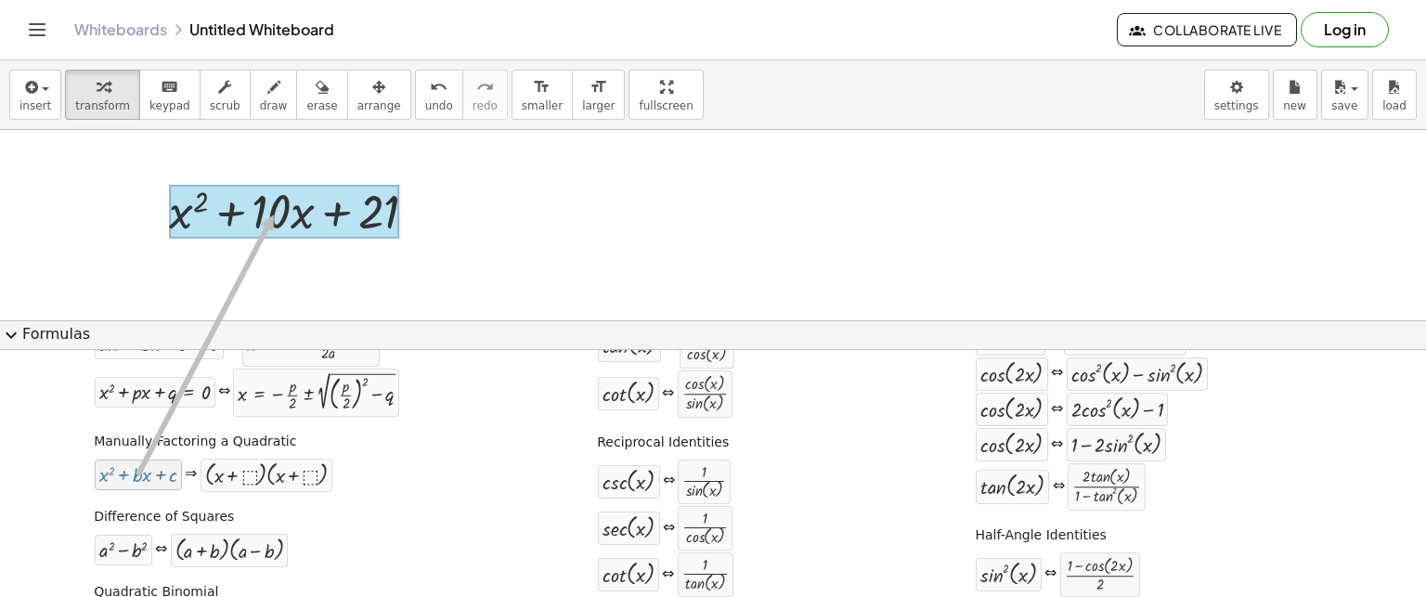
drag, startPoint x: 142, startPoint y: 475, endPoint x: 270, endPoint y: 214, distance: 290.6
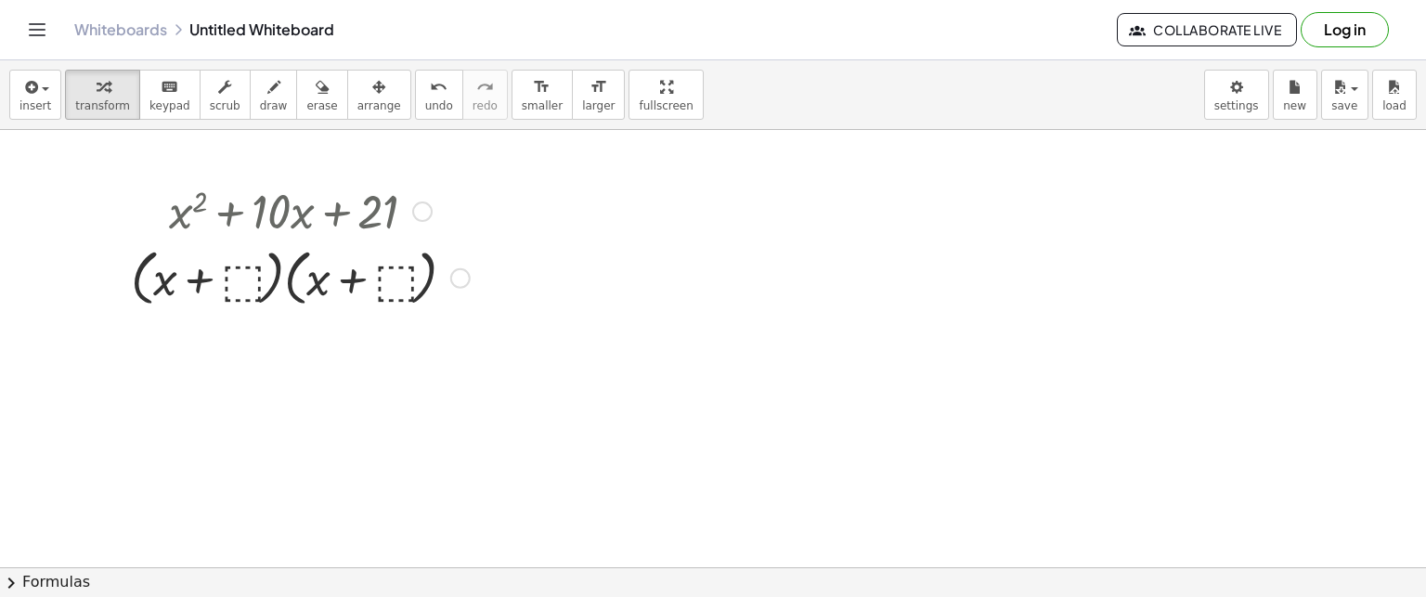
click at [244, 282] on div at bounding box center [300, 276] width 357 height 71
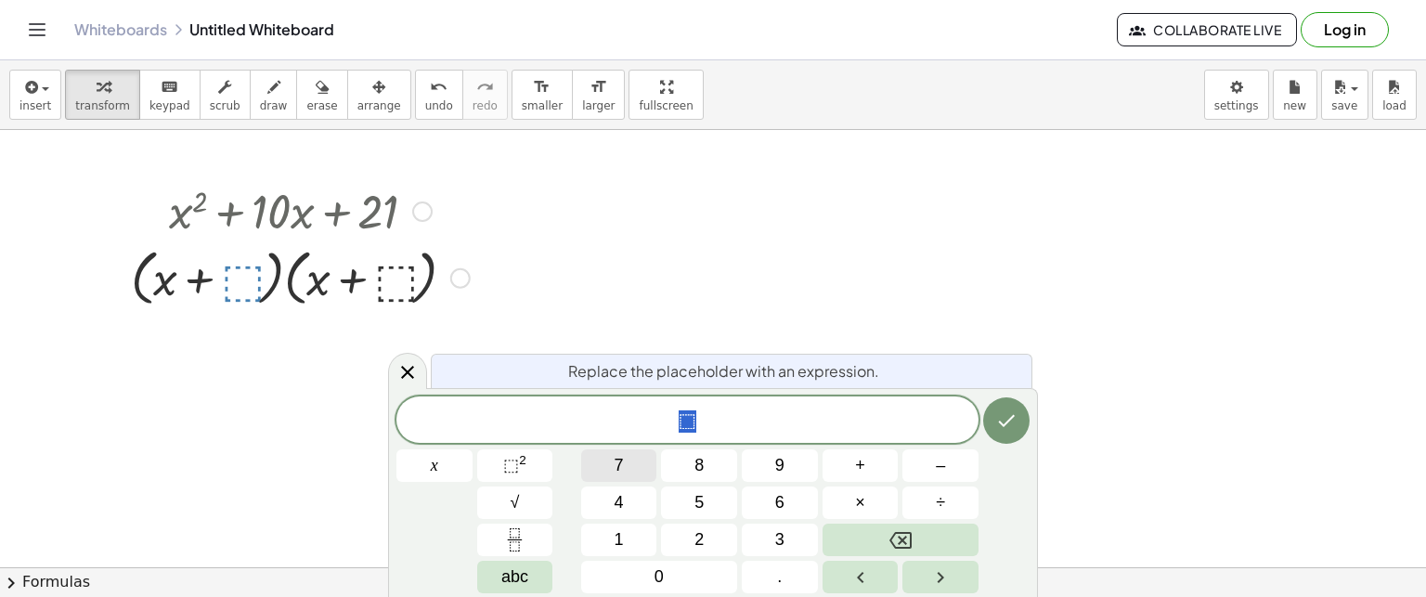
click at [620, 461] on span "7" at bounding box center [619, 465] width 9 height 25
click at [1005, 419] on icon "Done" at bounding box center [1006, 420] width 22 height 22
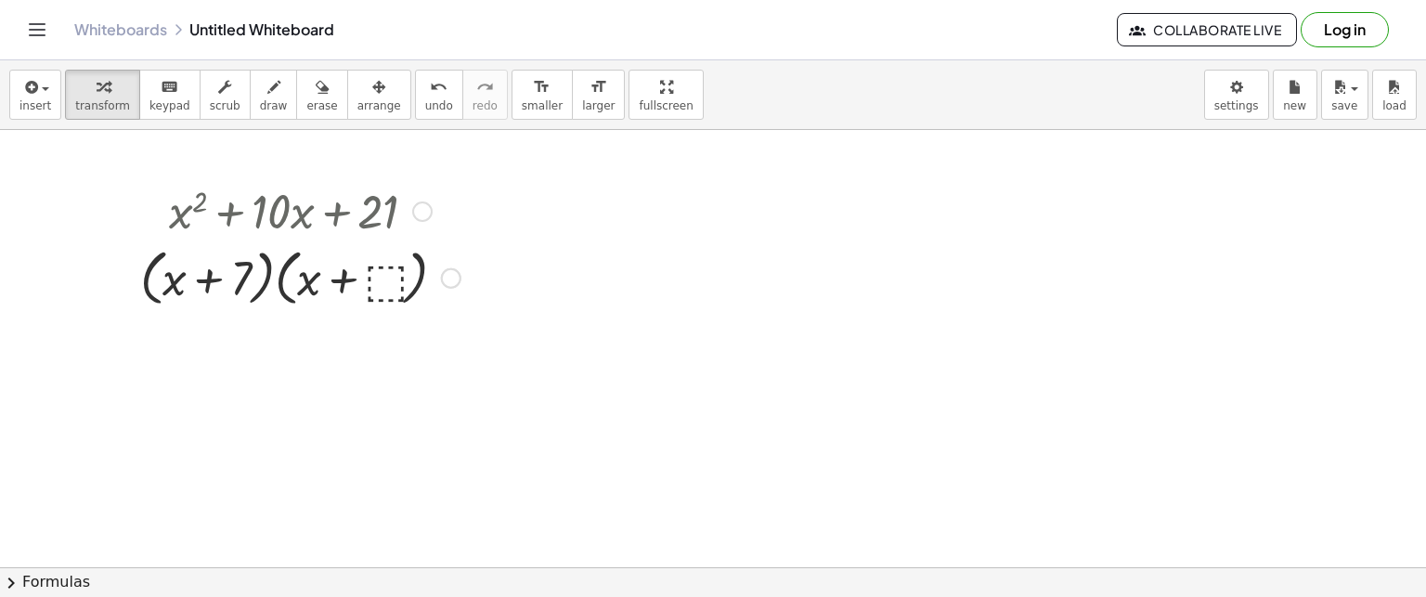
click at [394, 276] on div at bounding box center [300, 276] width 339 height 71
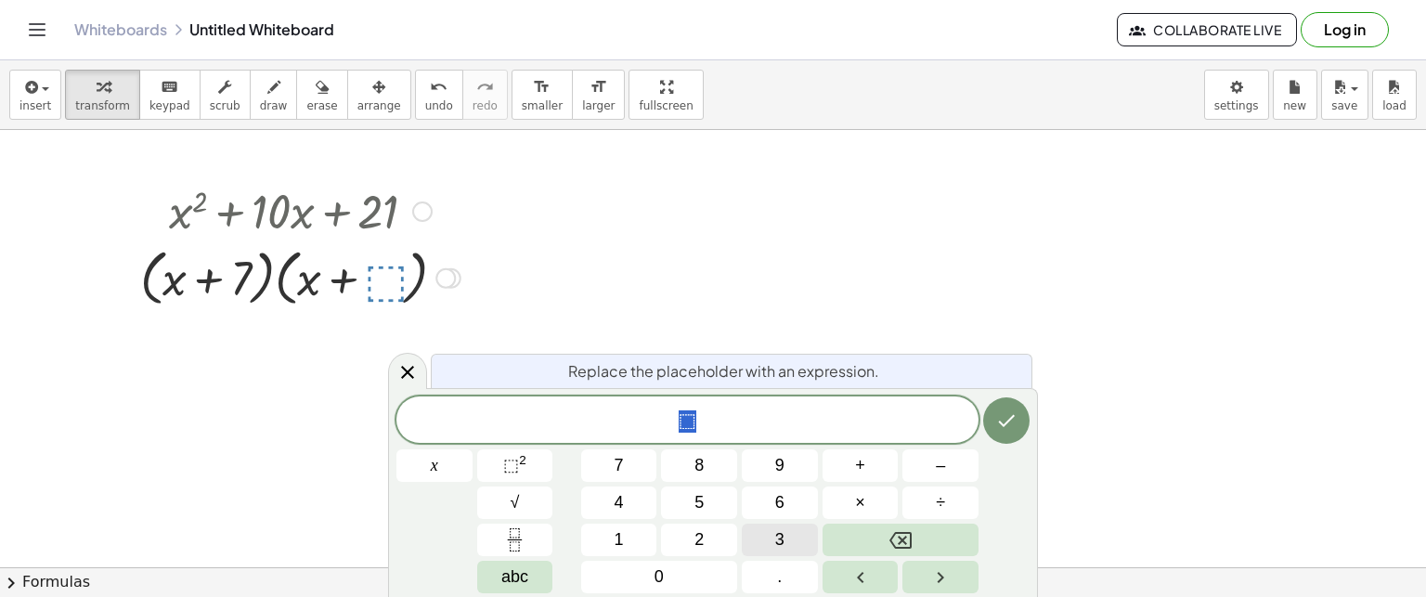
click at [784, 538] on button "3" at bounding box center [780, 540] width 76 height 32
click at [1011, 419] on icon "Done" at bounding box center [1007, 421] width 17 height 12
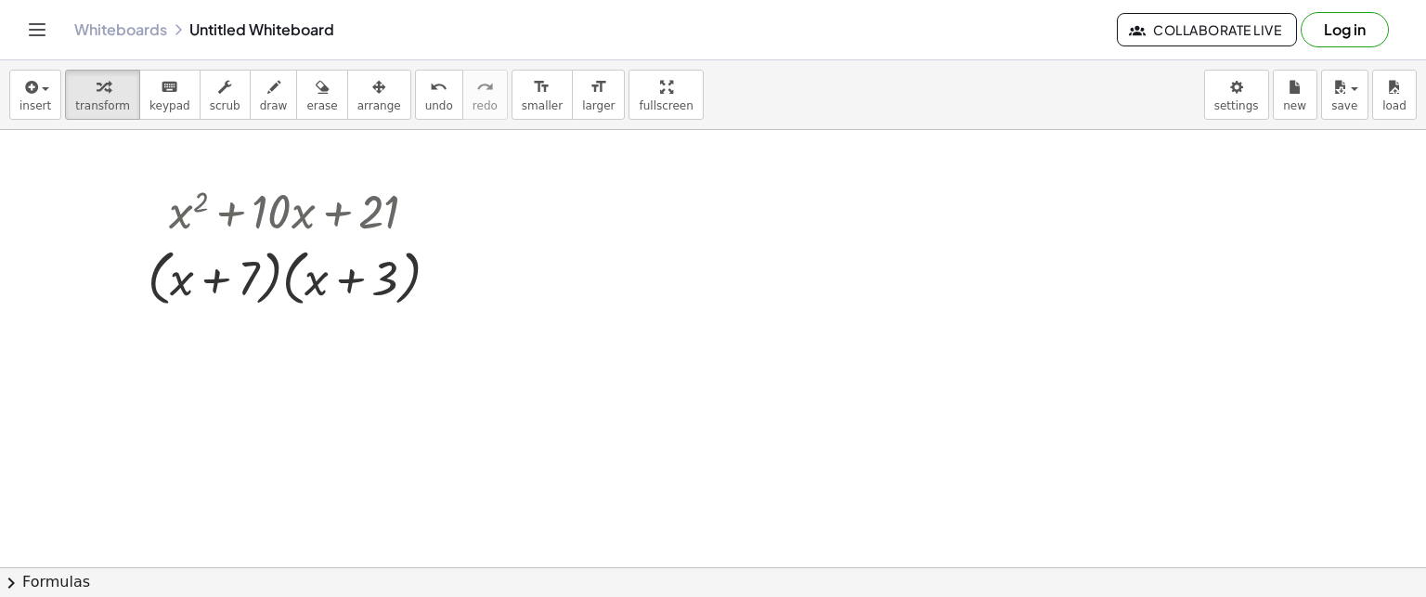
click at [593, 219] on div at bounding box center [713, 567] width 1426 height 875
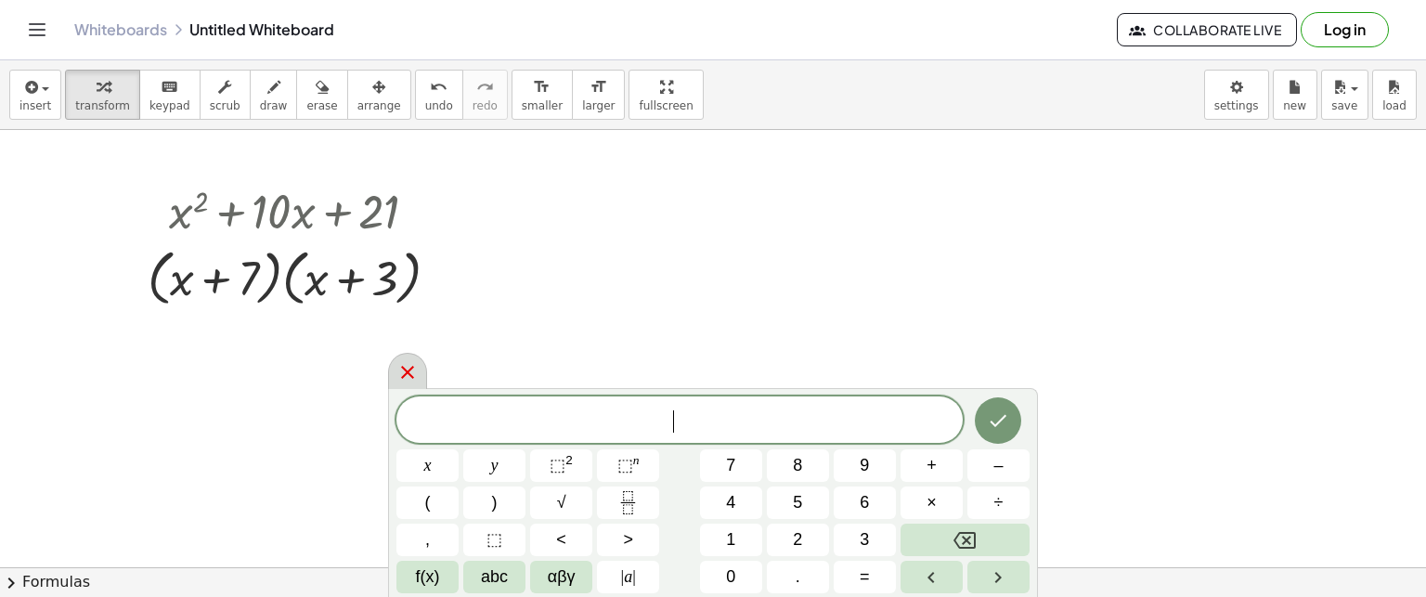
click at [396, 368] on icon at bounding box center [407, 372] width 22 height 22
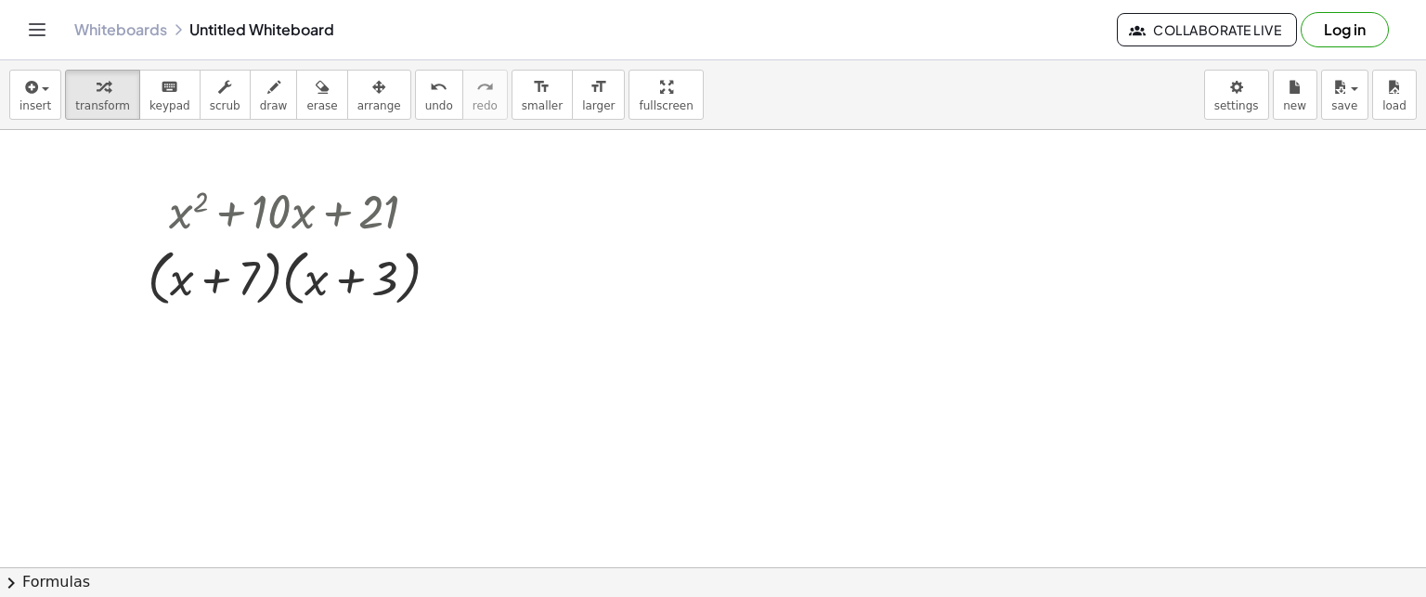
click at [693, 251] on div at bounding box center [713, 567] width 1426 height 875
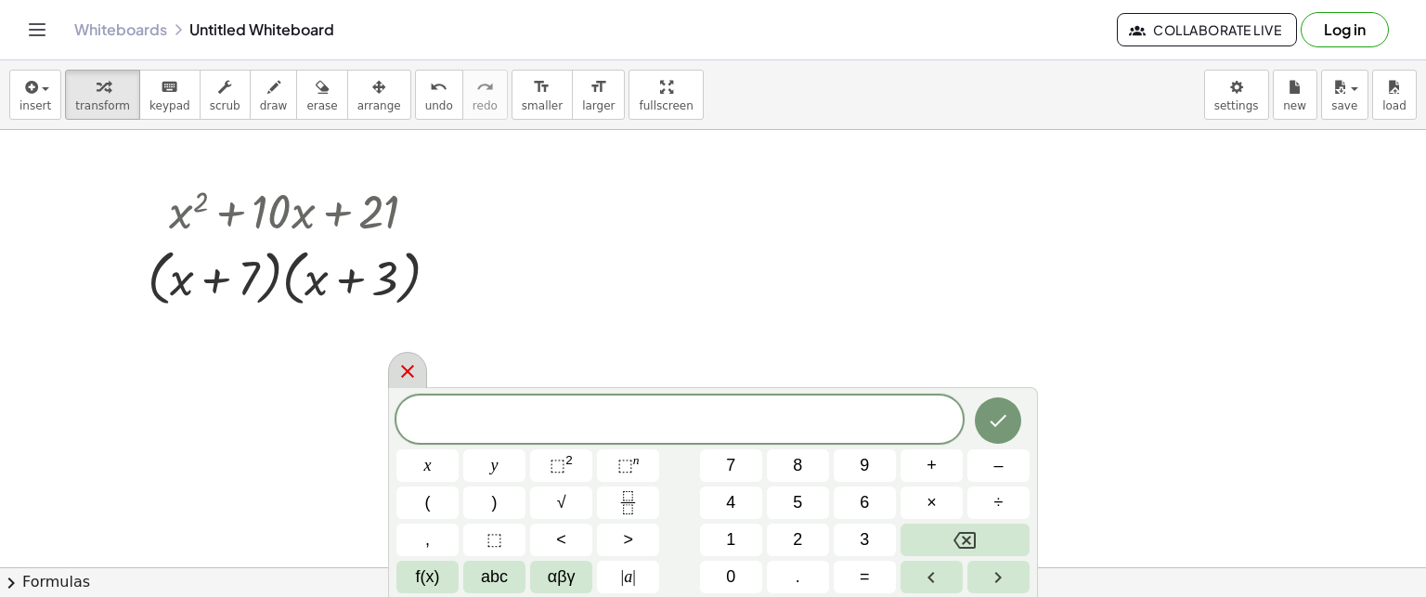
click at [406, 363] on icon at bounding box center [407, 371] width 22 height 22
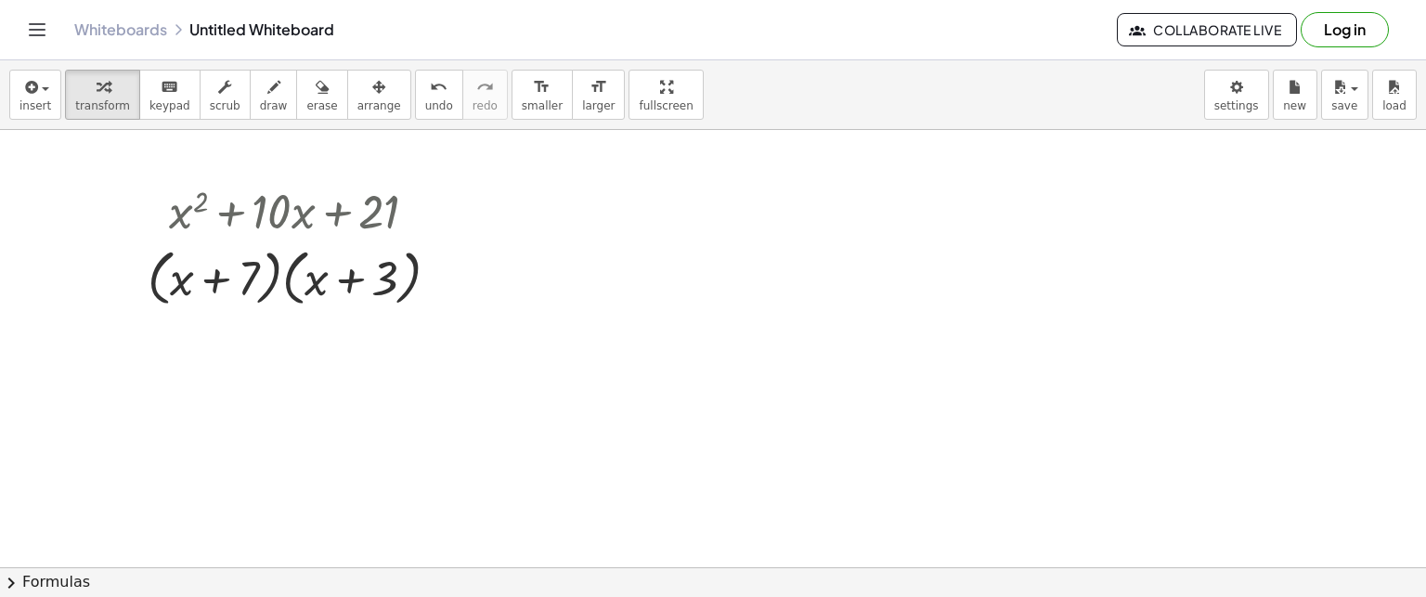
click at [644, 201] on div at bounding box center [713, 567] width 1426 height 875
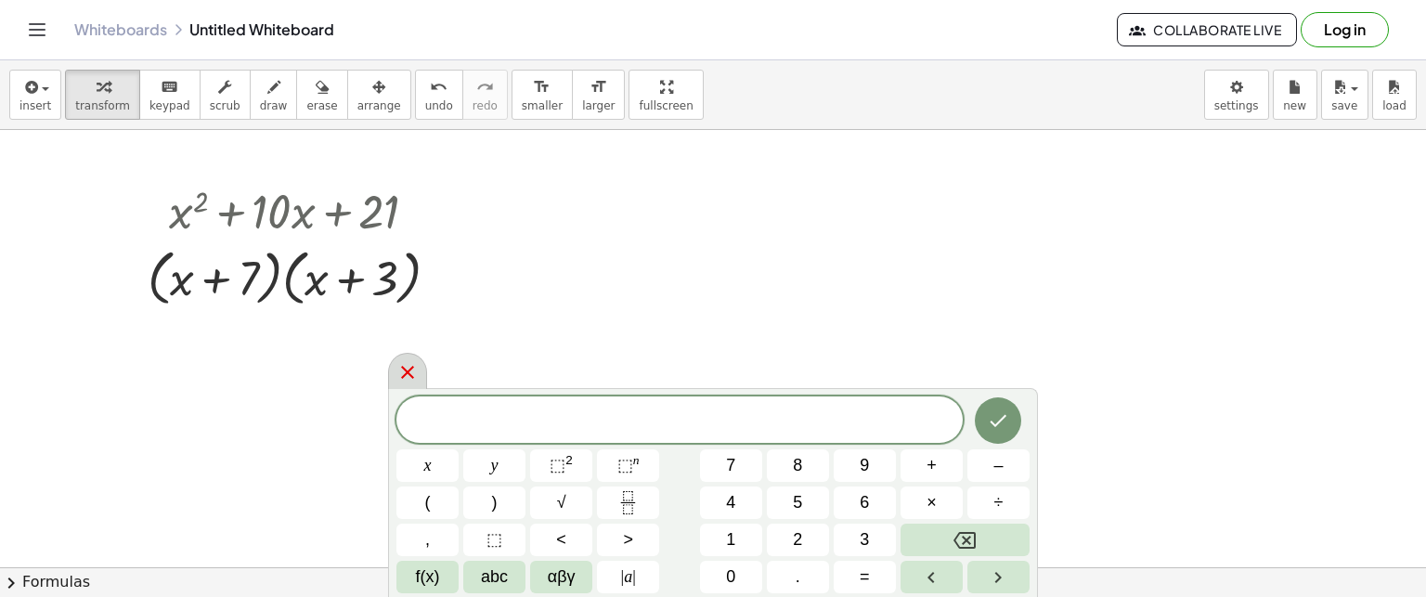
click at [410, 377] on icon at bounding box center [407, 372] width 13 height 13
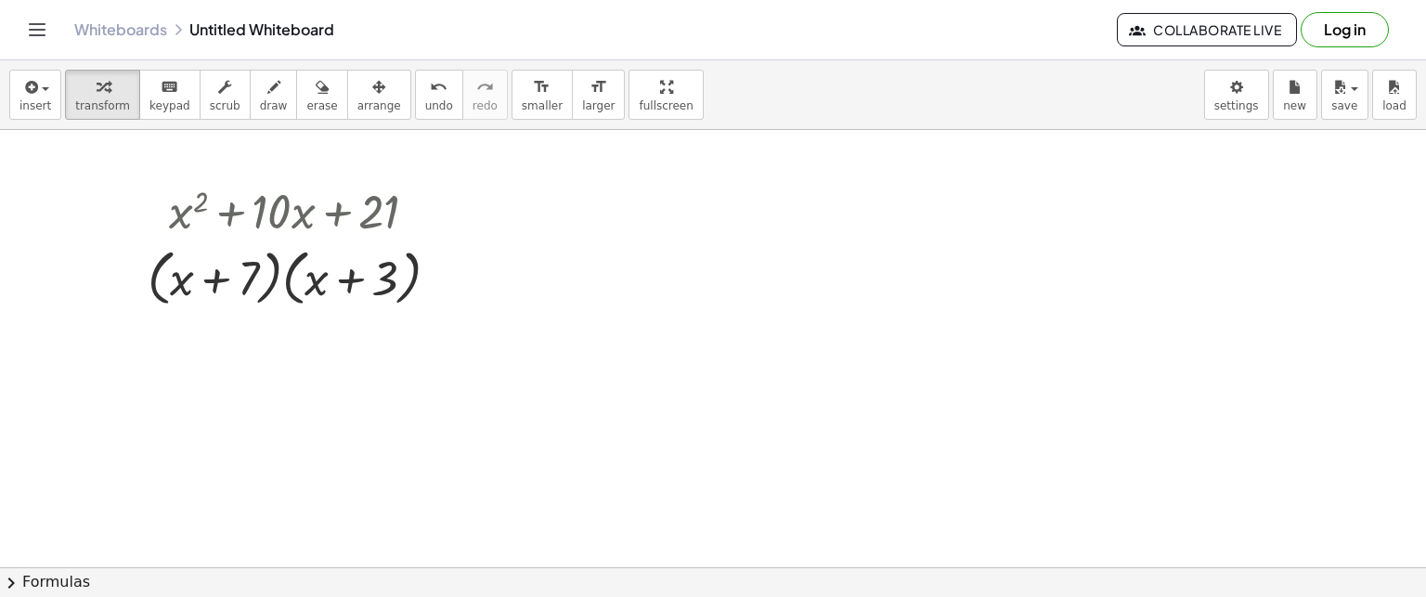
click at [613, 214] on div at bounding box center [713, 567] width 1426 height 875
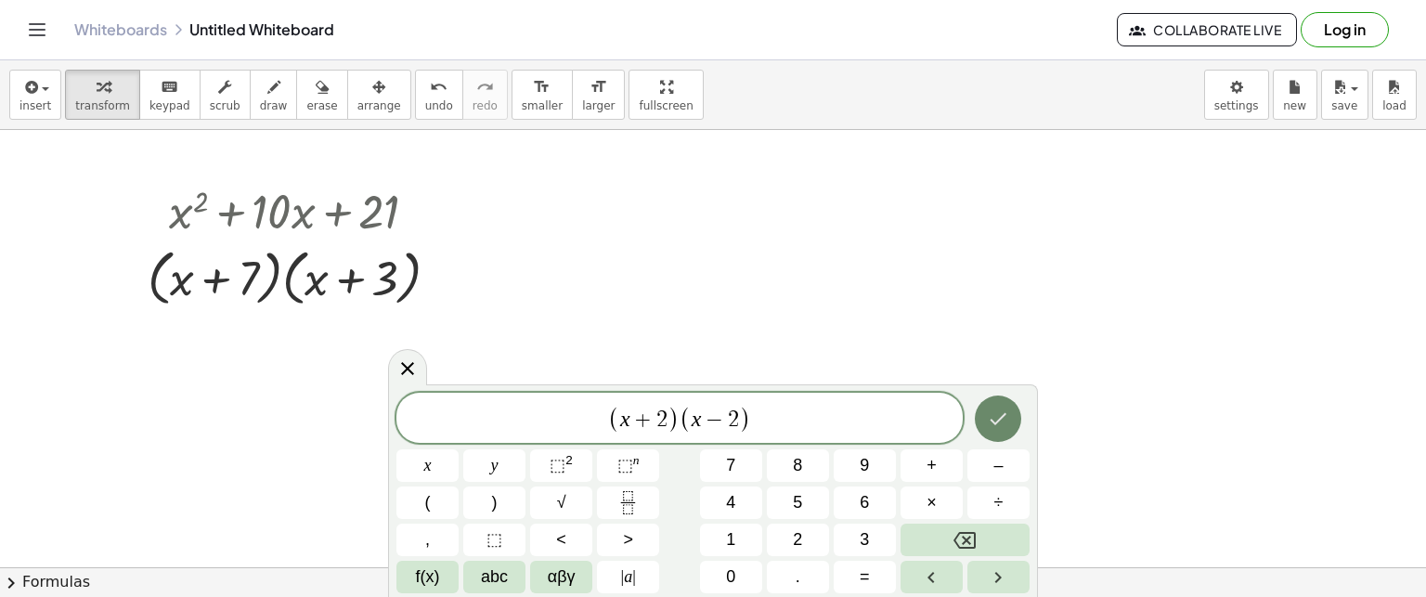
click at [1004, 415] on icon "Done" at bounding box center [999, 419] width 17 height 12
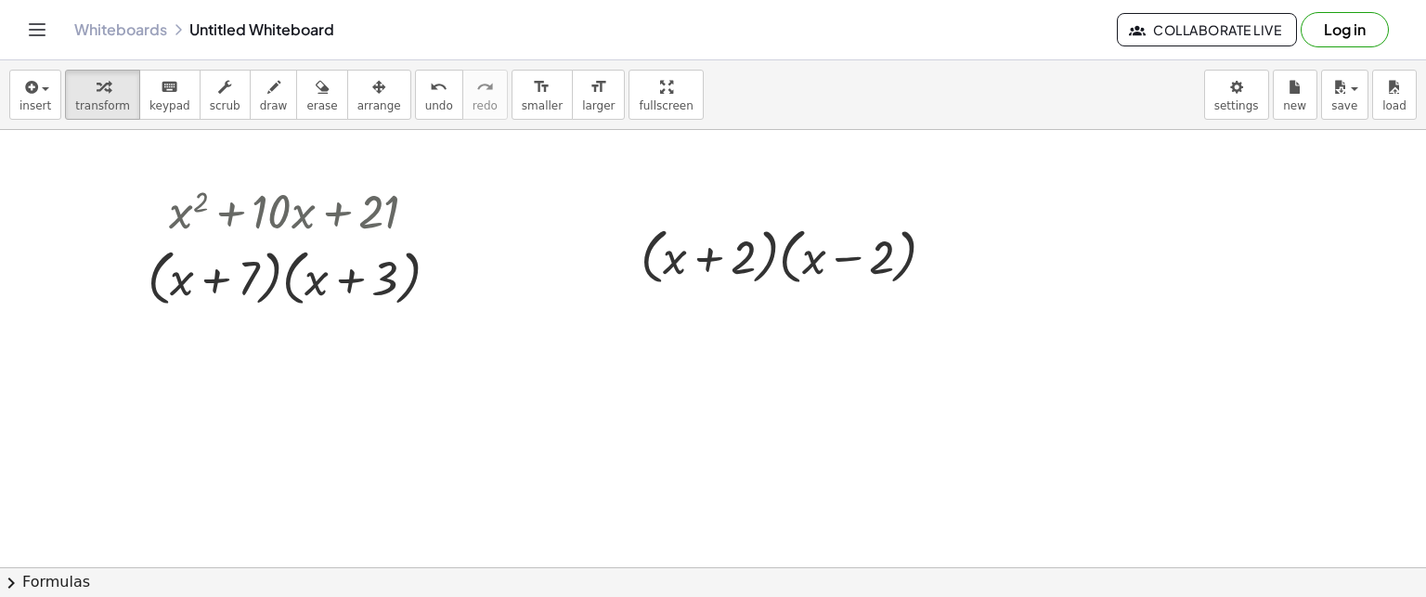
click at [41, 577] on button "chevron_right Formulas" at bounding box center [713, 582] width 1426 height 30
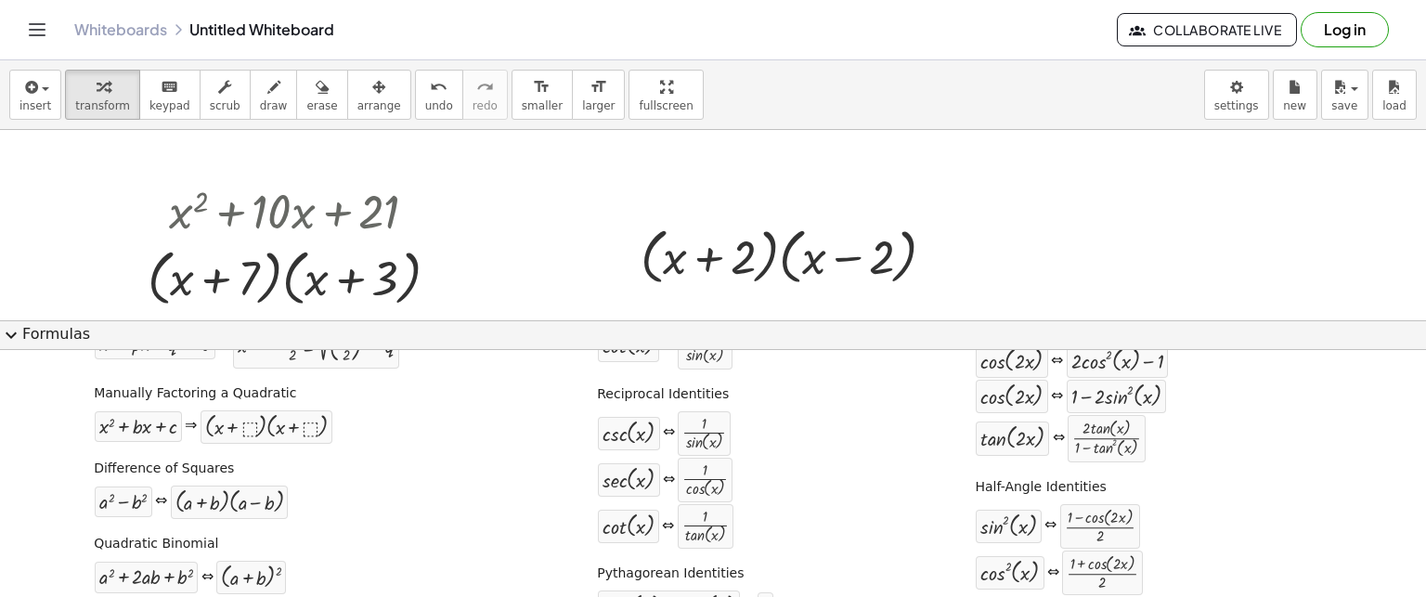
scroll to position [186, 0]
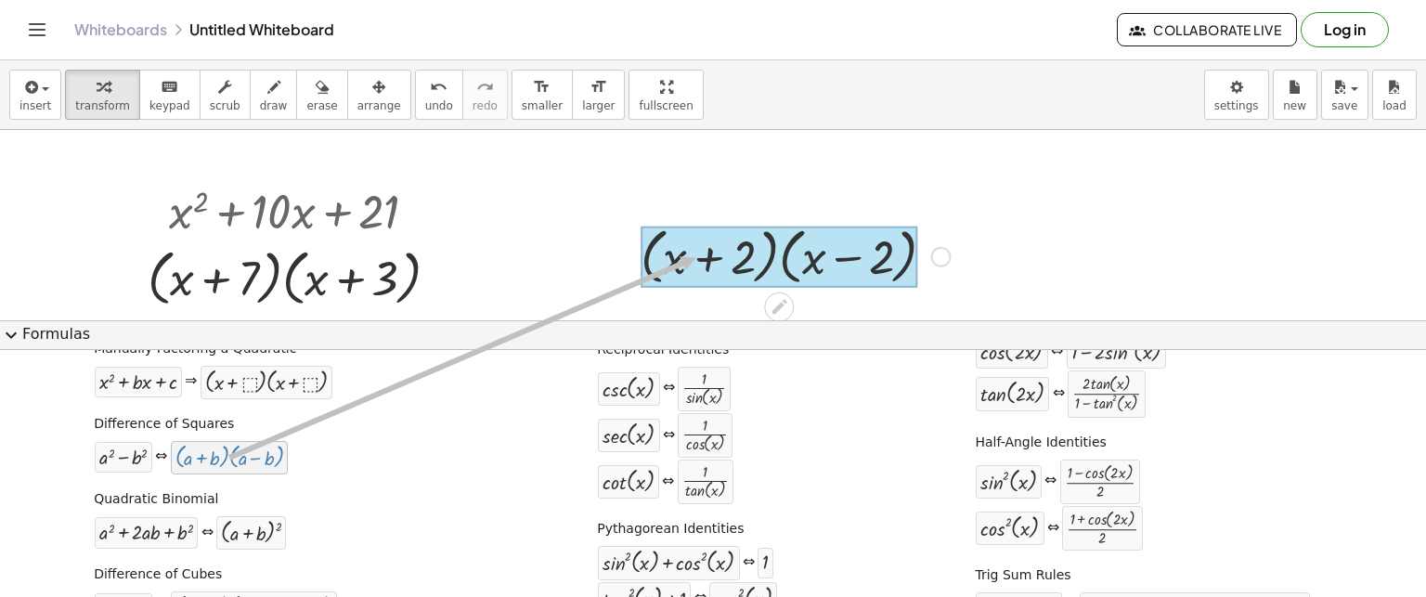
drag, startPoint x: 353, startPoint y: 394, endPoint x: 700, endPoint y: 255, distance: 373.7
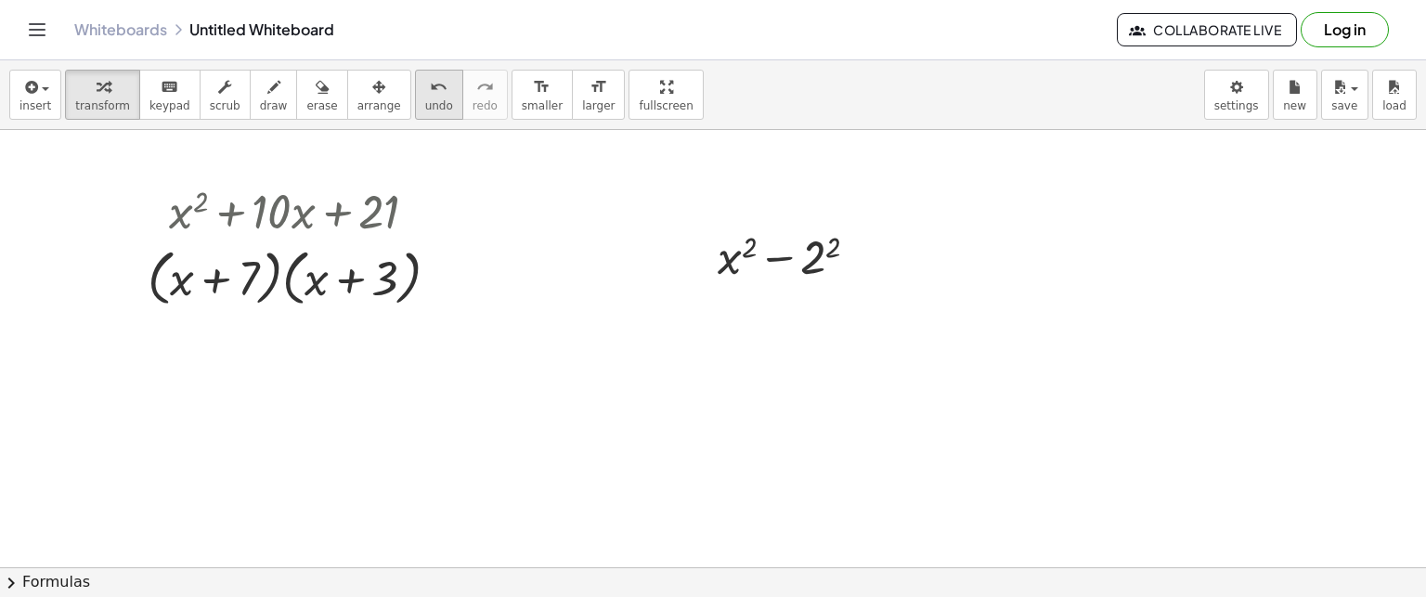
click at [430, 94] on icon "undo" at bounding box center [439, 87] width 18 height 22
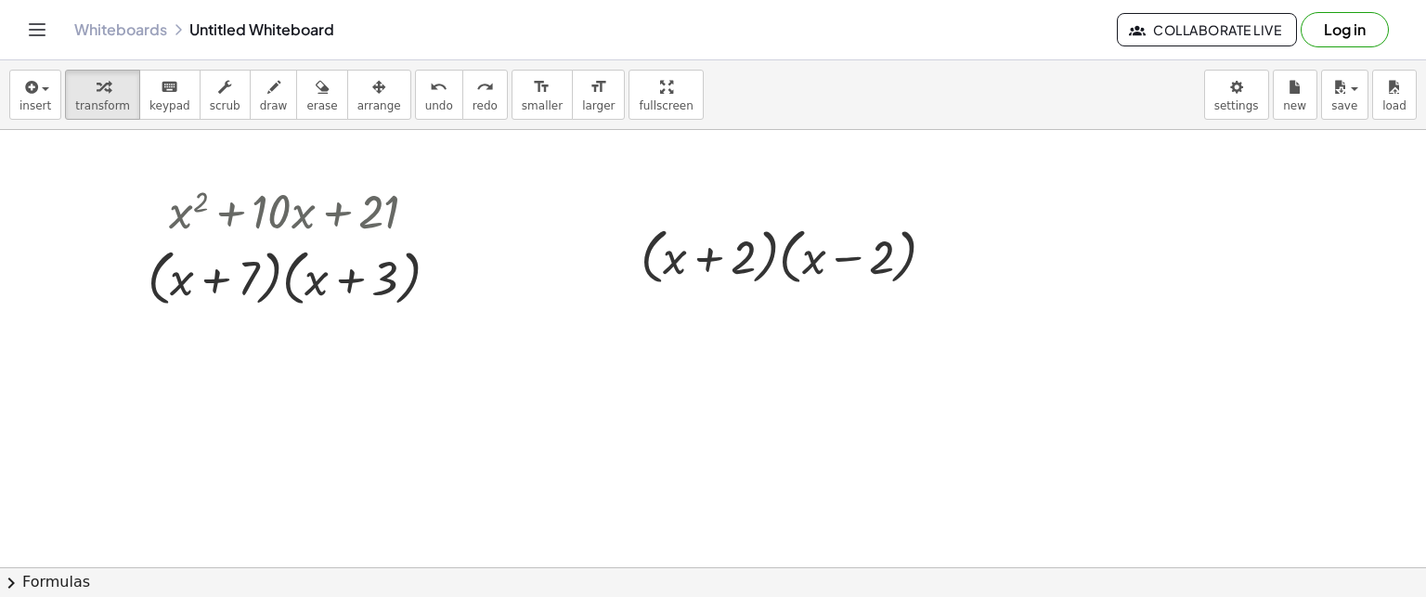
click at [819, 470] on div at bounding box center [713, 567] width 1426 height 875
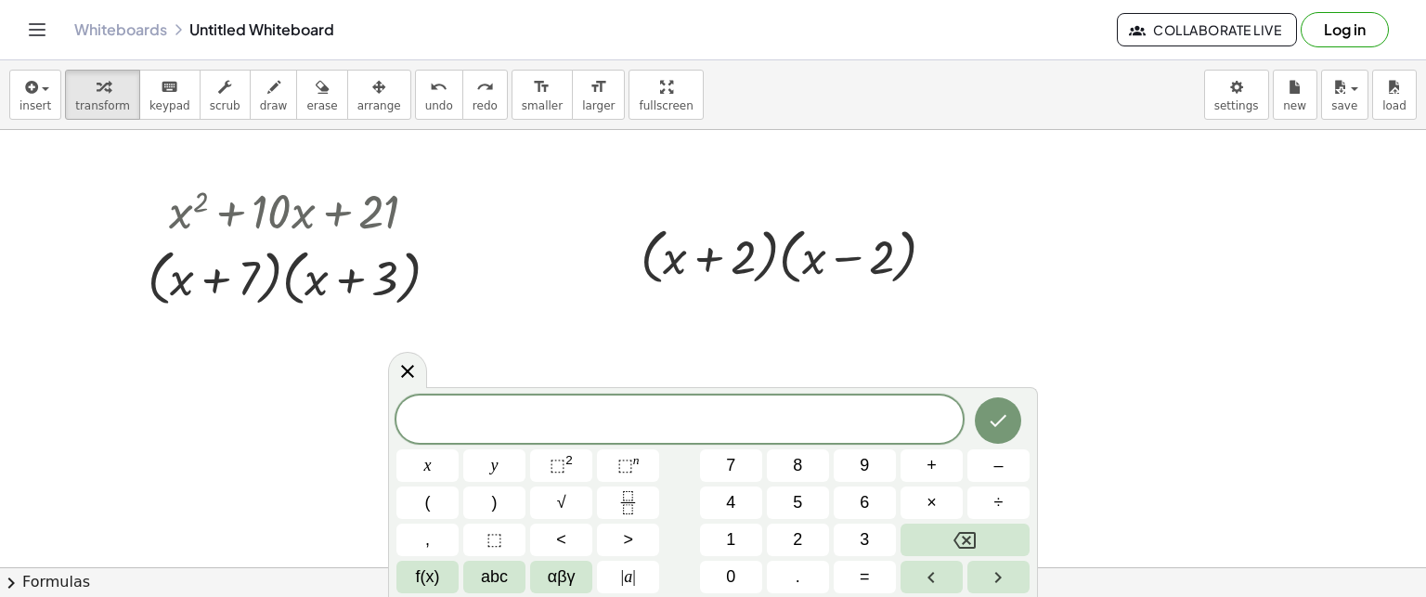
drag, startPoint x: 405, startPoint y: 370, endPoint x: 495, endPoint y: 366, distance: 90.2
click at [405, 370] on icon at bounding box center [407, 371] width 13 height 13
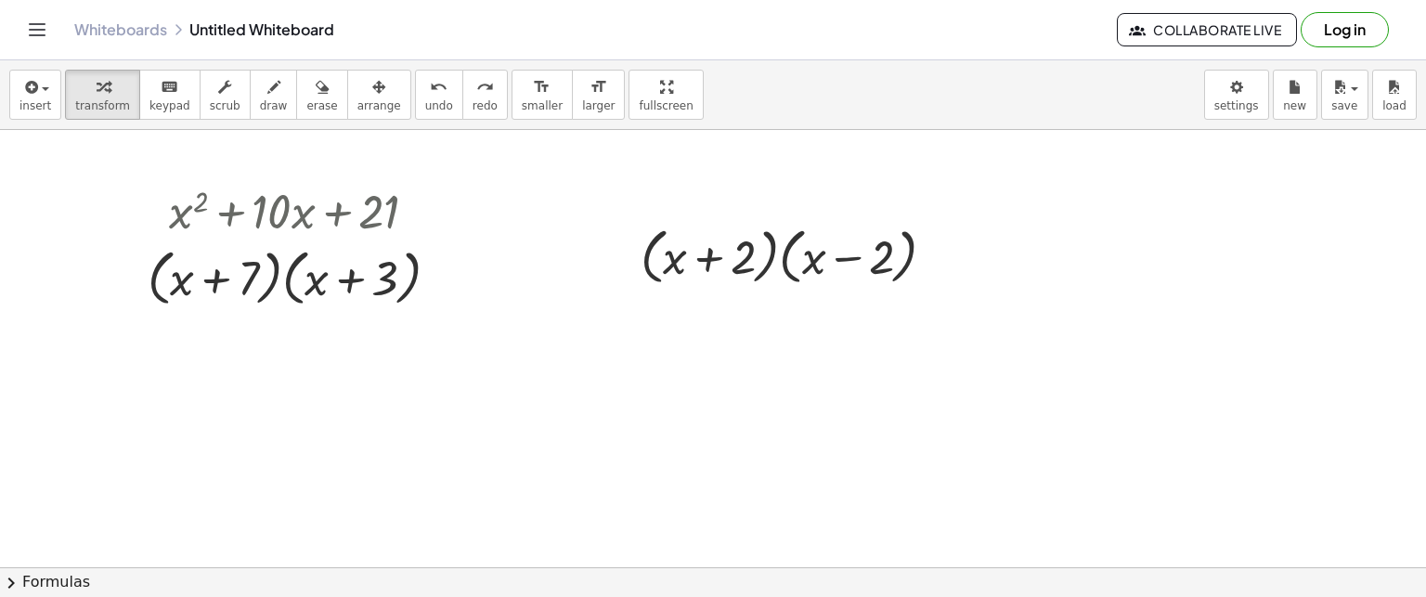
click at [56, 578] on button "chevron_right Formulas" at bounding box center [713, 582] width 1426 height 30
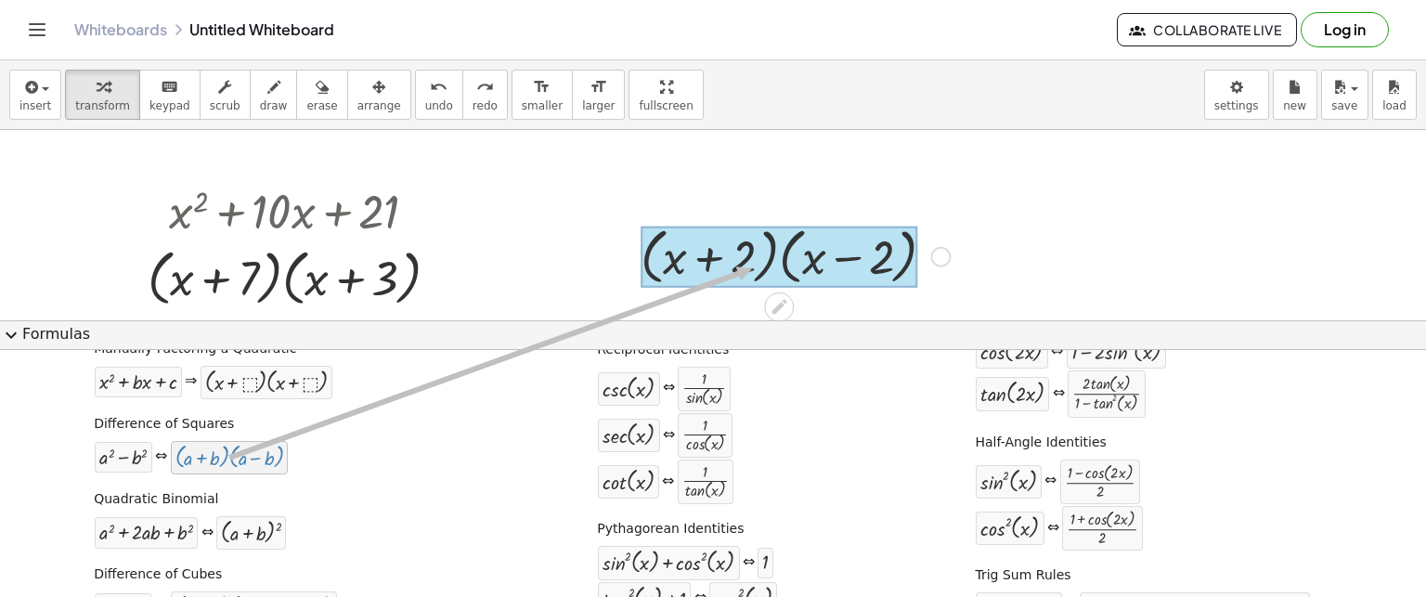
drag, startPoint x: 243, startPoint y: 460, endPoint x: 751, endPoint y: 266, distance: 543.3
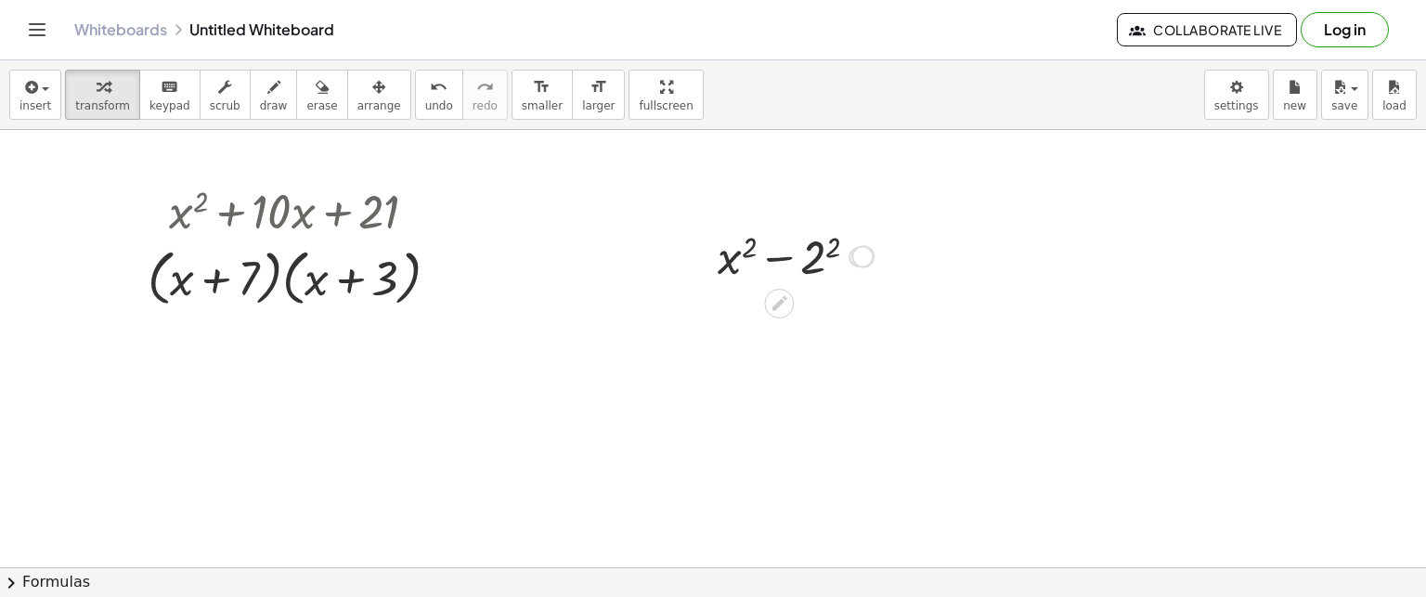
click at [854, 263] on div at bounding box center [859, 257] width 20 height 20
click at [372, 80] on icon "button" at bounding box center [378, 87] width 13 height 22
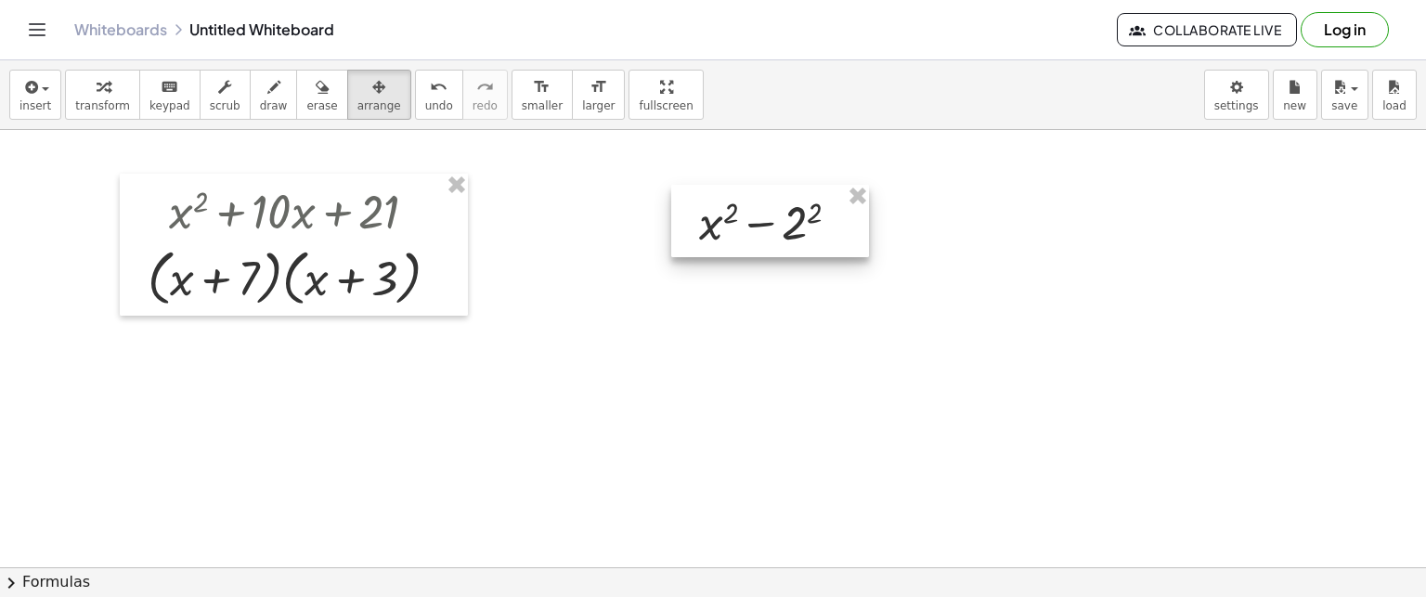
drag, startPoint x: 788, startPoint y: 251, endPoint x: 769, endPoint y: 211, distance: 44.4
click at [769, 211] on div at bounding box center [770, 221] width 198 height 72
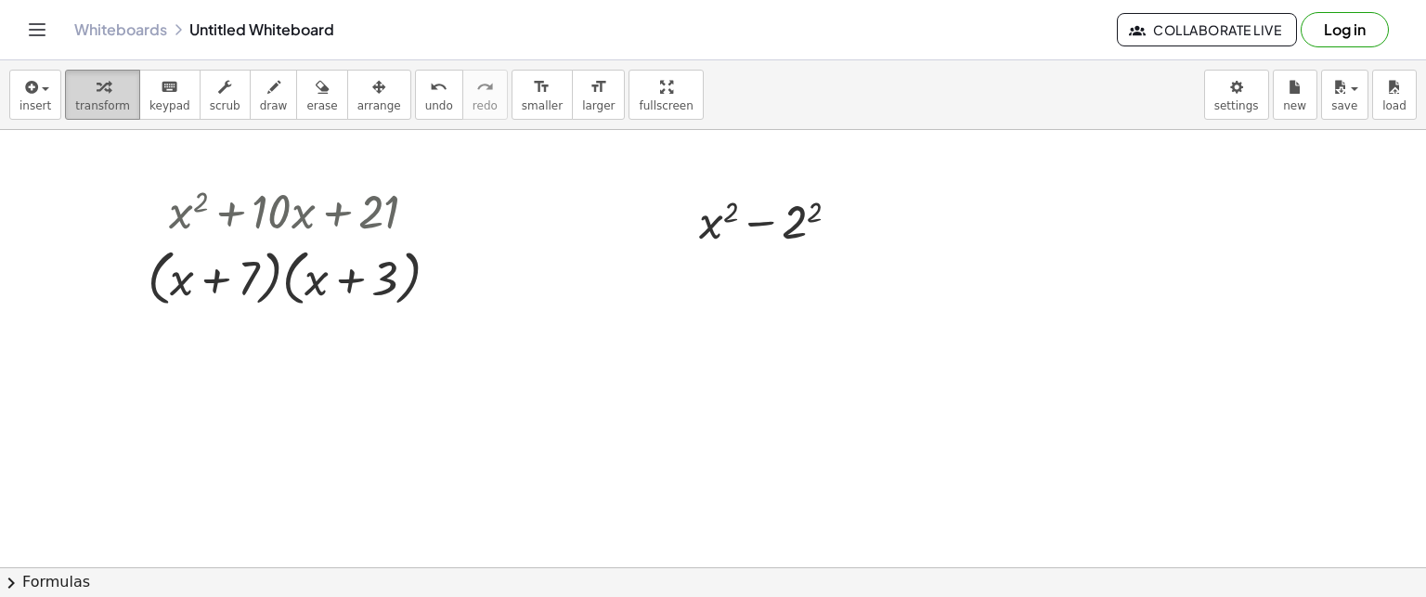
click at [97, 79] on icon "button" at bounding box center [103, 87] width 13 height 22
click at [816, 203] on div at bounding box center [777, 219] width 175 height 63
click at [816, 202] on div at bounding box center [777, 219] width 175 height 63
click at [706, 389] on div at bounding box center [713, 567] width 1426 height 875
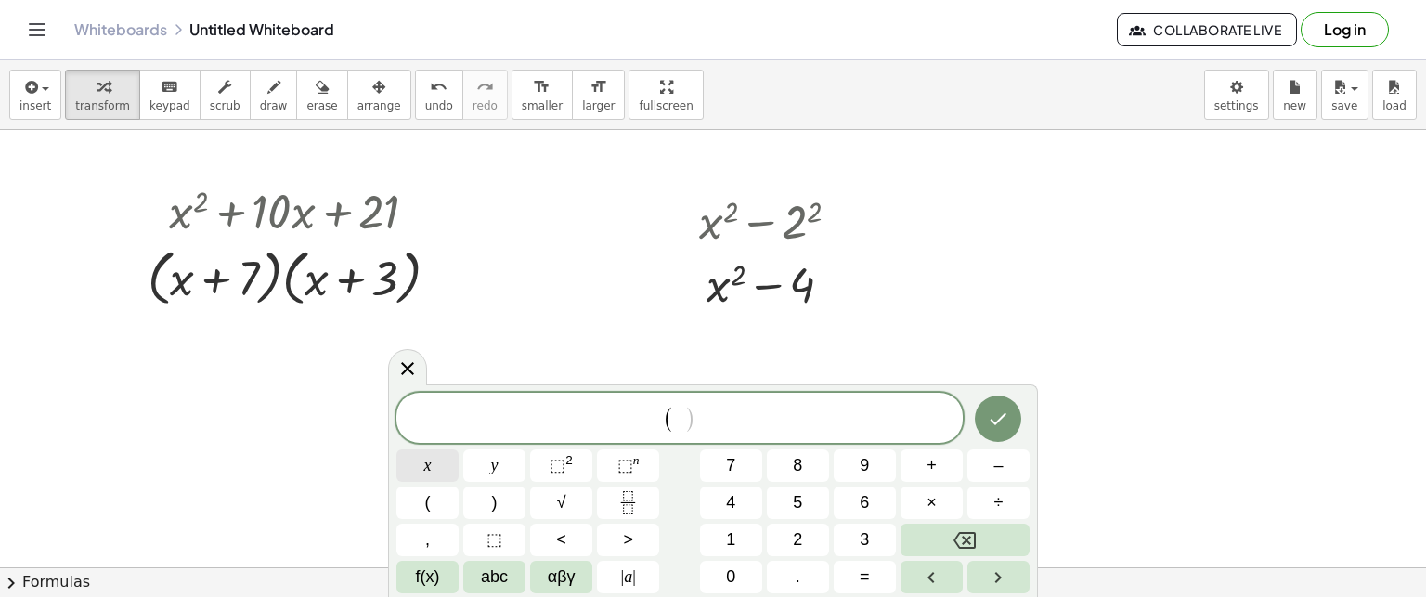
click at [435, 460] on button "x" at bounding box center [427, 465] width 62 height 32
click at [932, 473] on span "+" at bounding box center [932, 465] width 10 height 25
click at [858, 540] on button "3" at bounding box center [865, 540] width 62 height 32
click at [500, 504] on button ")" at bounding box center [494, 502] width 62 height 32
click at [565, 458] on sup "2" at bounding box center [568, 460] width 7 height 14
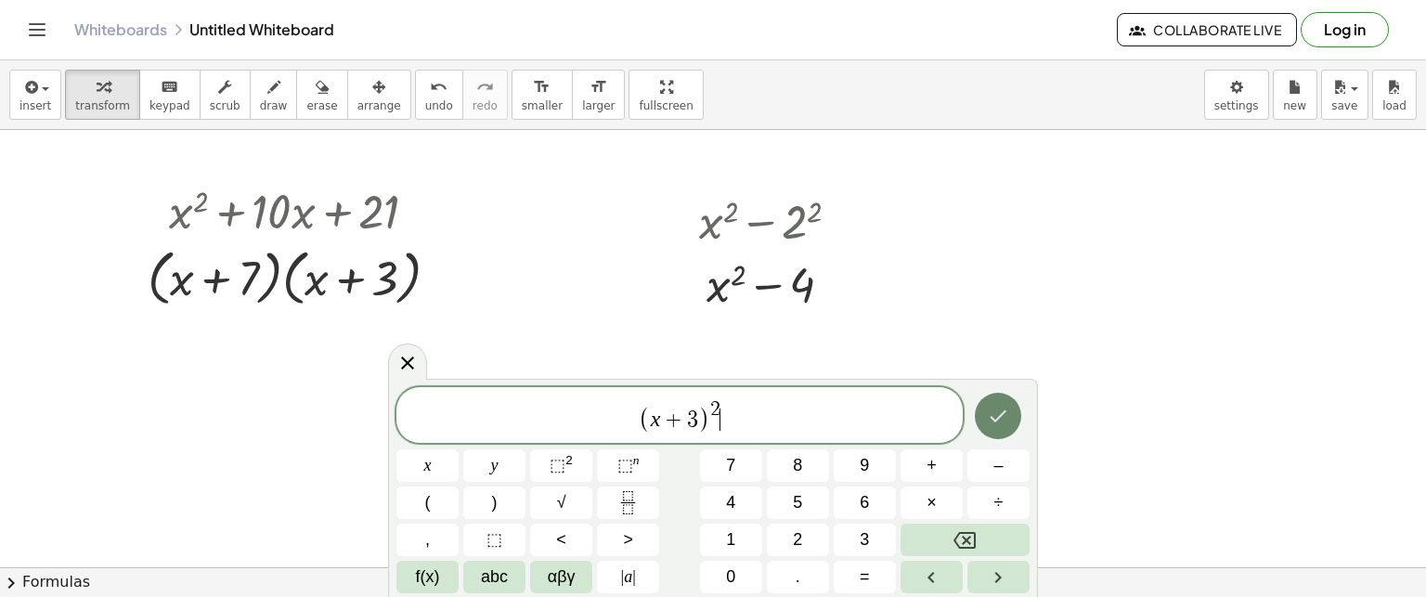
click at [1000, 411] on icon "Done" at bounding box center [998, 416] width 22 height 22
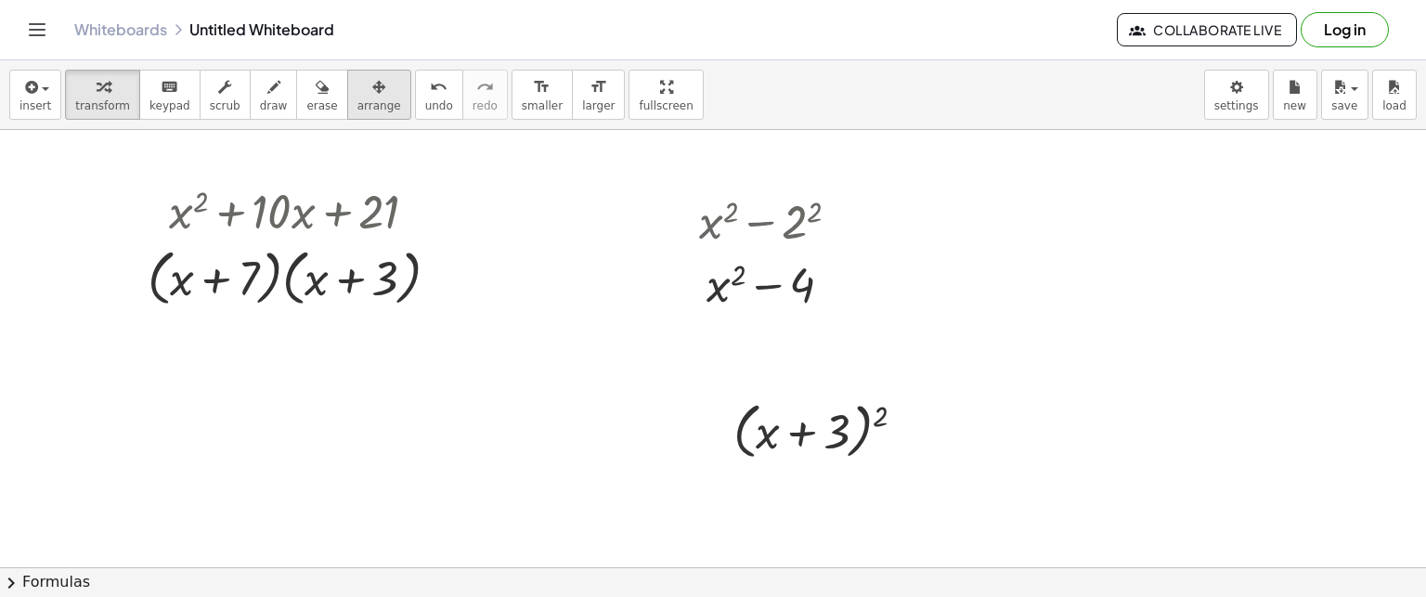
click at [372, 89] on icon "button" at bounding box center [378, 87] width 13 height 22
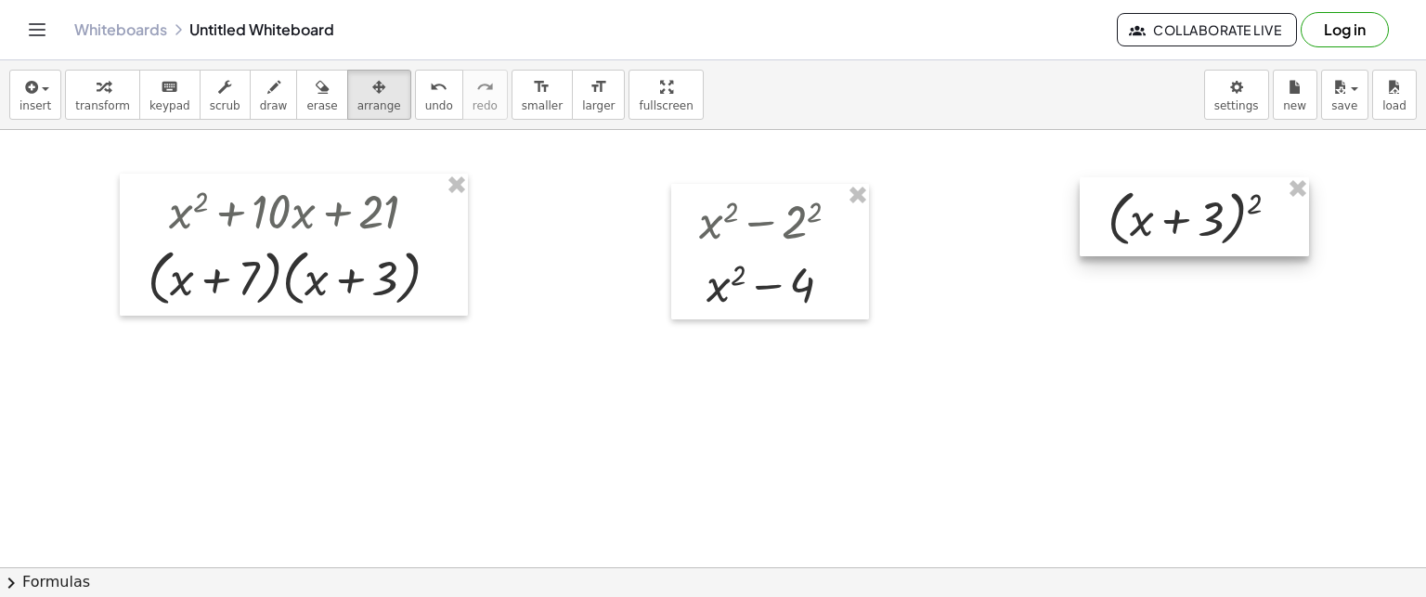
drag, startPoint x: 802, startPoint y: 423, endPoint x: 1092, endPoint y: 237, distance: 344.6
click at [1176, 211] on div at bounding box center [1194, 217] width 229 height 80
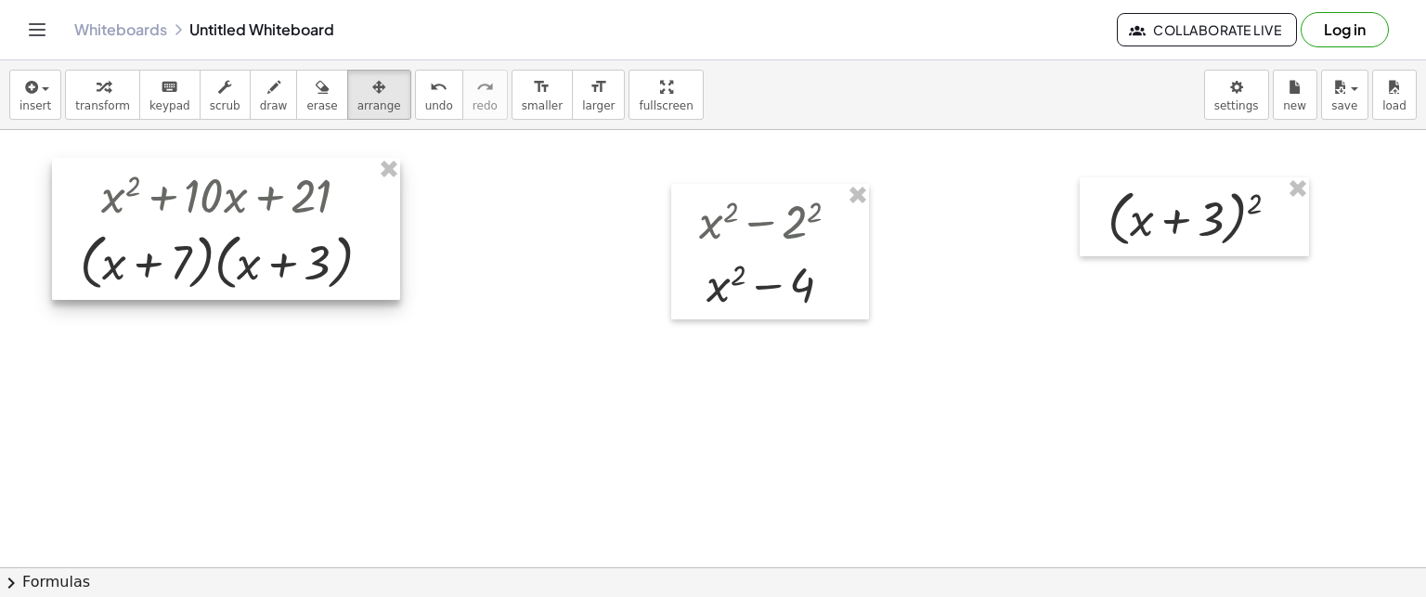
drag, startPoint x: 350, startPoint y: 226, endPoint x: 796, endPoint y: 251, distance: 446.3
click at [309, 215] on div at bounding box center [226, 229] width 348 height 143
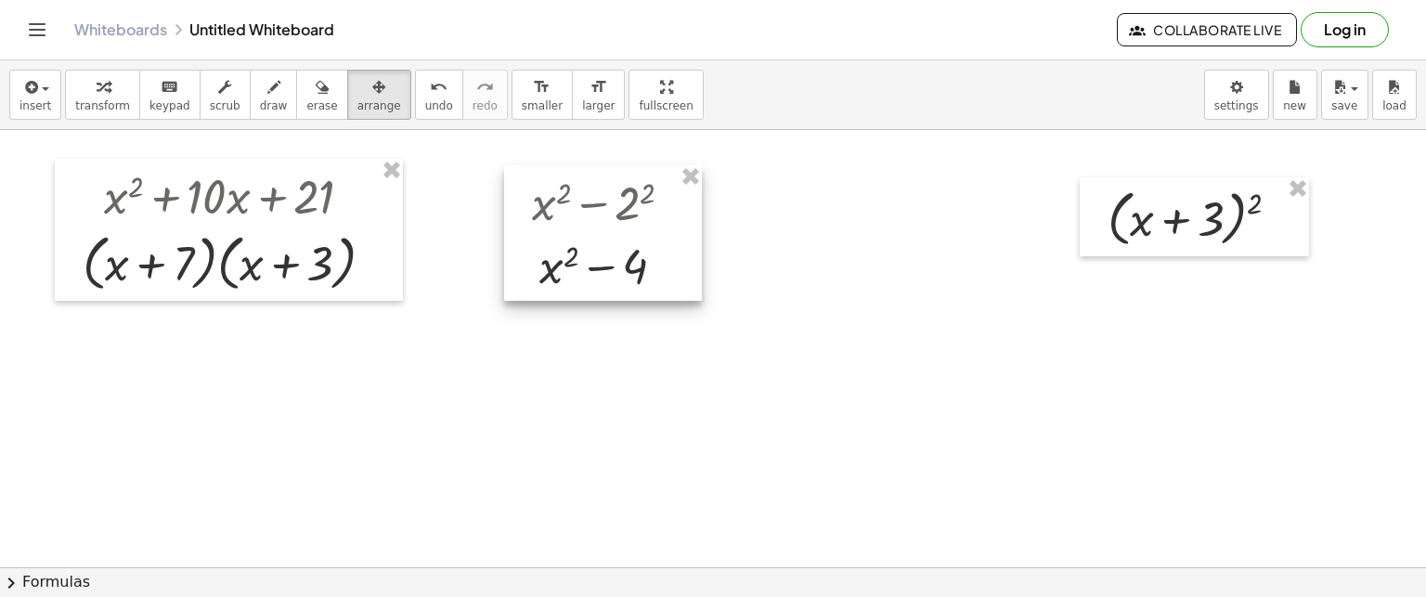
drag, startPoint x: 780, startPoint y: 237, endPoint x: 643, endPoint y: 227, distance: 136.9
click at [606, 218] on div at bounding box center [603, 233] width 198 height 136
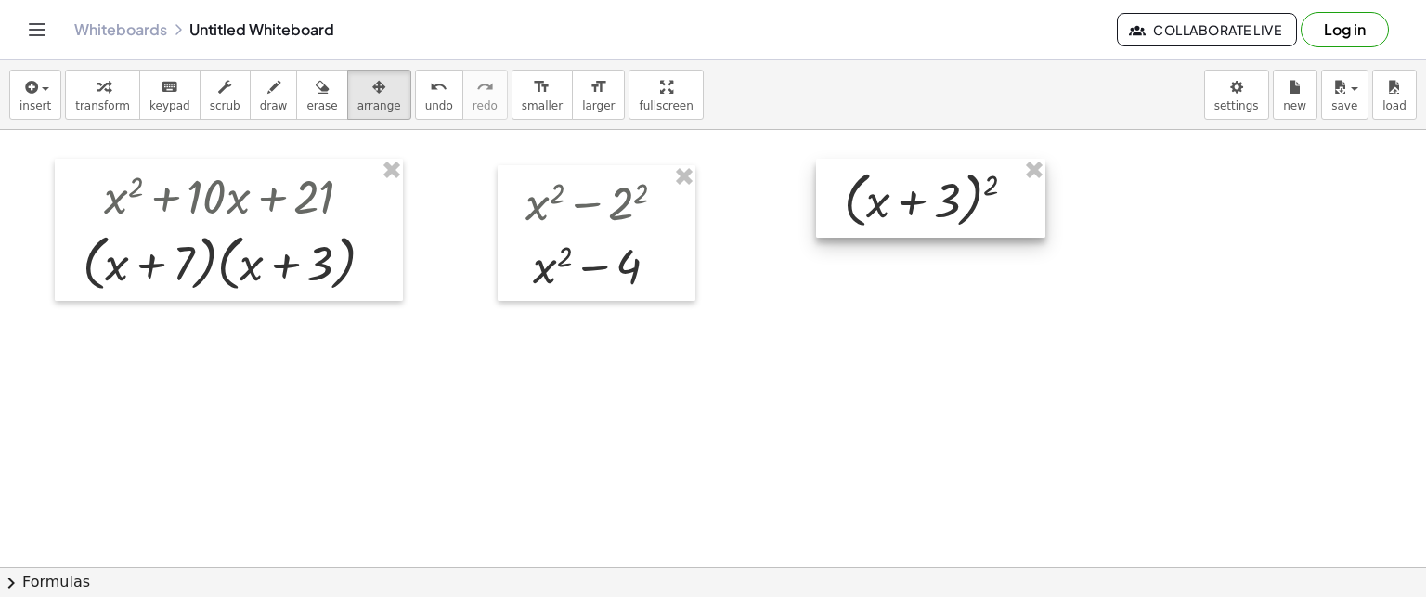
drag, startPoint x: 1199, startPoint y: 225, endPoint x: 939, endPoint y: 208, distance: 261.4
click at [939, 207] on div at bounding box center [930, 199] width 229 height 80
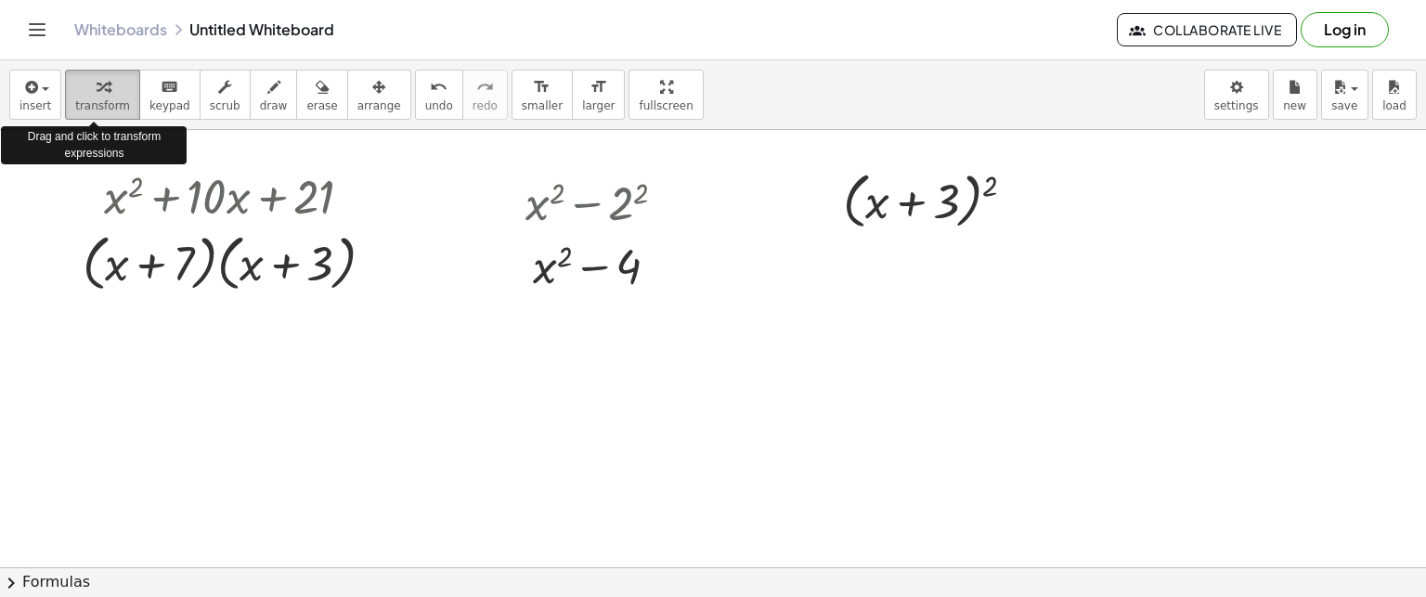
click at [97, 94] on icon "button" at bounding box center [103, 87] width 13 height 22
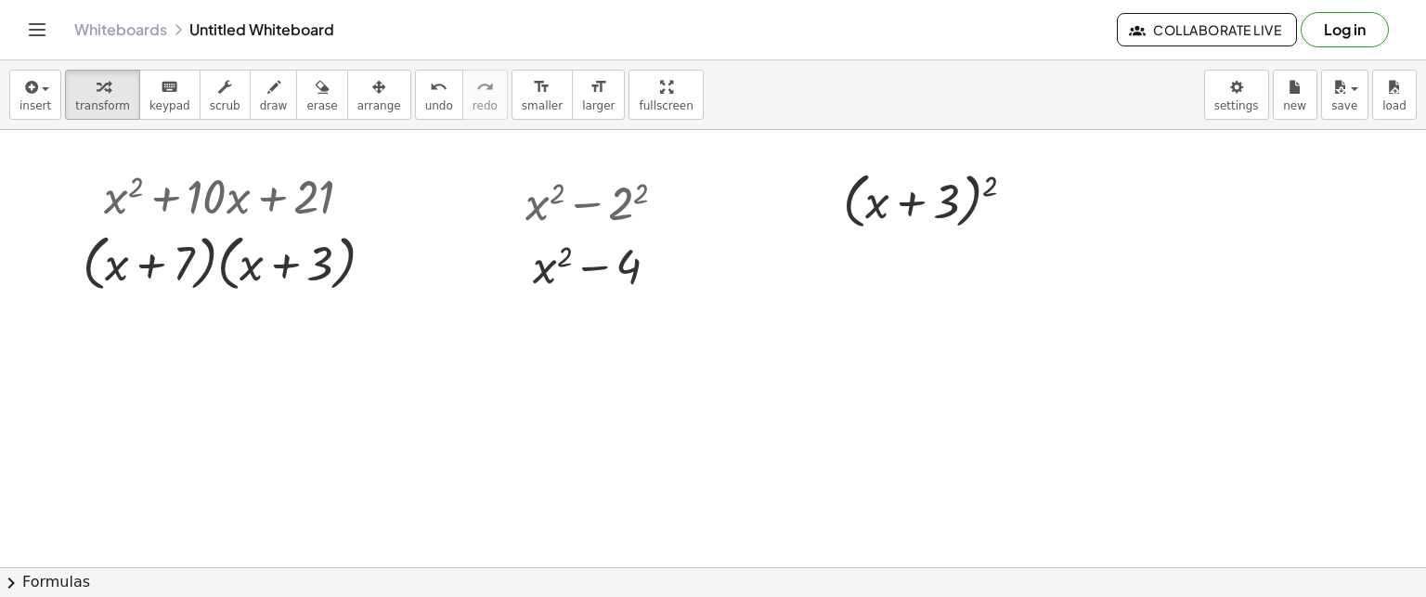
click at [53, 578] on button "chevron_right Formulas" at bounding box center [713, 582] width 1426 height 30
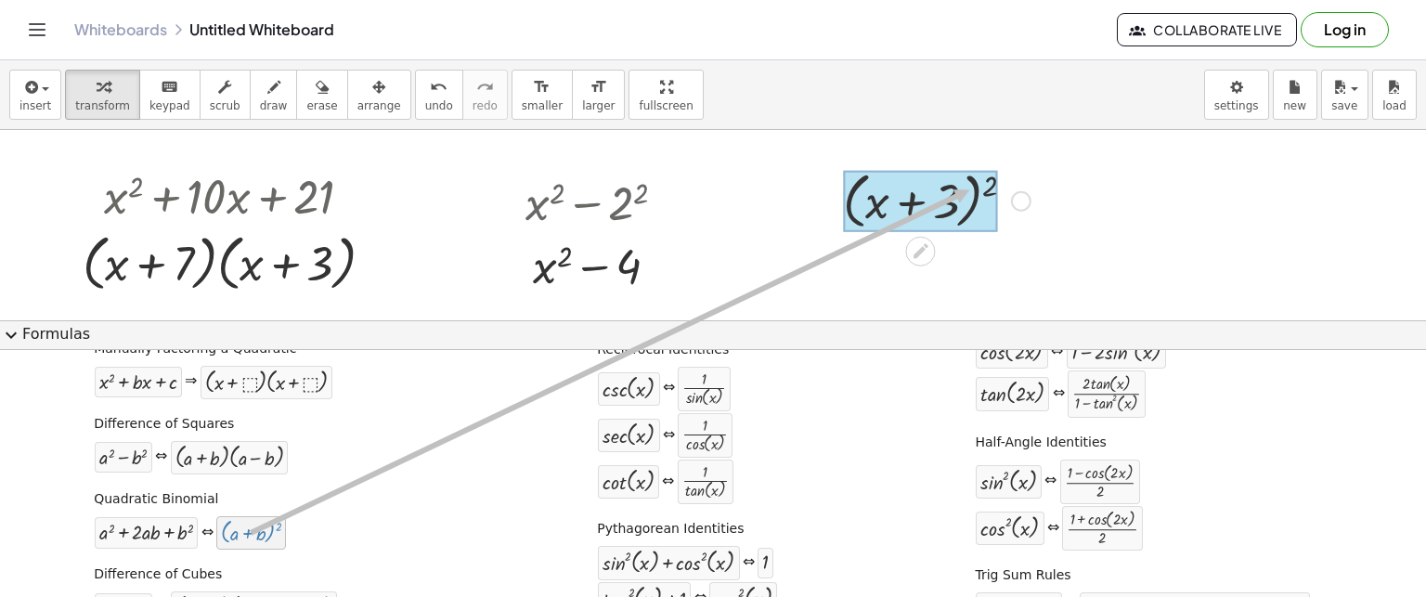
drag, startPoint x: 244, startPoint y: 537, endPoint x: 969, endPoint y: 188, distance: 804.3
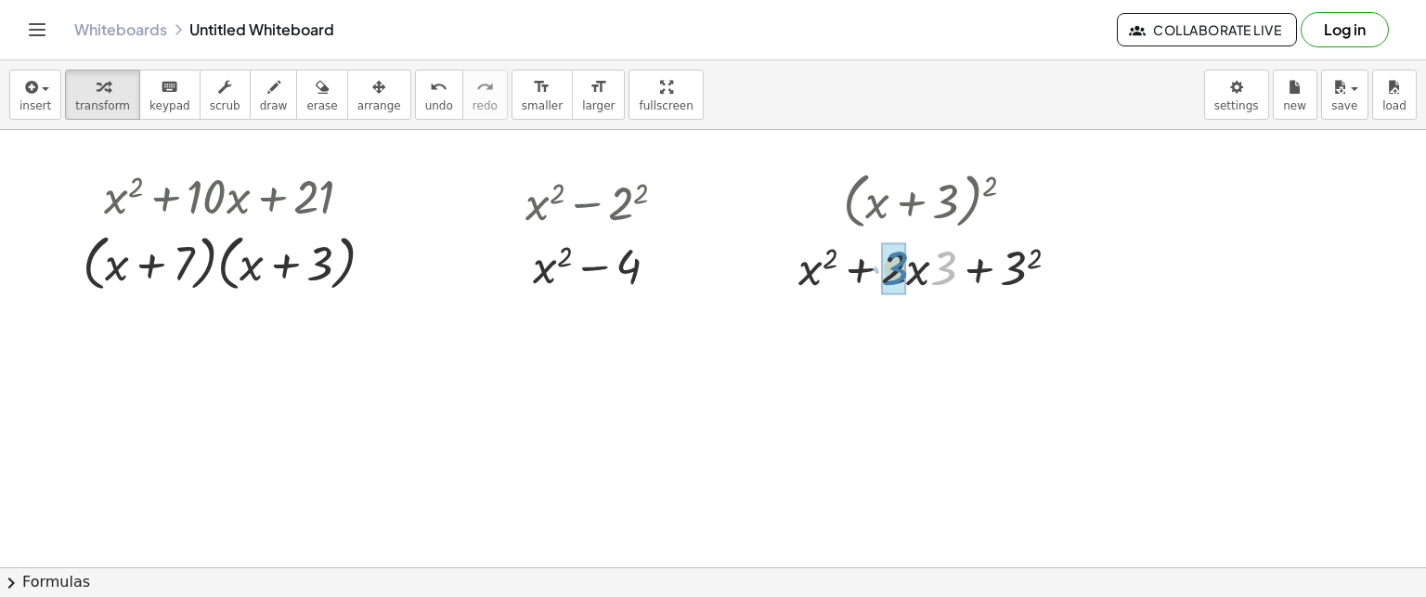
drag, startPoint x: 950, startPoint y: 270, endPoint x: 901, endPoint y: 270, distance: 48.3
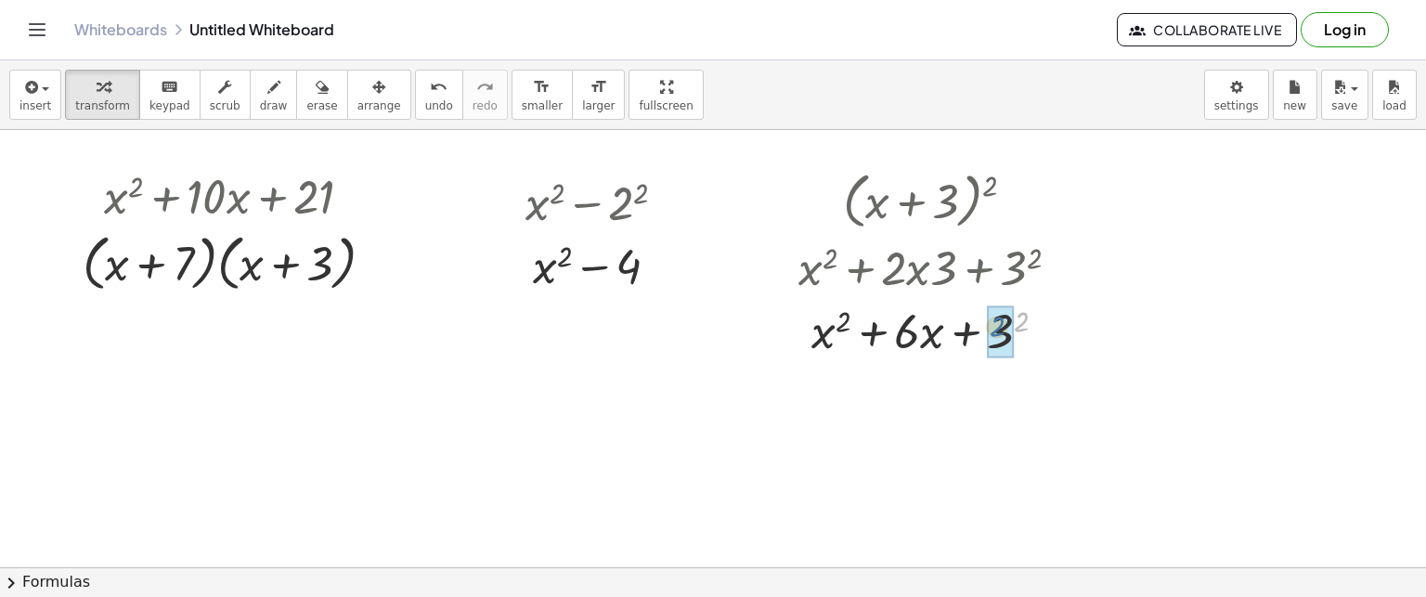
drag, startPoint x: 1022, startPoint y: 315, endPoint x: 1064, endPoint y: 359, distance: 61.1
click at [63, 582] on button "chevron_right Formulas" at bounding box center [713, 582] width 1426 height 30
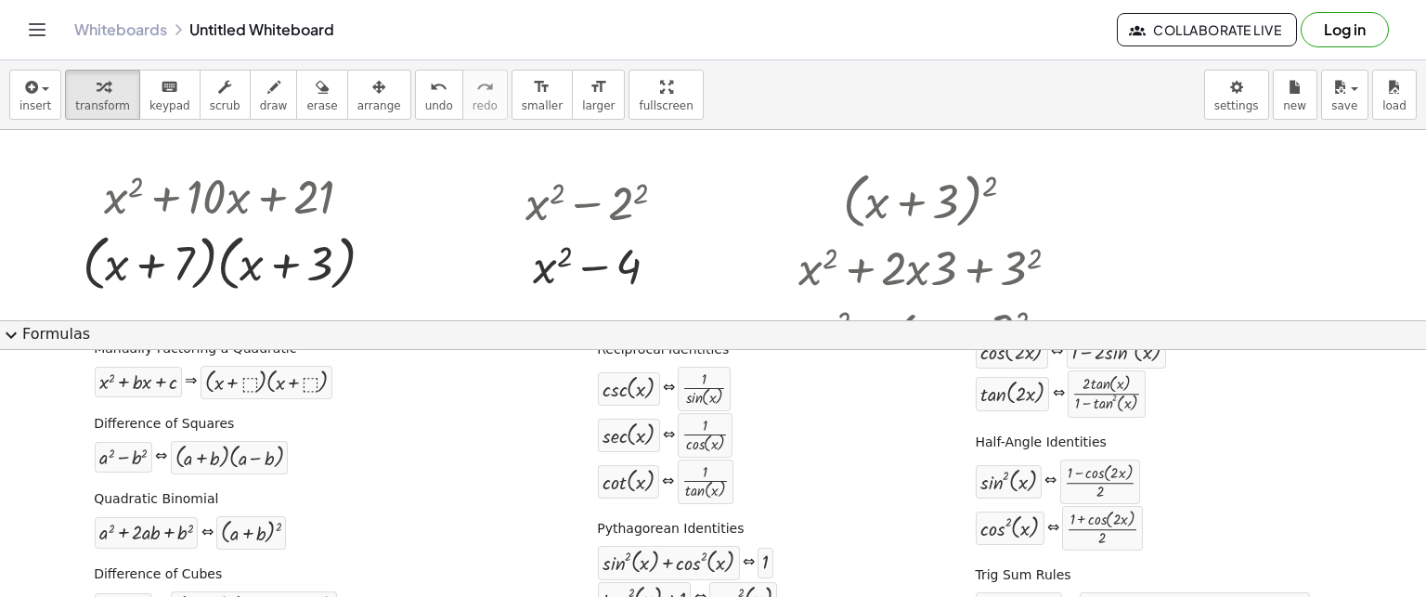
click at [56, 333] on button "expand_more Formulas" at bounding box center [713, 335] width 1426 height 30
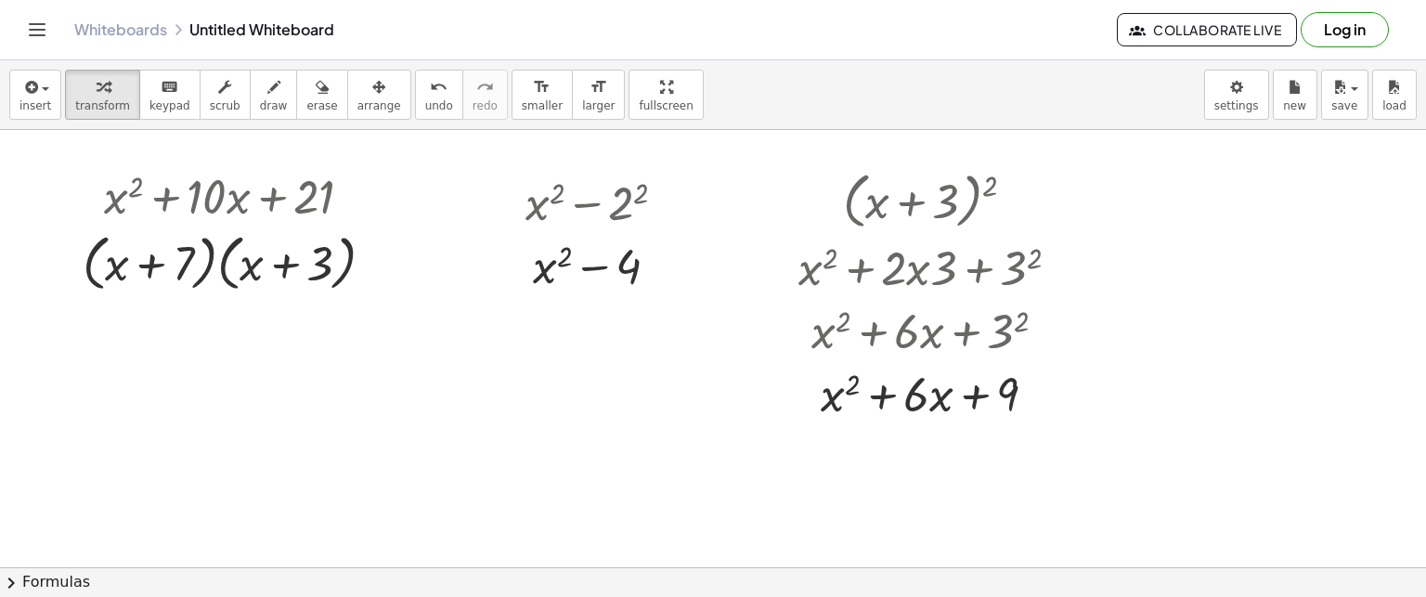
click at [59, 578] on button "chevron_right Formulas" at bounding box center [713, 582] width 1426 height 30
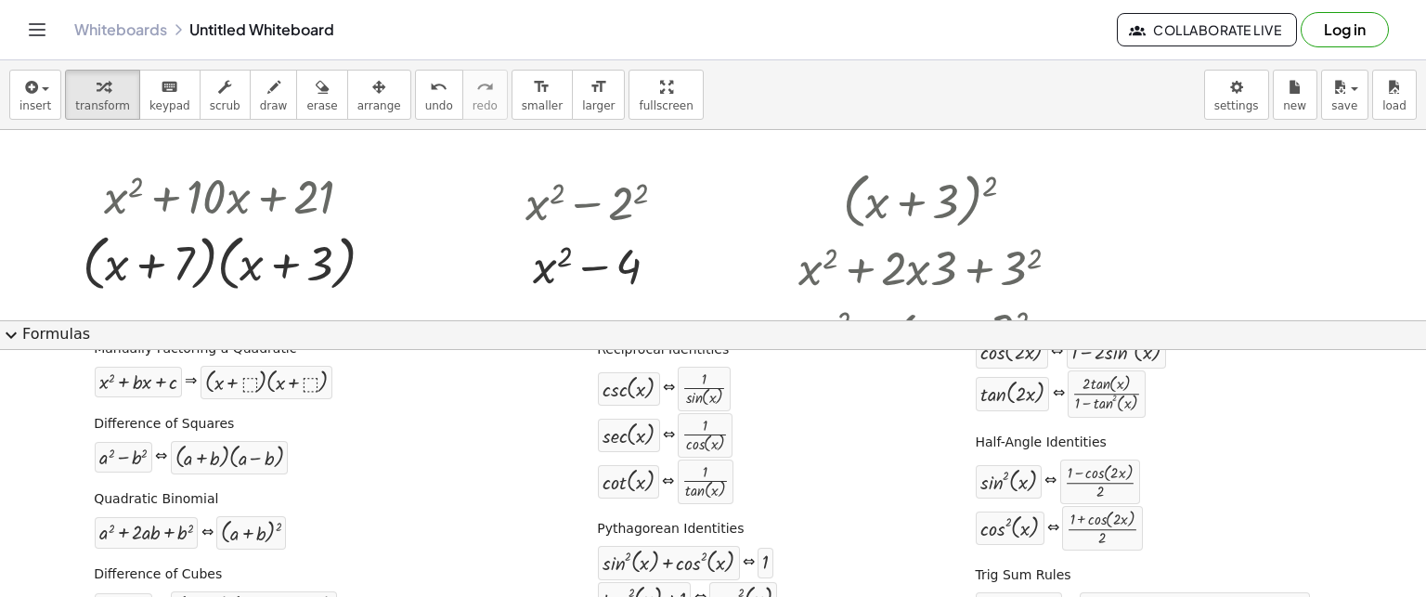
click at [18, 331] on span "expand_more" at bounding box center [11, 335] width 22 height 22
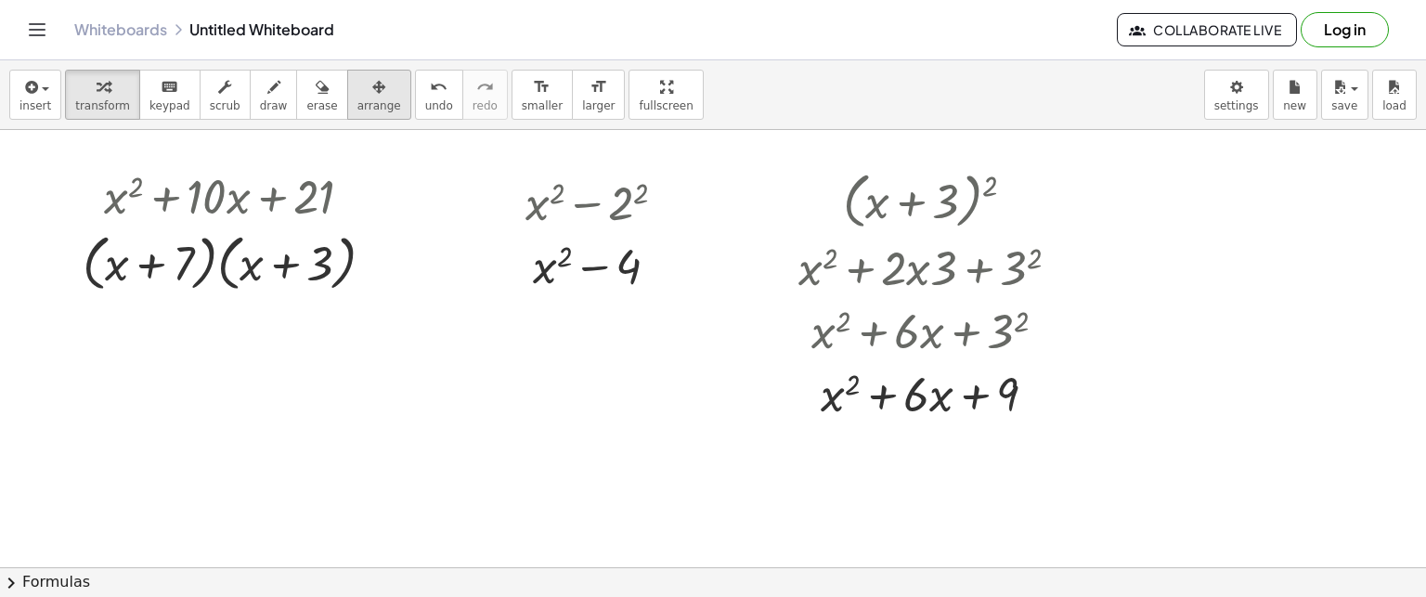
click at [357, 89] on div "button" at bounding box center [379, 86] width 44 height 22
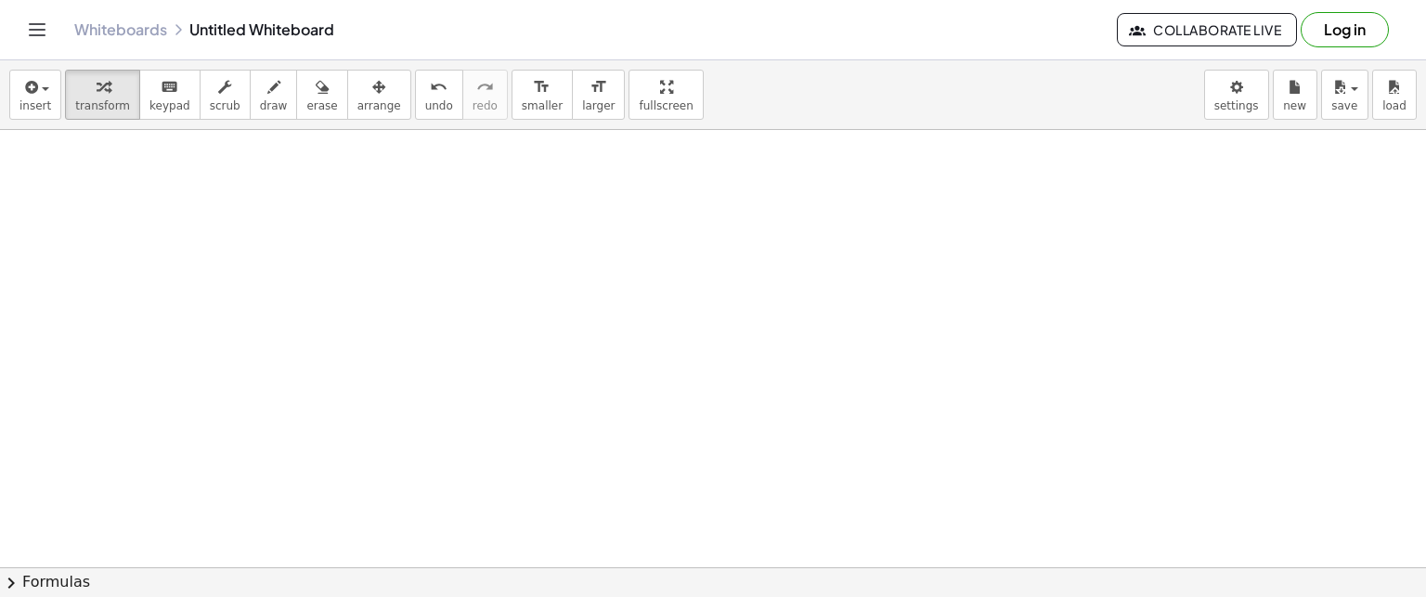
drag, startPoint x: 96, startPoint y: 92, endPoint x: 186, endPoint y: 214, distance: 152.1
click at [97, 92] on icon "button" at bounding box center [103, 87] width 13 height 22
click at [323, 203] on div at bounding box center [713, 567] width 1426 height 875
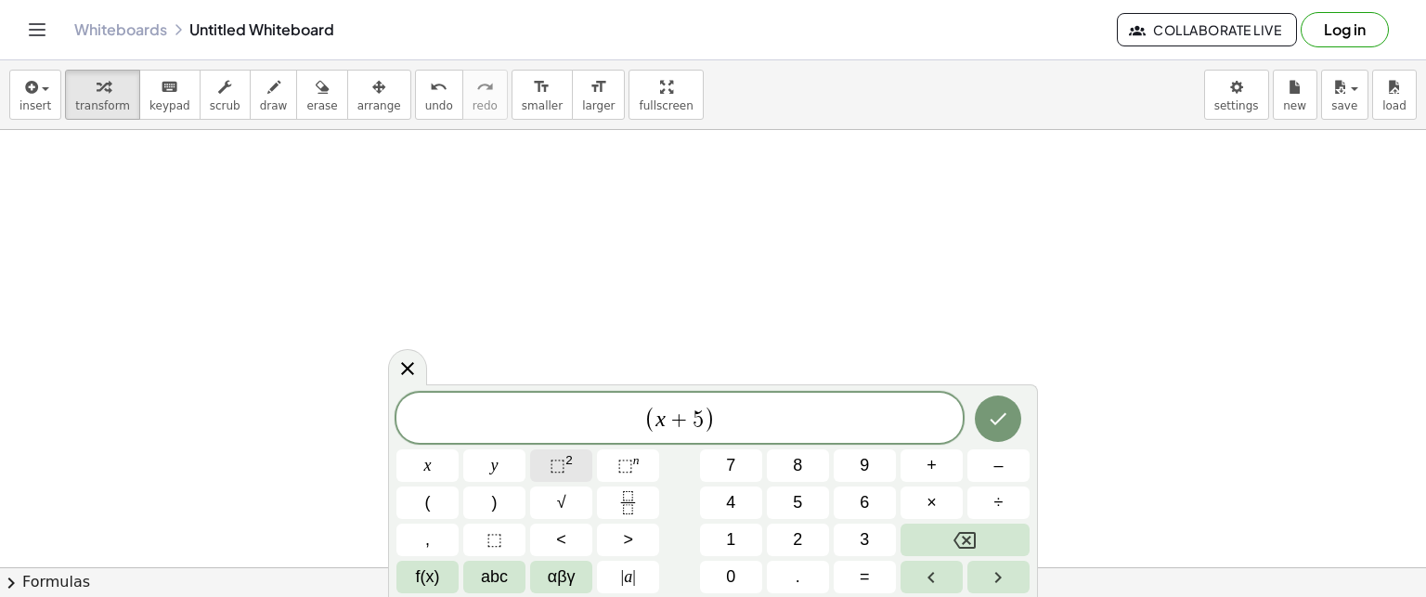
click at [564, 464] on span "⬚" at bounding box center [558, 465] width 16 height 19
click at [1007, 410] on icon "Done" at bounding box center [998, 416] width 22 height 22
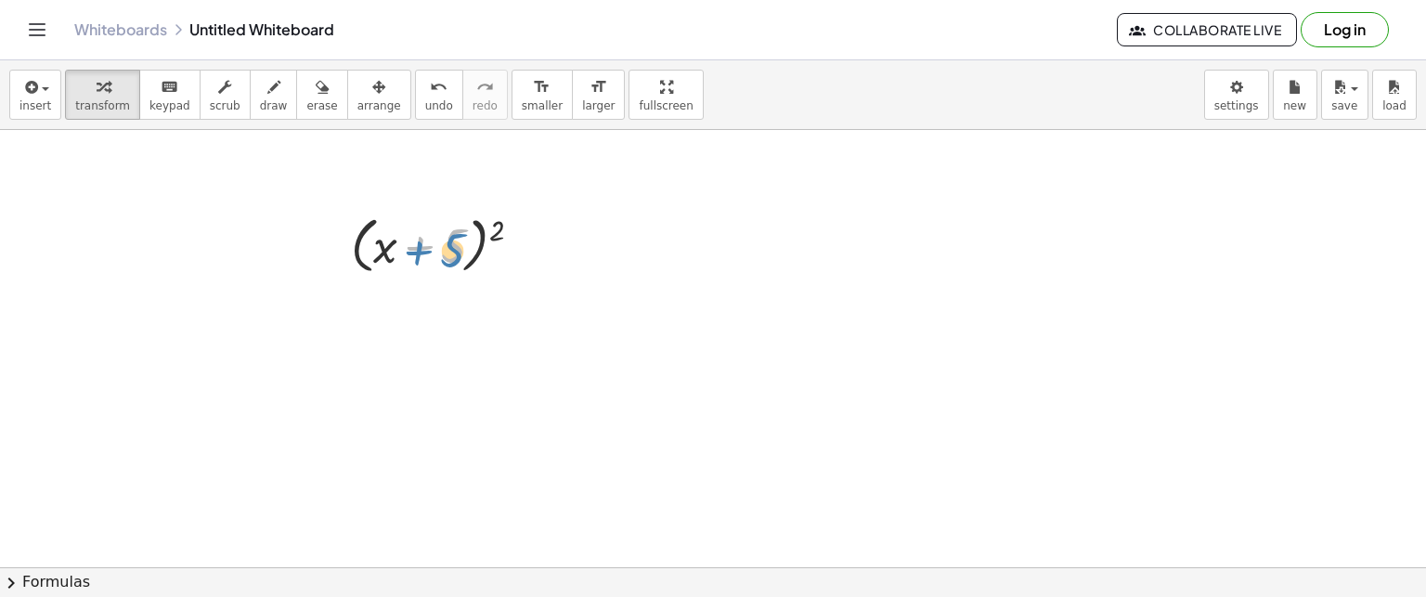
drag, startPoint x: 379, startPoint y: 229, endPoint x: 427, endPoint y: 245, distance: 50.8
click at [427, 244] on div at bounding box center [444, 244] width 204 height 71
click at [733, 314] on div at bounding box center [713, 567] width 1426 height 875
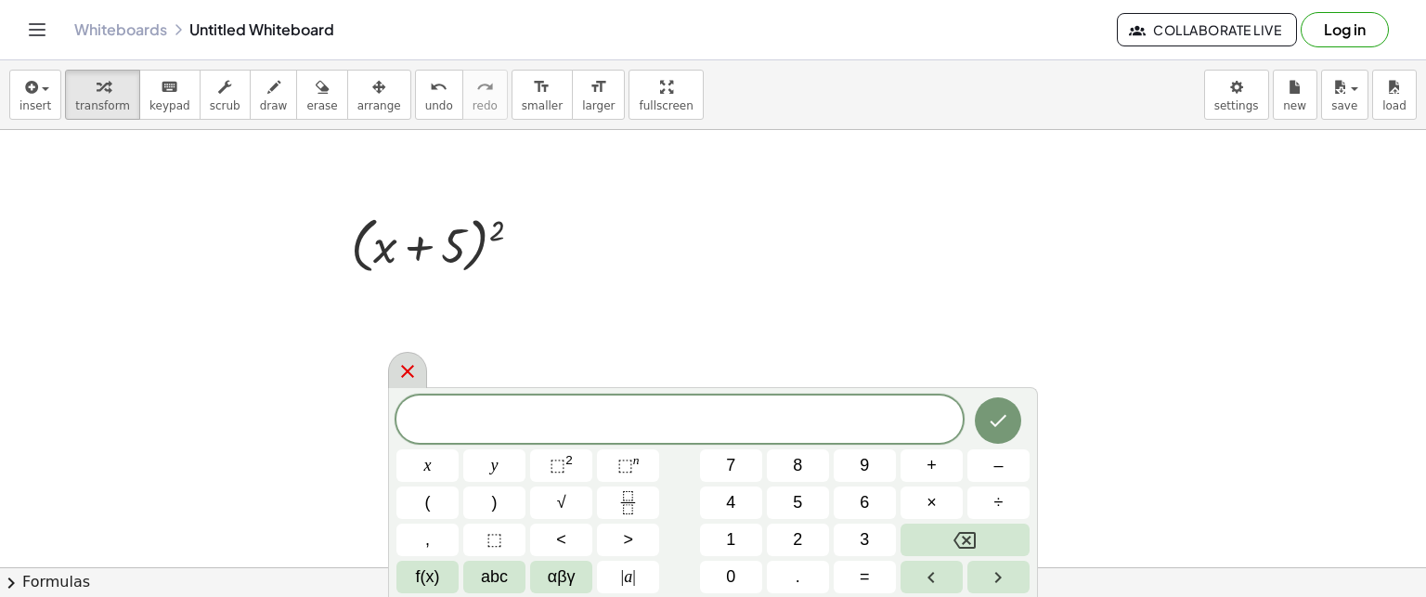
click at [402, 367] on icon at bounding box center [407, 371] width 13 height 13
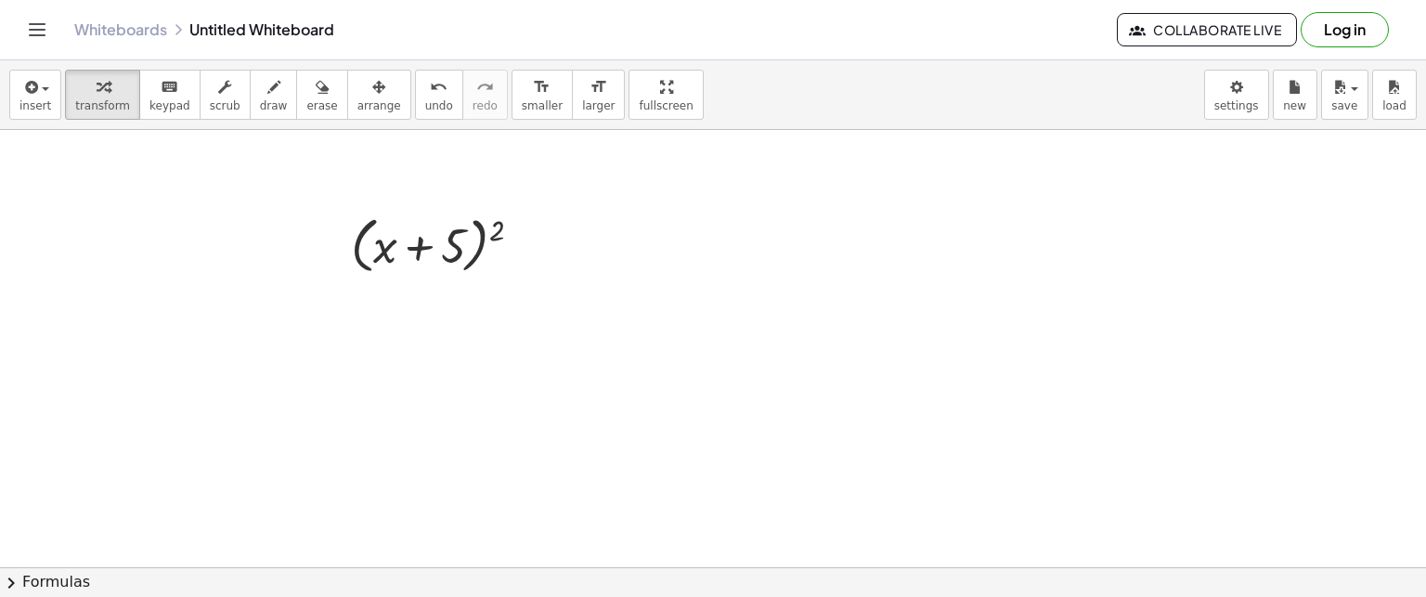
click at [48, 581] on button "chevron_right Formulas" at bounding box center [713, 582] width 1426 height 30
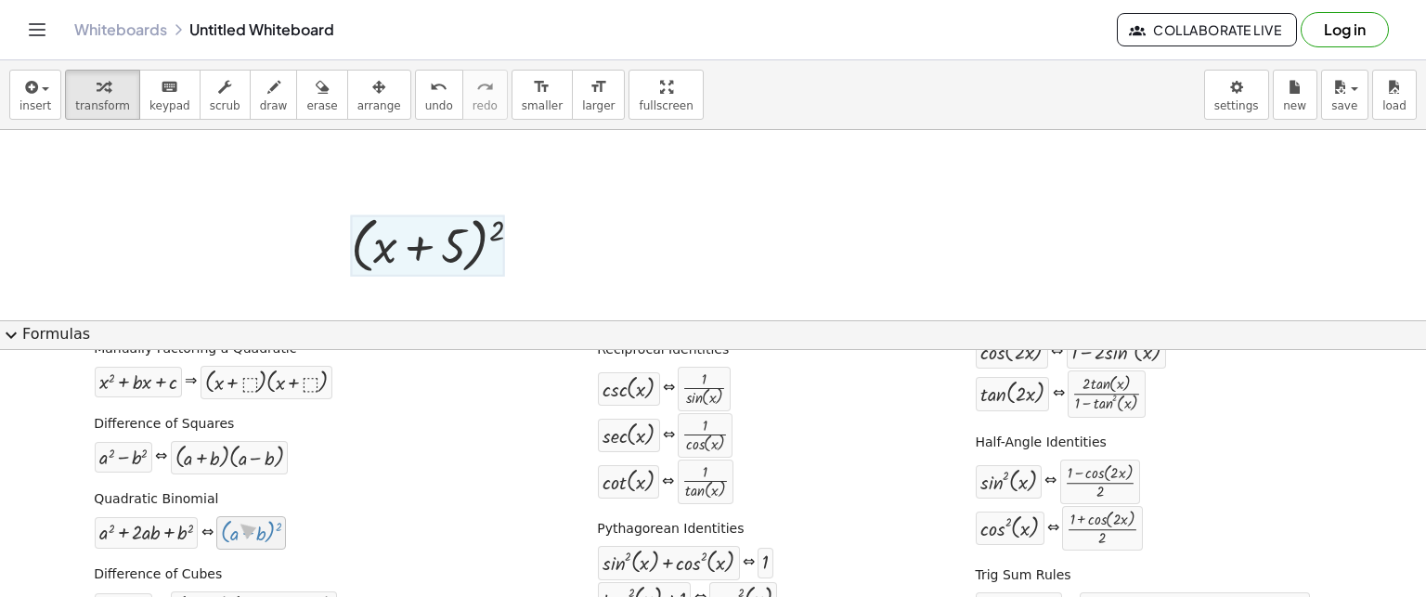
drag, startPoint x: 245, startPoint y: 538, endPoint x: 242, endPoint y: 526, distance: 11.5
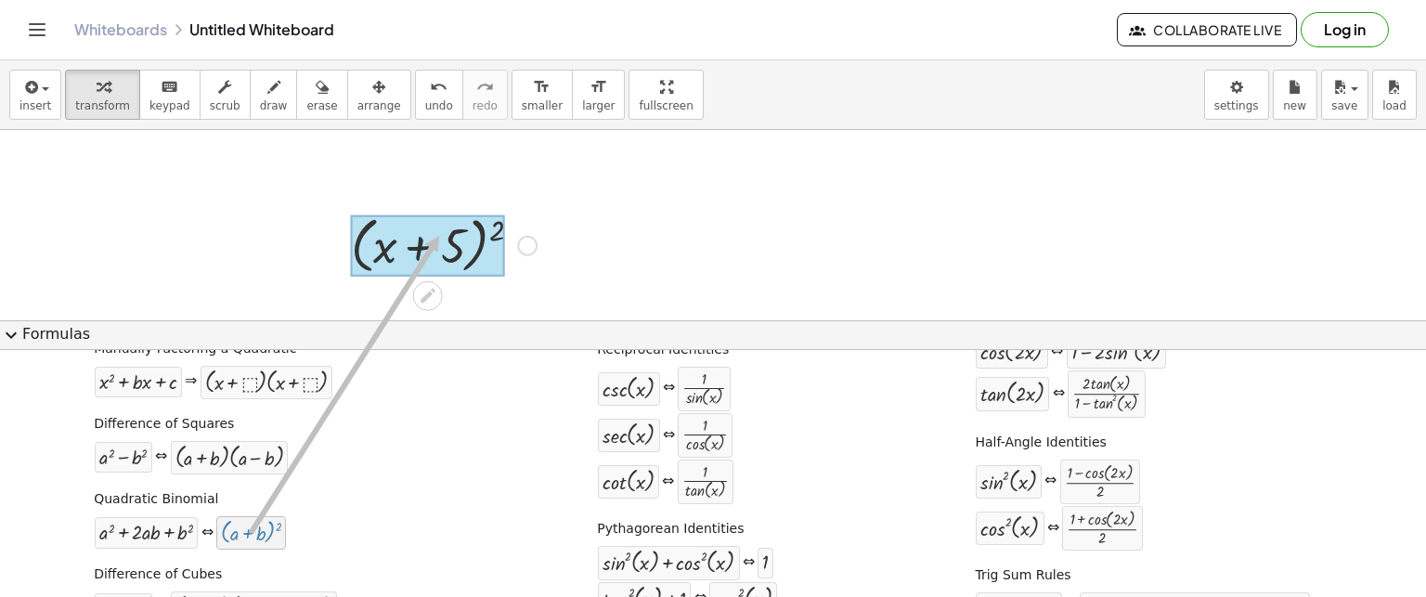
drag, startPoint x: 242, startPoint y: 536, endPoint x: 439, endPoint y: 234, distance: 360.2
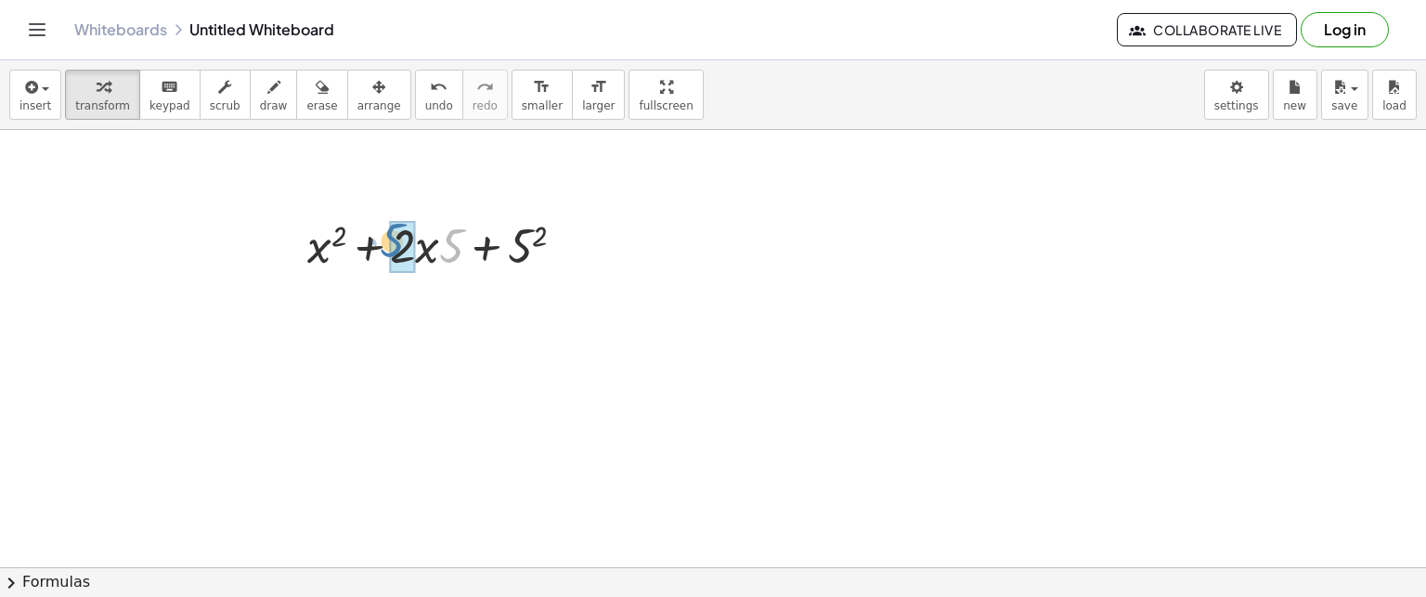
drag, startPoint x: 432, startPoint y: 244, endPoint x: 390, endPoint y: 248, distance: 41.9
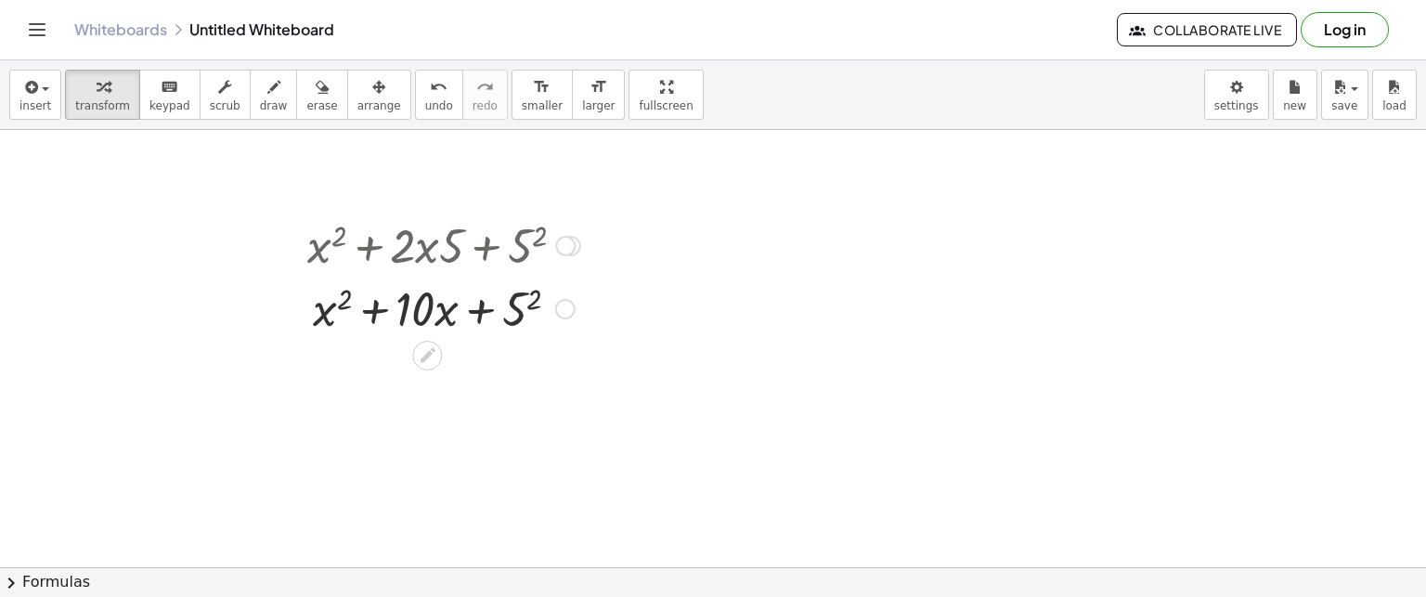
click at [533, 292] on div at bounding box center [444, 307] width 292 height 63
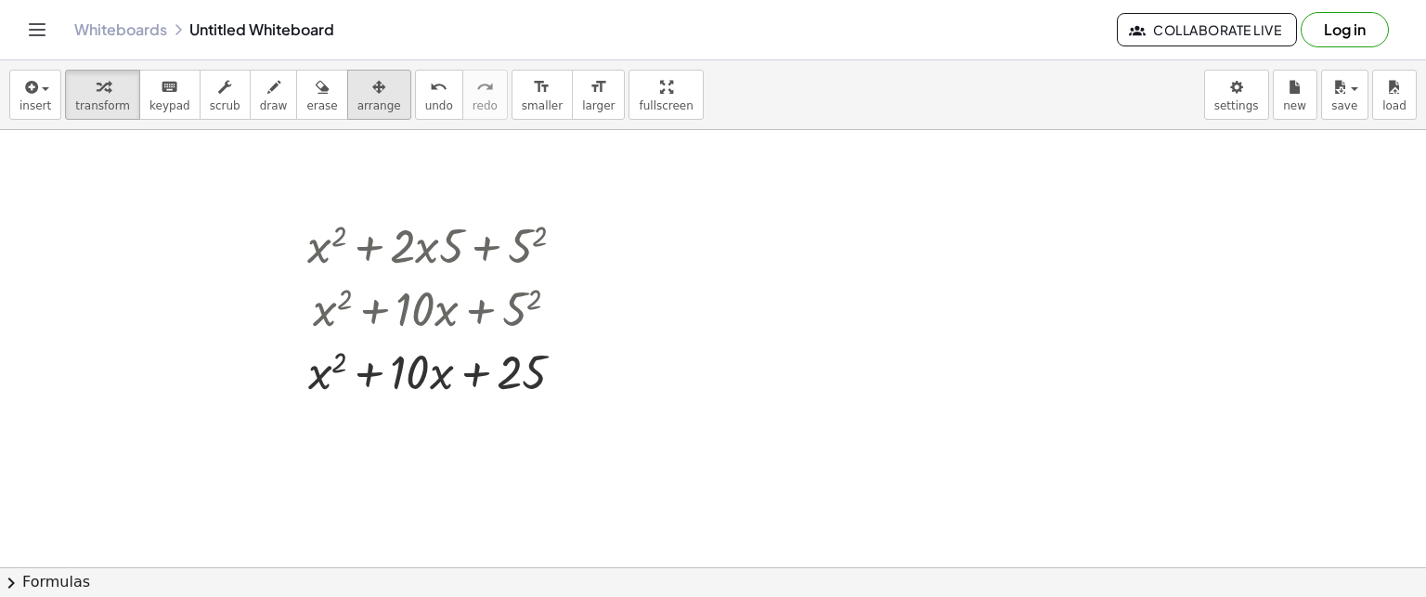
click at [372, 93] on icon "button" at bounding box center [378, 87] width 13 height 22
